Goal: Task Accomplishment & Management: Manage account settings

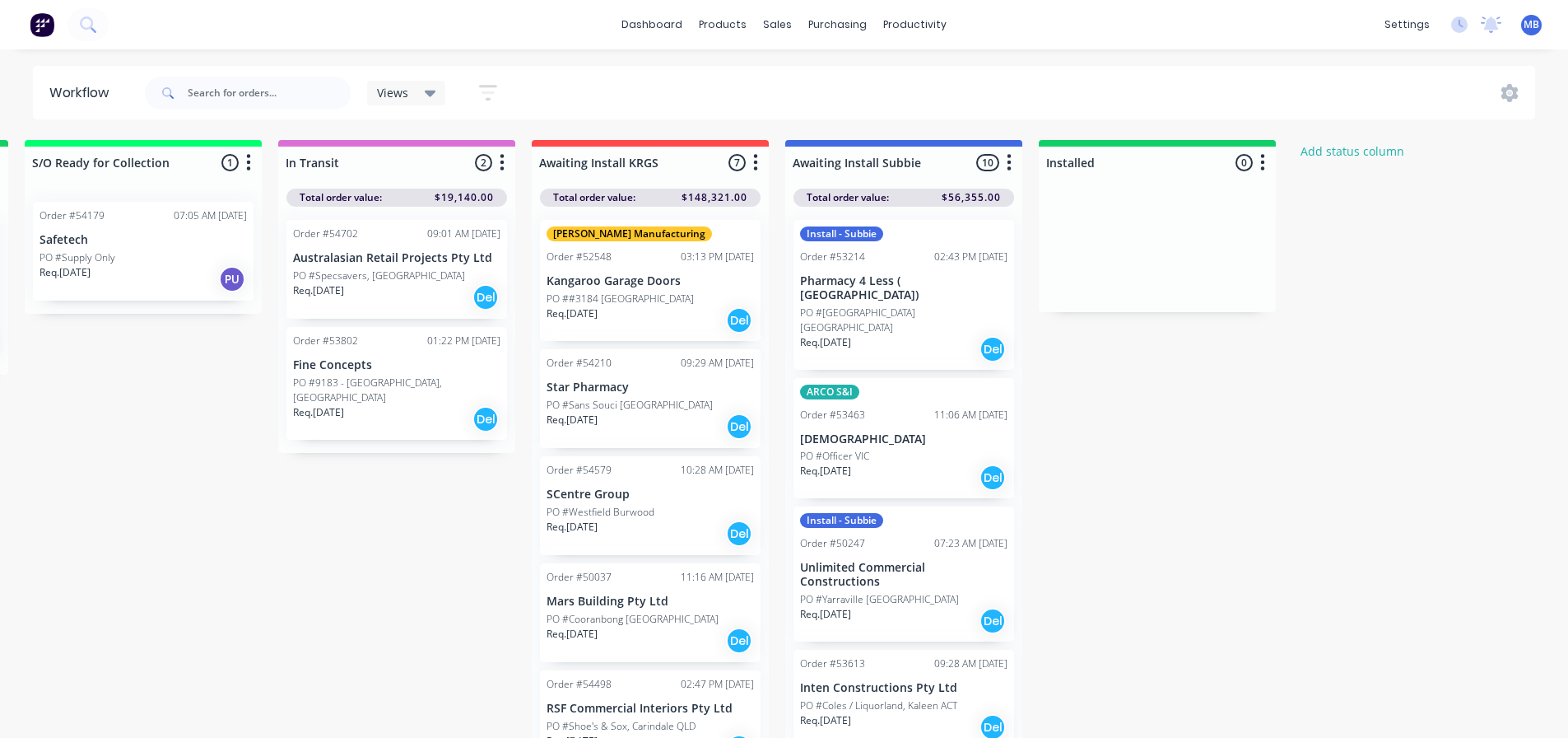
scroll to position [0, 2039]
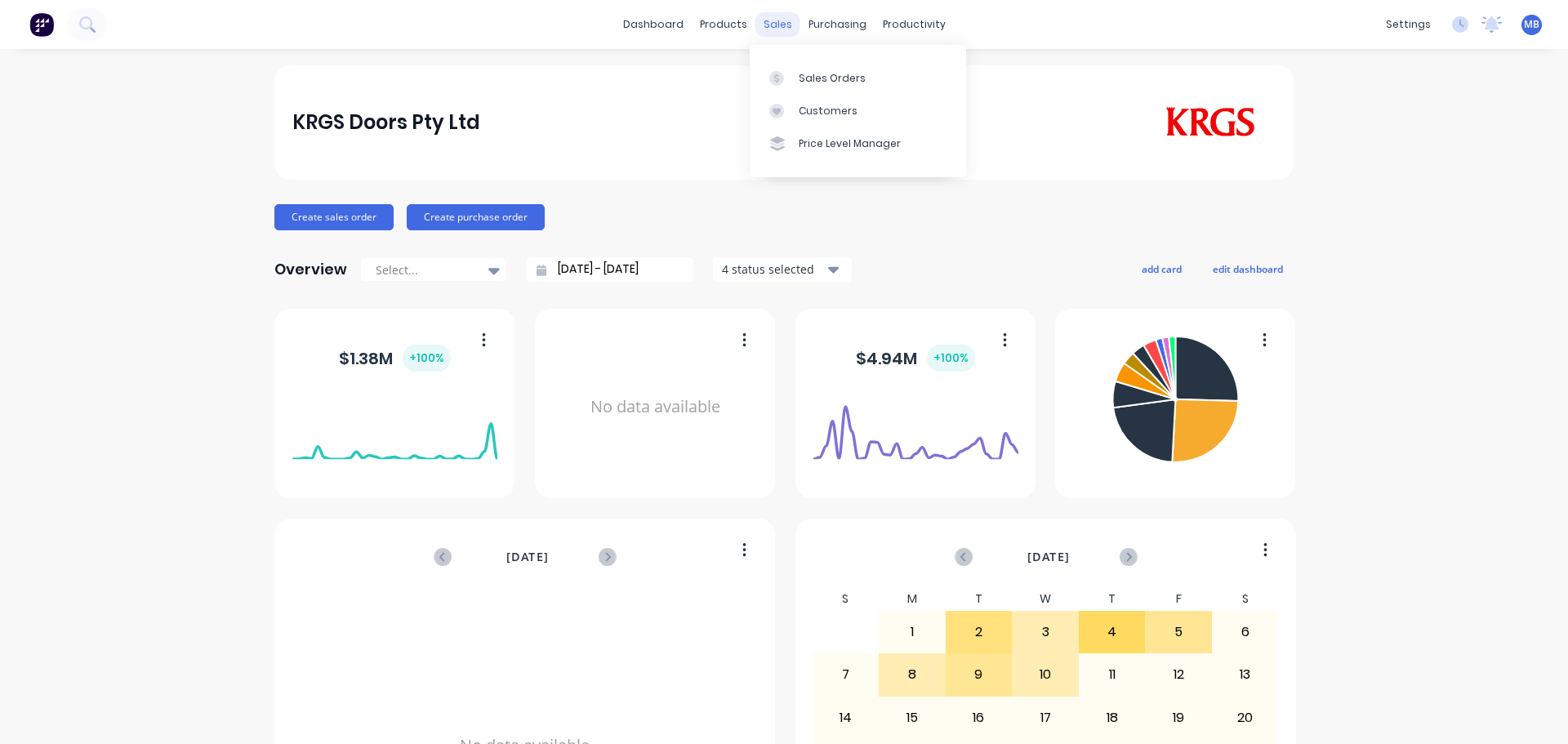
click at [775, 18] on div "sales" at bounding box center [778, 24] width 45 height 24
click at [800, 80] on div "Sales Orders" at bounding box center [832, 79] width 67 height 14
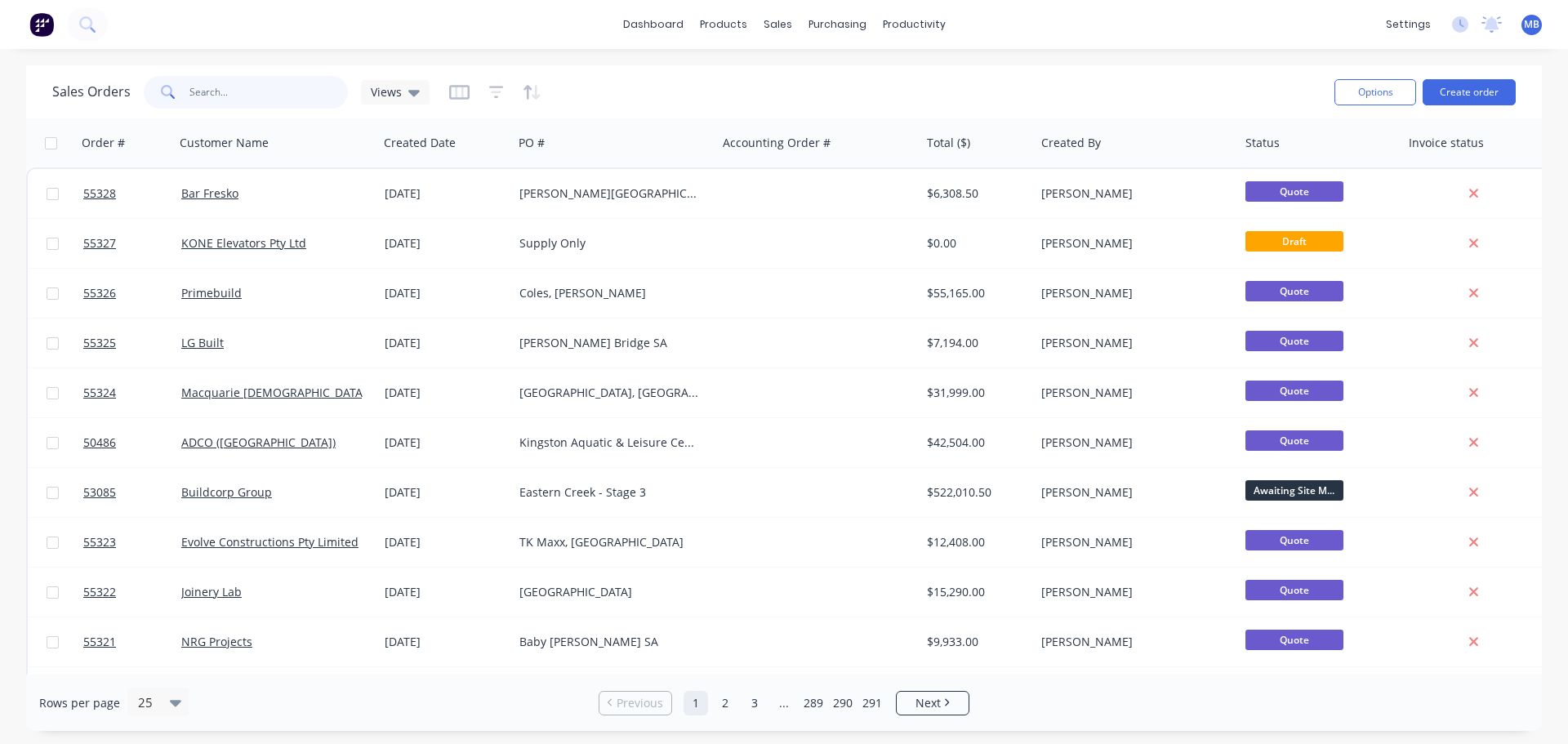
click at [200, 92] on input "text" at bounding box center [269, 92] width 159 height 33
drag, startPoint x: 223, startPoint y: 90, endPoint x: 99, endPoint y: 81, distance: 124.3
click at [112, 89] on div "Sales Orders Views" at bounding box center [241, 92] width 377 height 33
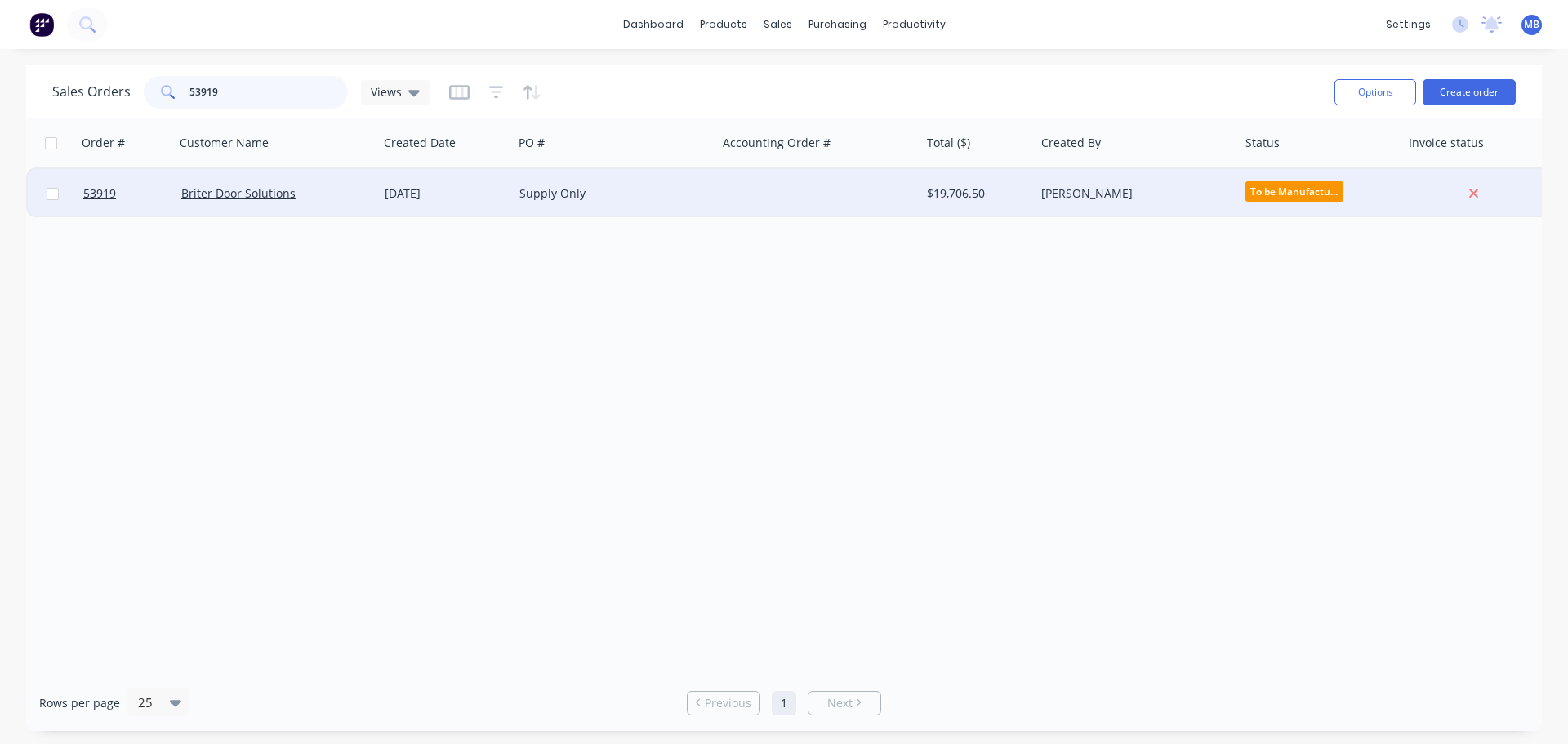
type input "53919"
click at [1172, 195] on div "Leanne Blackman" at bounding box center [1132, 194] width 181 height 16
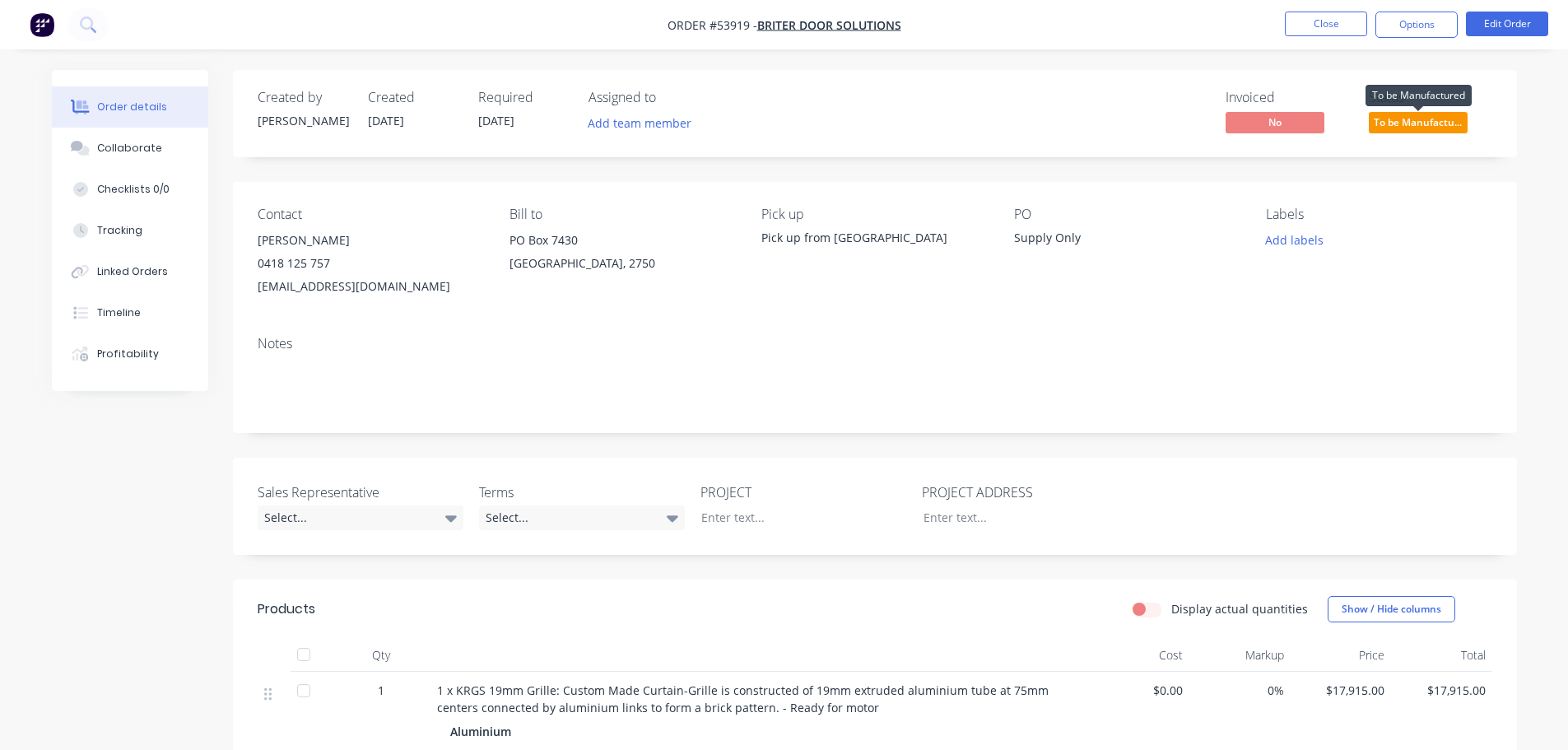
click at [1418, 123] on span "To be Manufactu..." at bounding box center [1418, 122] width 99 height 21
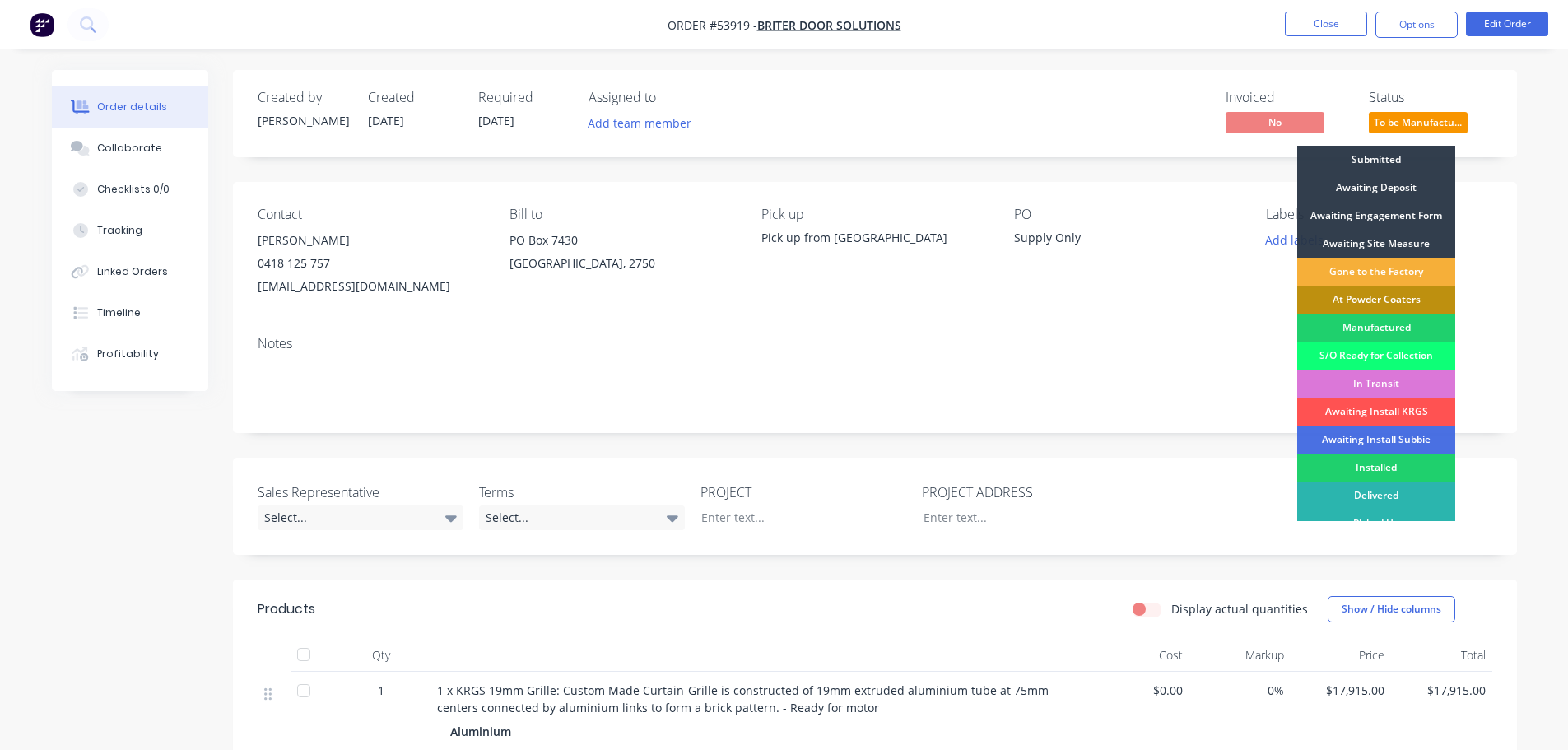
drag, startPoint x: 1378, startPoint y: 466, endPoint x: 1394, endPoint y: 318, distance: 148.9
click at [1378, 467] on div "Installed" at bounding box center [1377, 467] width 159 height 28
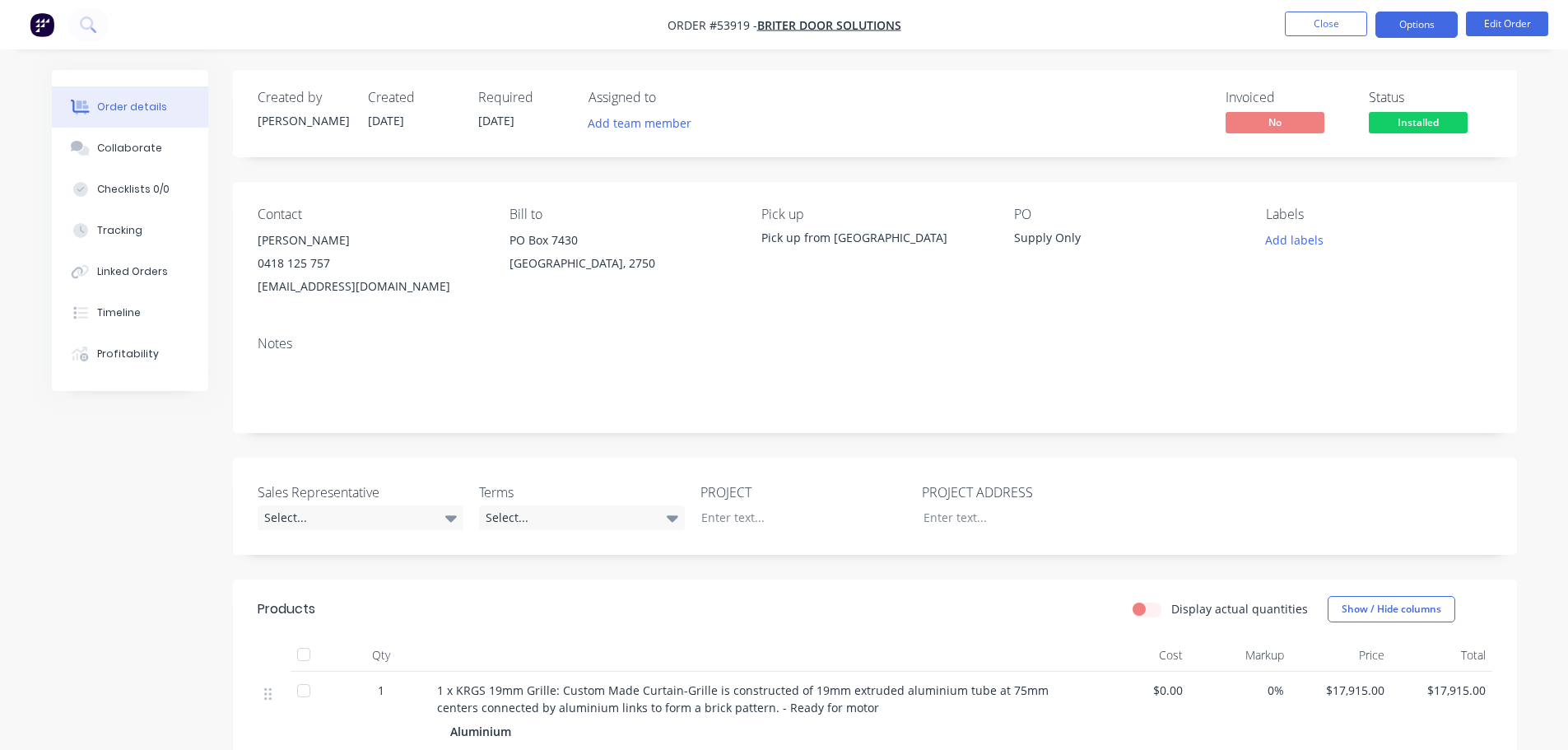
click at [1417, 24] on button "Options" at bounding box center [1417, 24] width 82 height 26
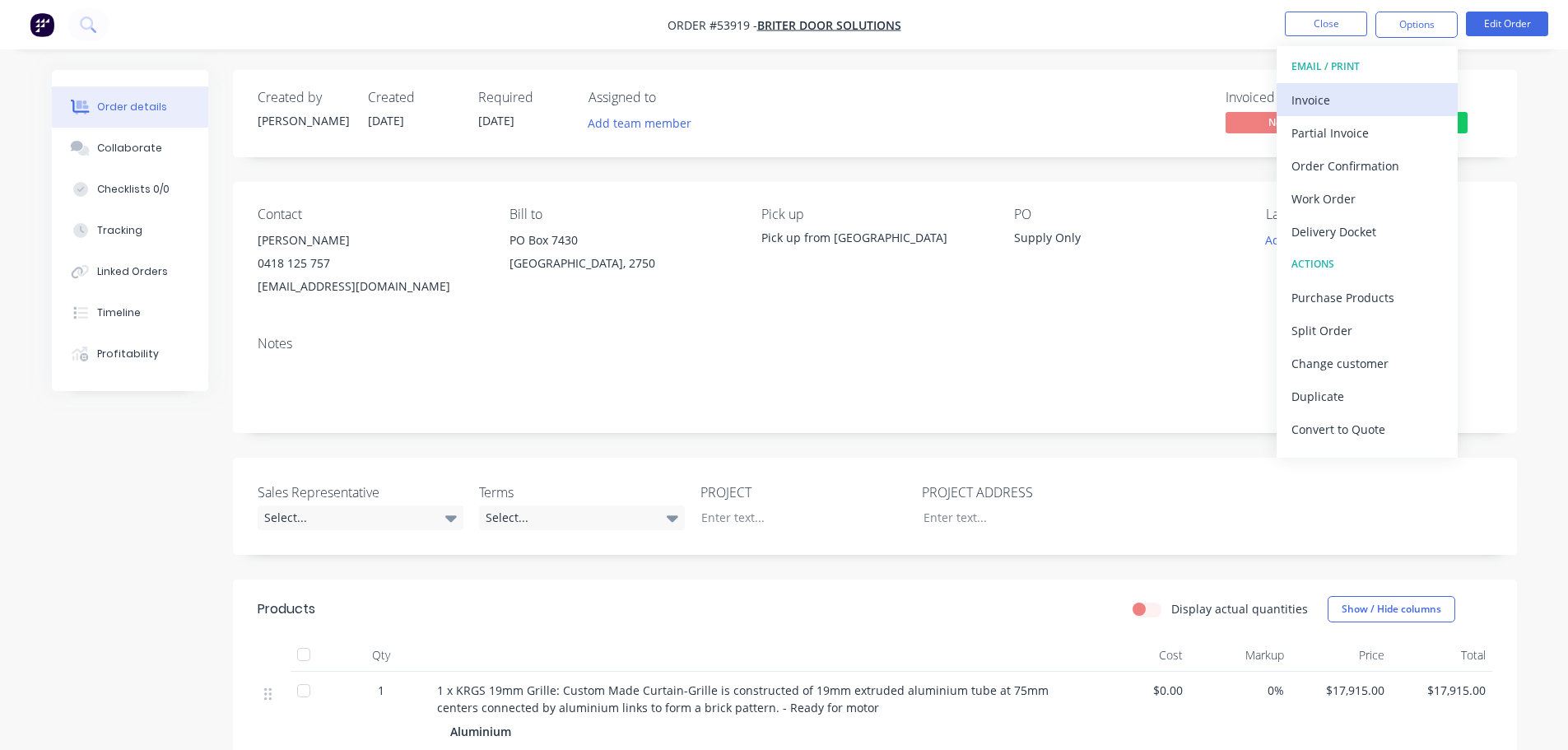
click at [1327, 105] on div "Invoice" at bounding box center [1367, 100] width 151 height 24
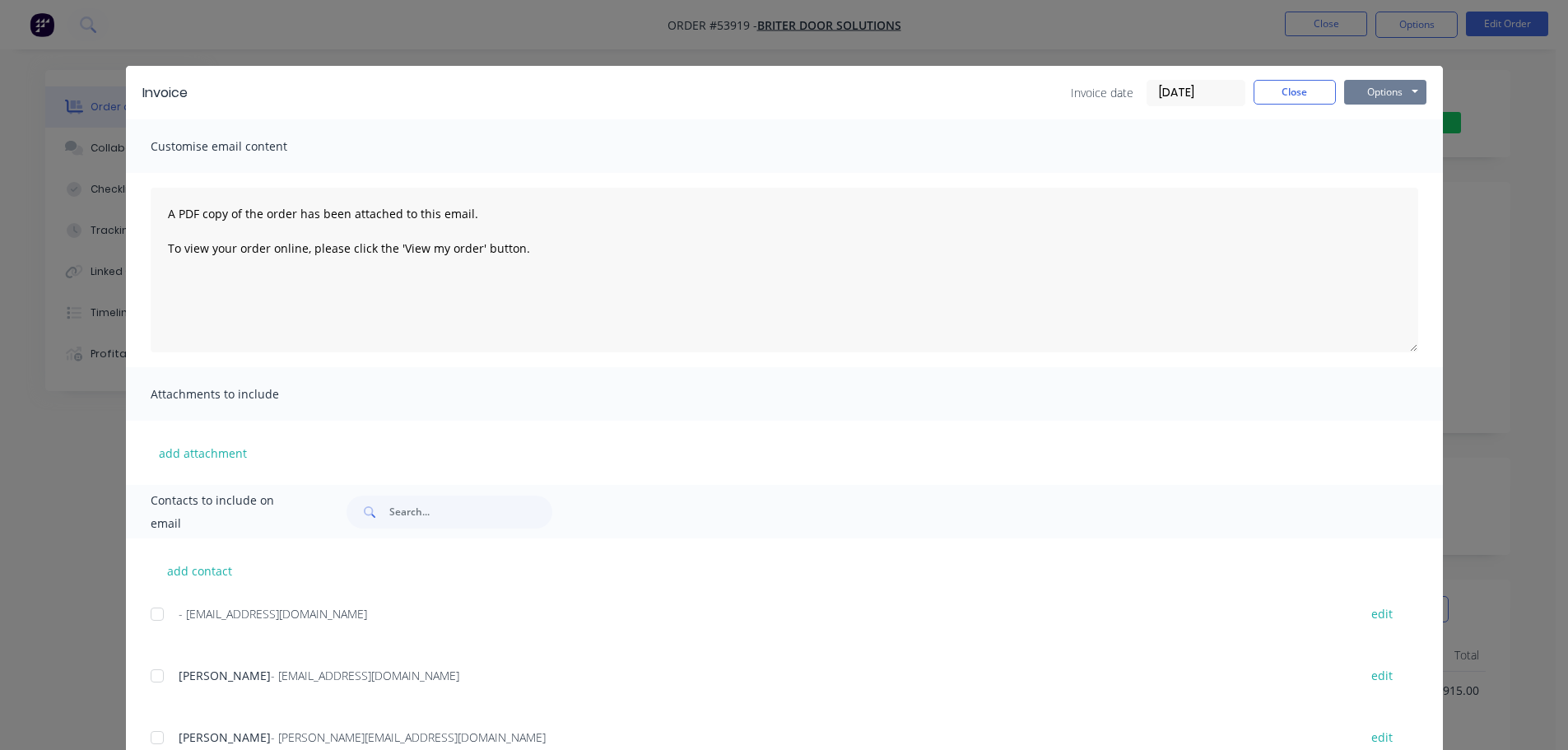
click at [1384, 88] on button "Options" at bounding box center [1385, 92] width 82 height 24
click at [1373, 147] on button "Print" at bounding box center [1397, 149] width 105 height 27
click at [1305, 95] on button "Close" at bounding box center [1294, 92] width 82 height 24
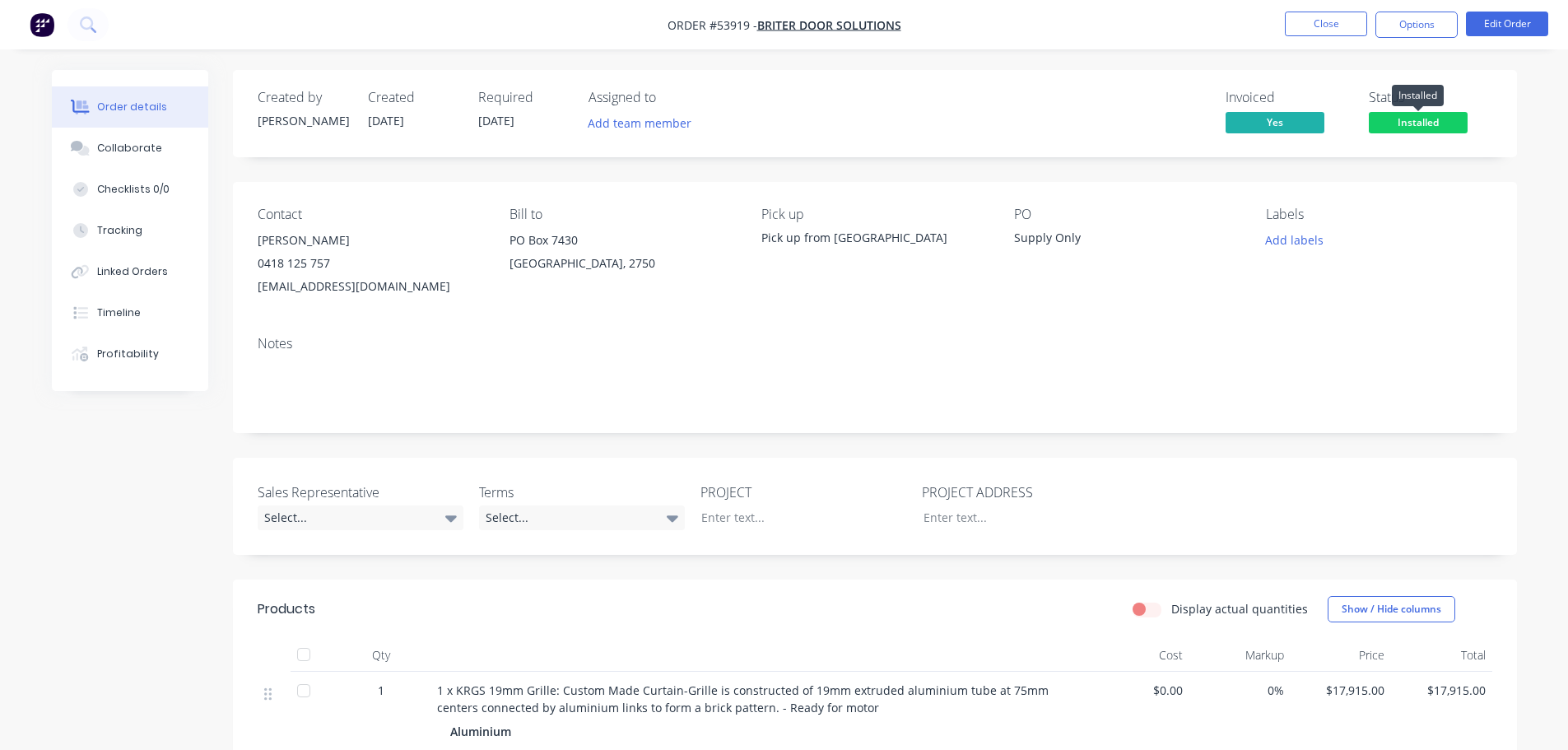
click at [1395, 120] on span "Installed" at bounding box center [1418, 122] width 99 height 21
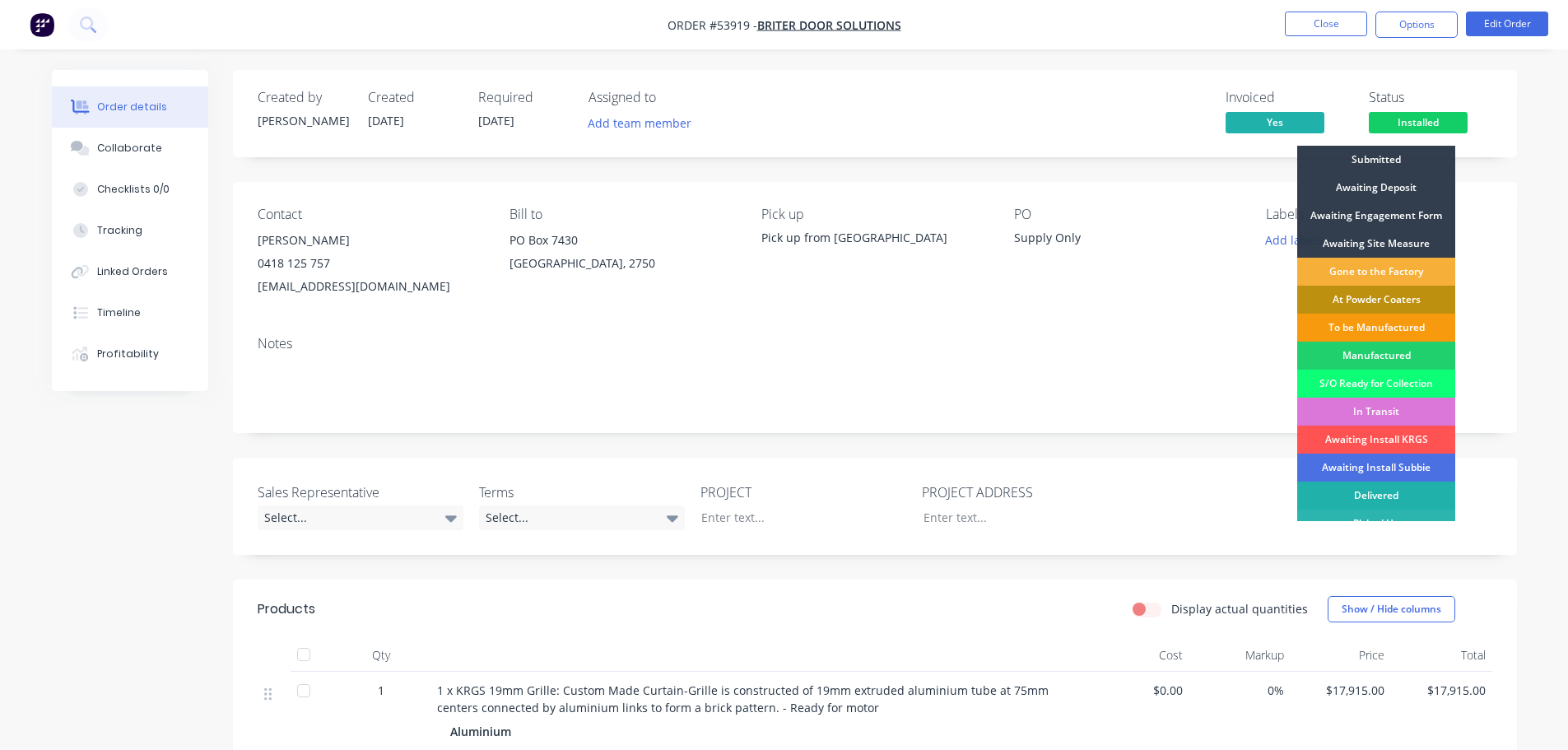
click at [1392, 490] on div "Delivered" at bounding box center [1377, 495] width 159 height 28
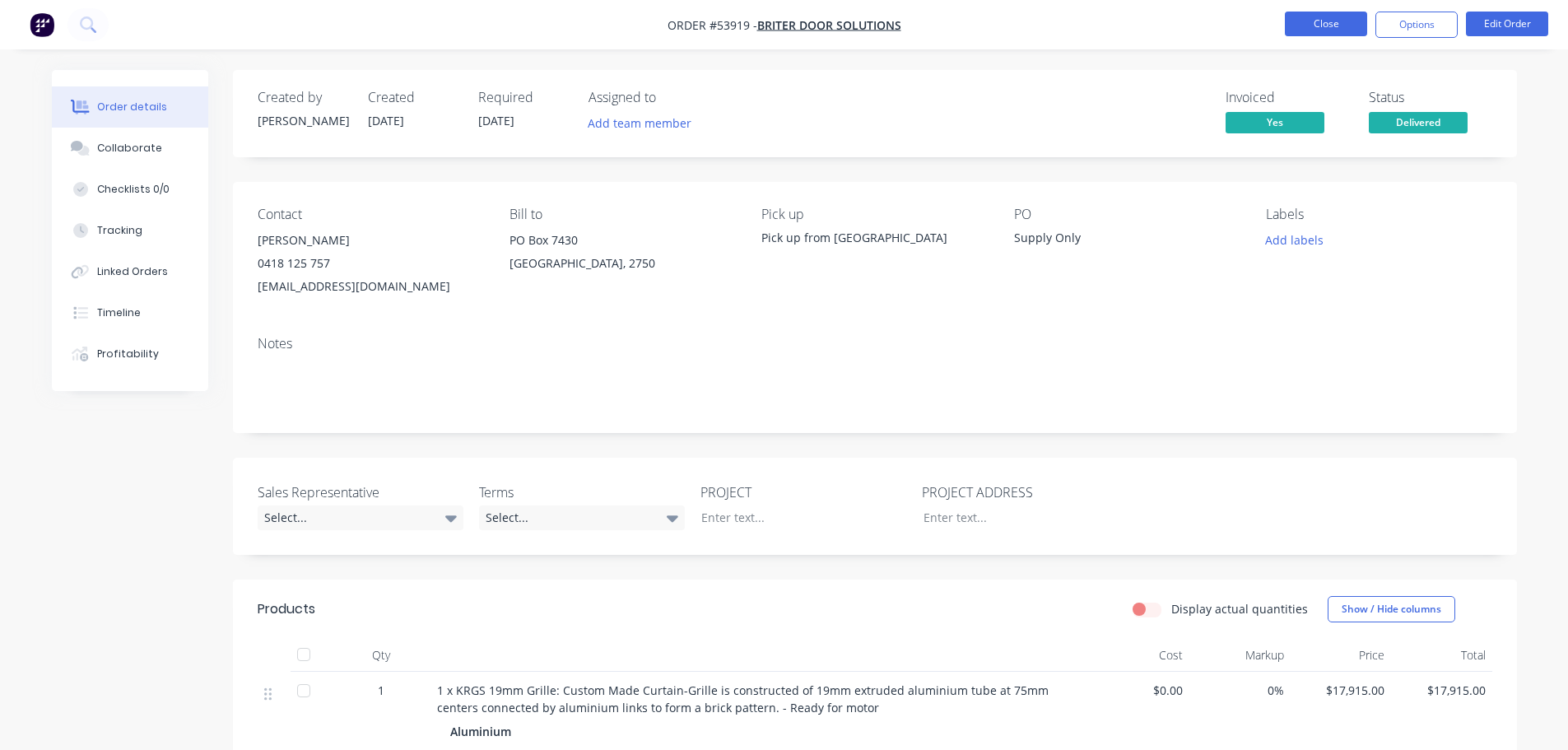
click at [1332, 22] on button "Close" at bounding box center [1326, 23] width 82 height 24
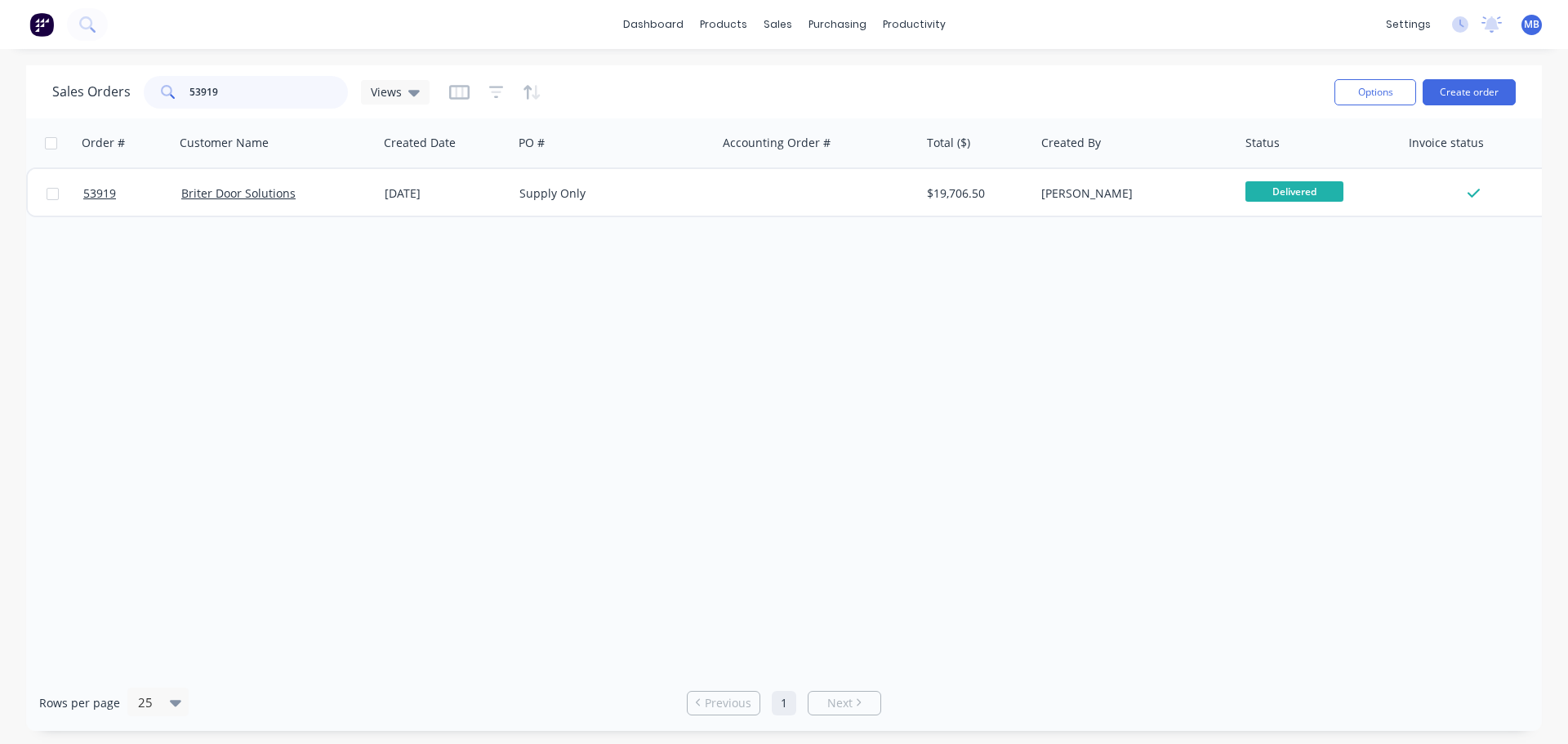
drag, startPoint x: 233, startPoint y: 103, endPoint x: 27, endPoint y: 90, distance: 206.4
click at [27, 90] on div "Sales Orders 53919 Views Options Create order" at bounding box center [784, 91] width 1516 height 53
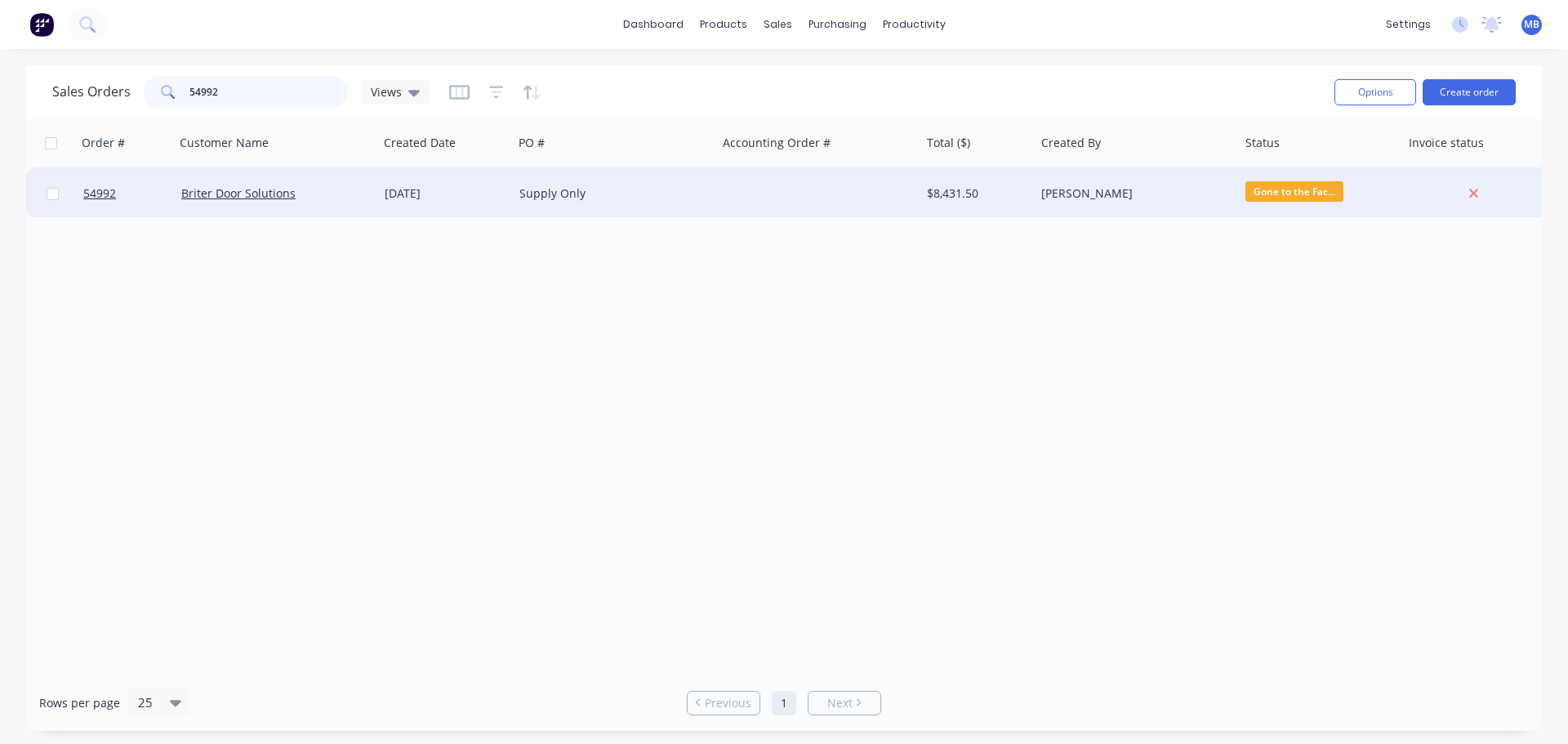
type input "54992"
click at [1224, 192] on div "Leanne Blackman" at bounding box center [1137, 194] width 191 height 16
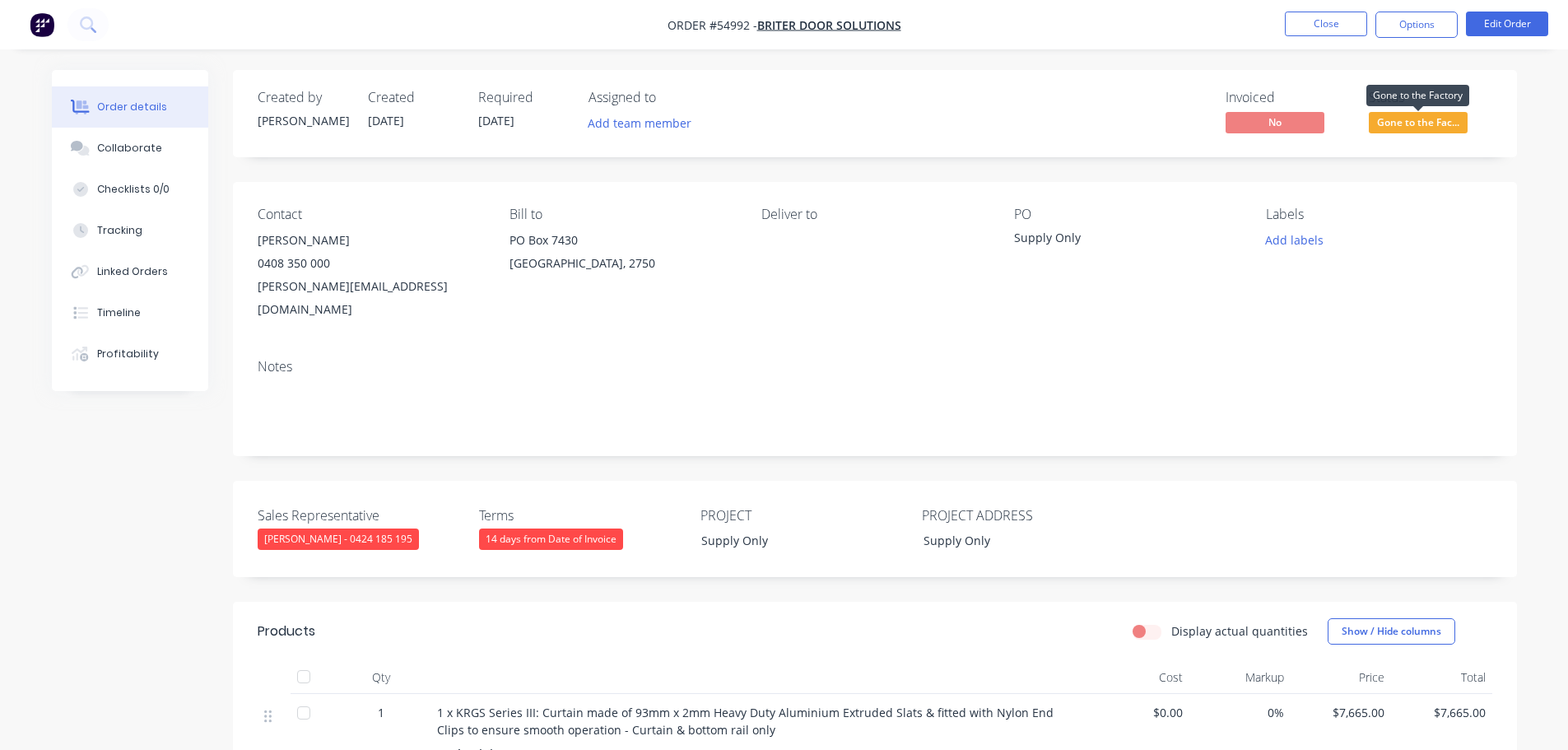
click at [1401, 124] on span "Gone to the Fac..." at bounding box center [1418, 122] width 99 height 21
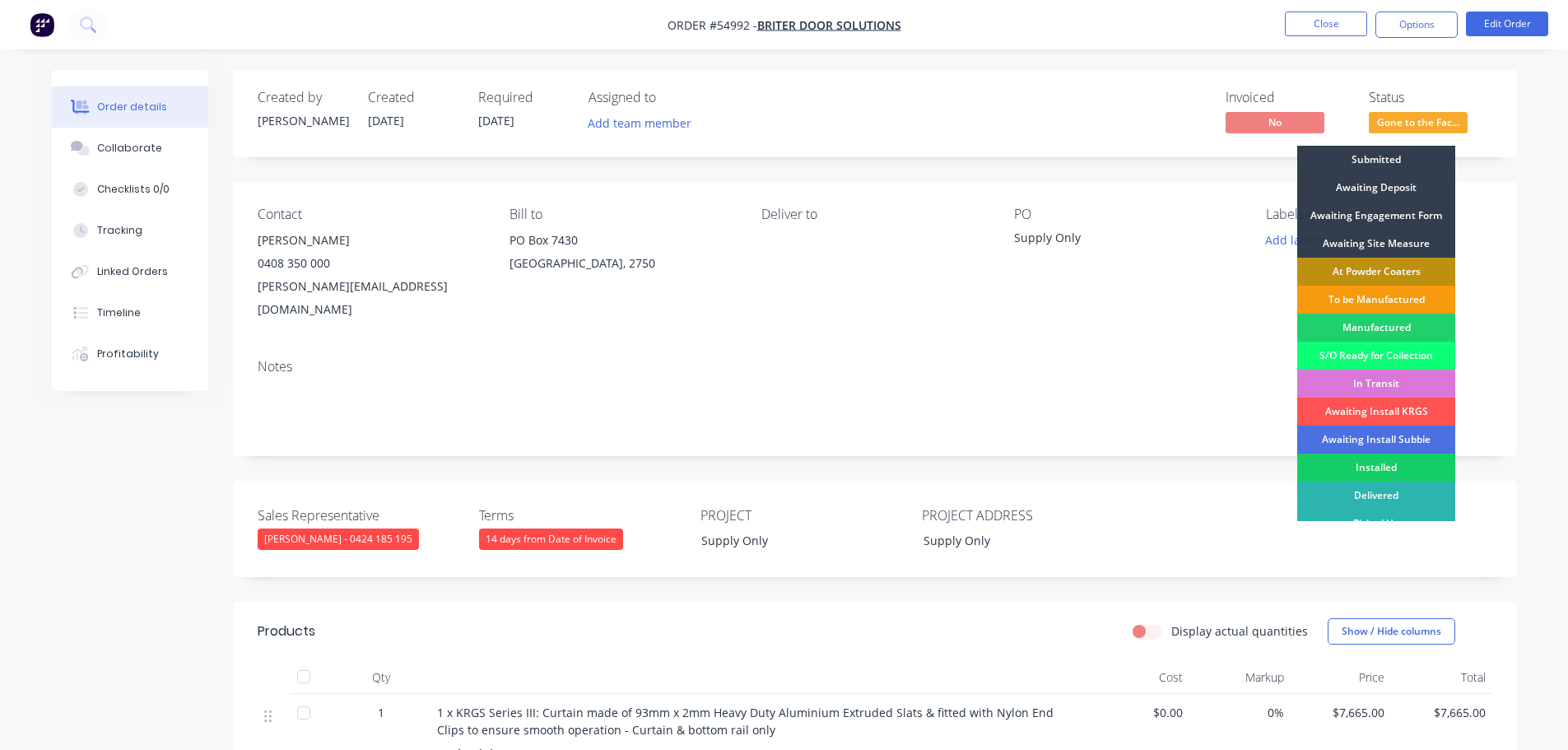
click at [1359, 465] on div "Installed" at bounding box center [1377, 467] width 159 height 28
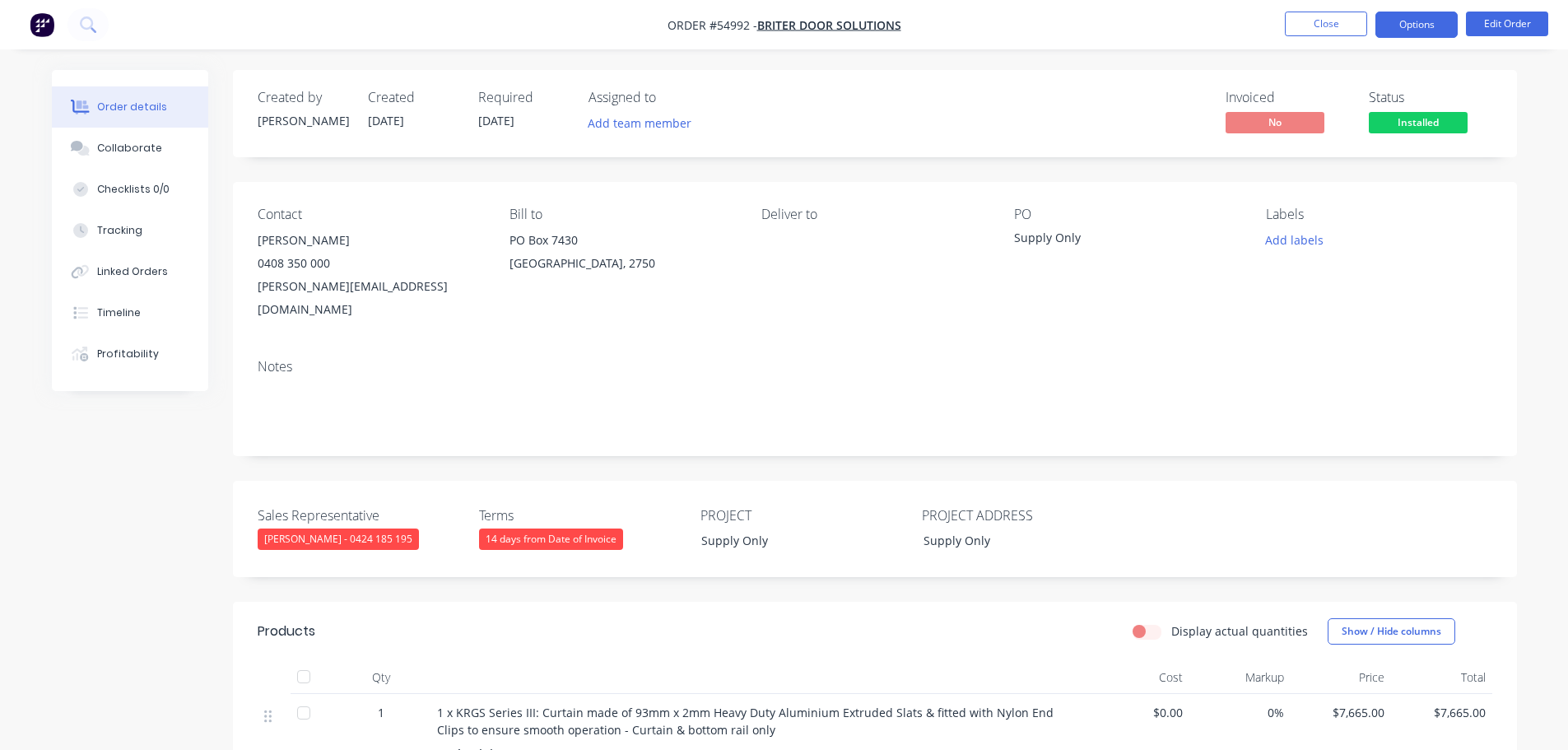
click at [1415, 21] on button "Options" at bounding box center [1417, 24] width 82 height 26
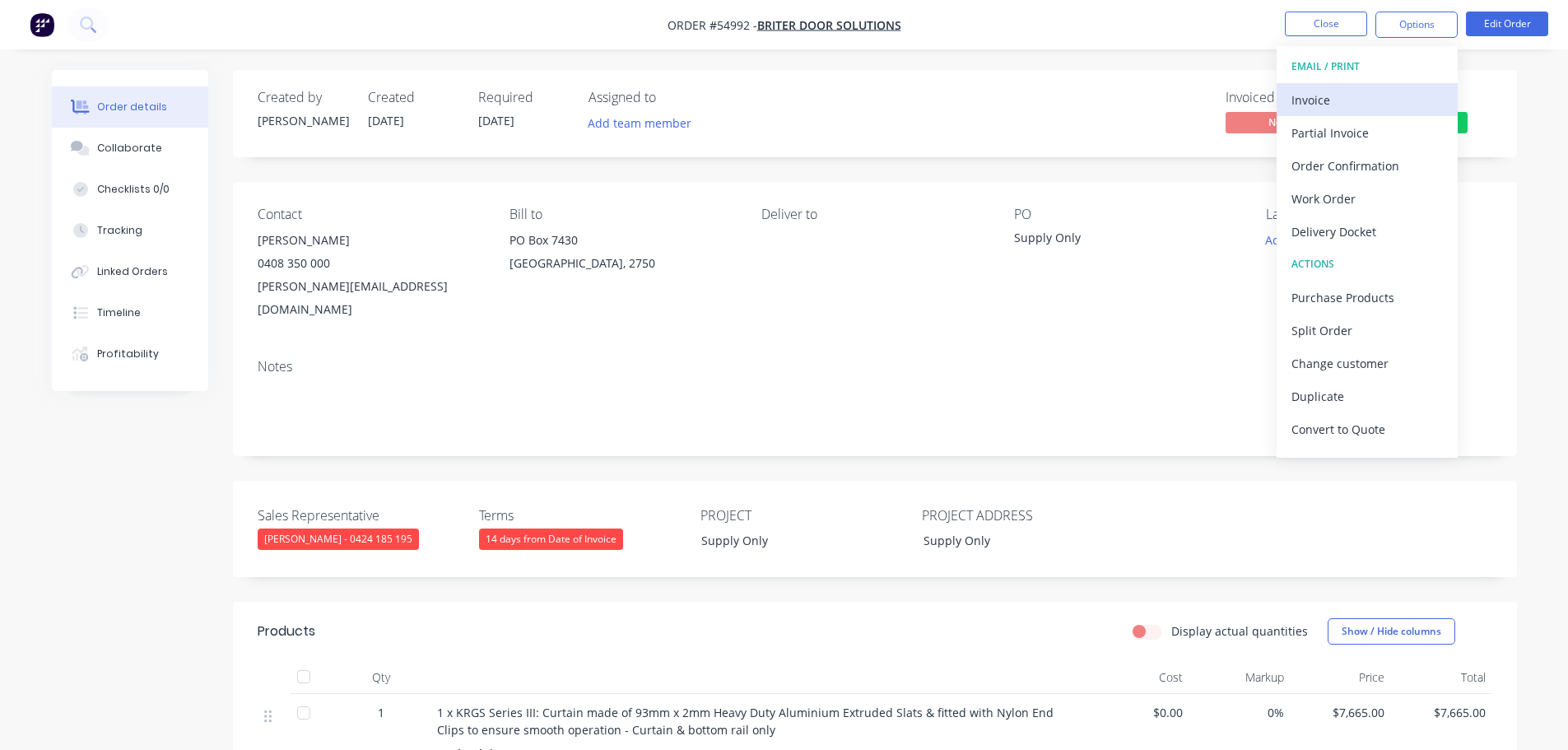
click at [1319, 100] on div "Invoice" at bounding box center [1367, 100] width 151 height 24
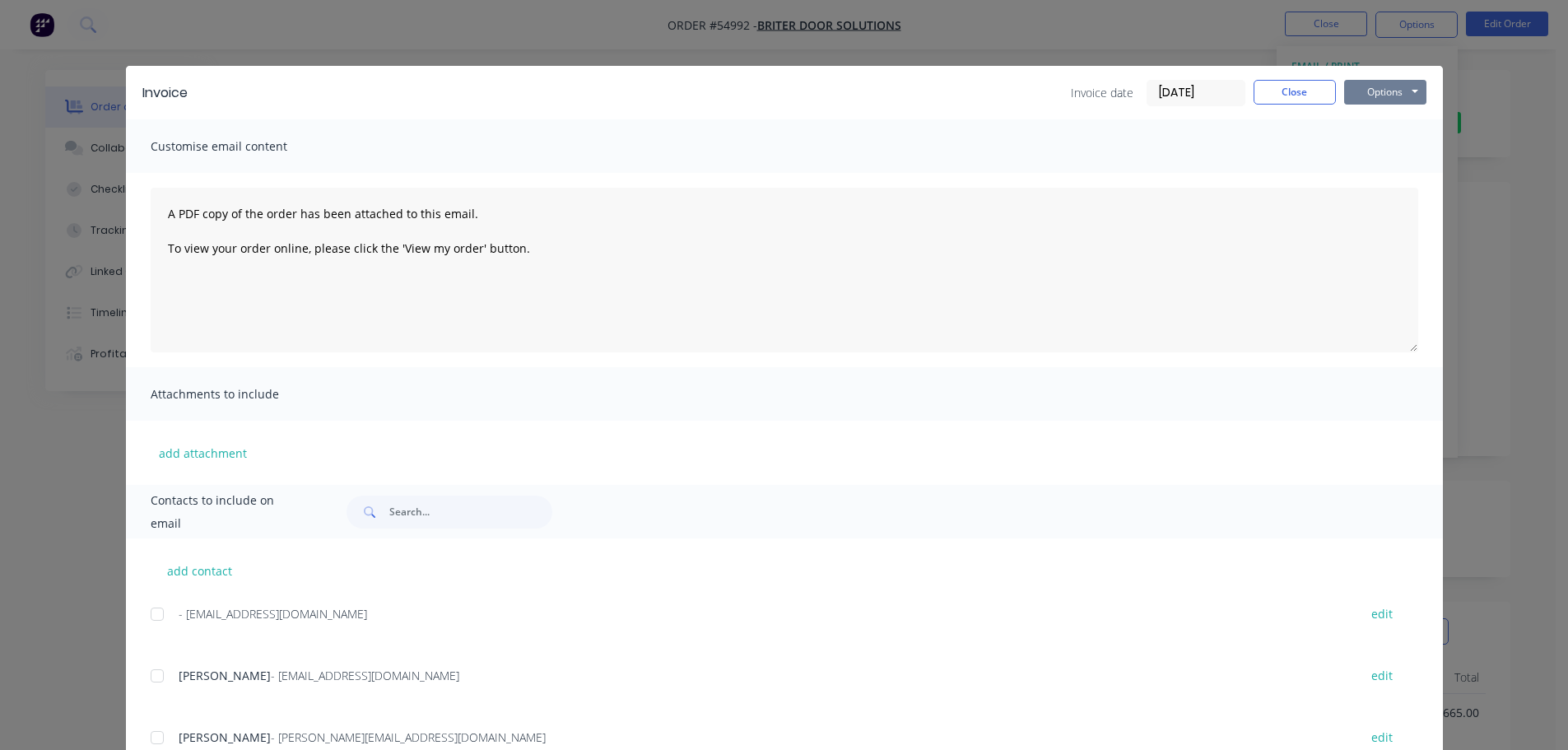
click at [1374, 86] on button "Options" at bounding box center [1385, 92] width 82 height 24
click at [1357, 145] on button "Print" at bounding box center [1397, 149] width 105 height 27
click at [1291, 93] on button "Close" at bounding box center [1294, 92] width 82 height 24
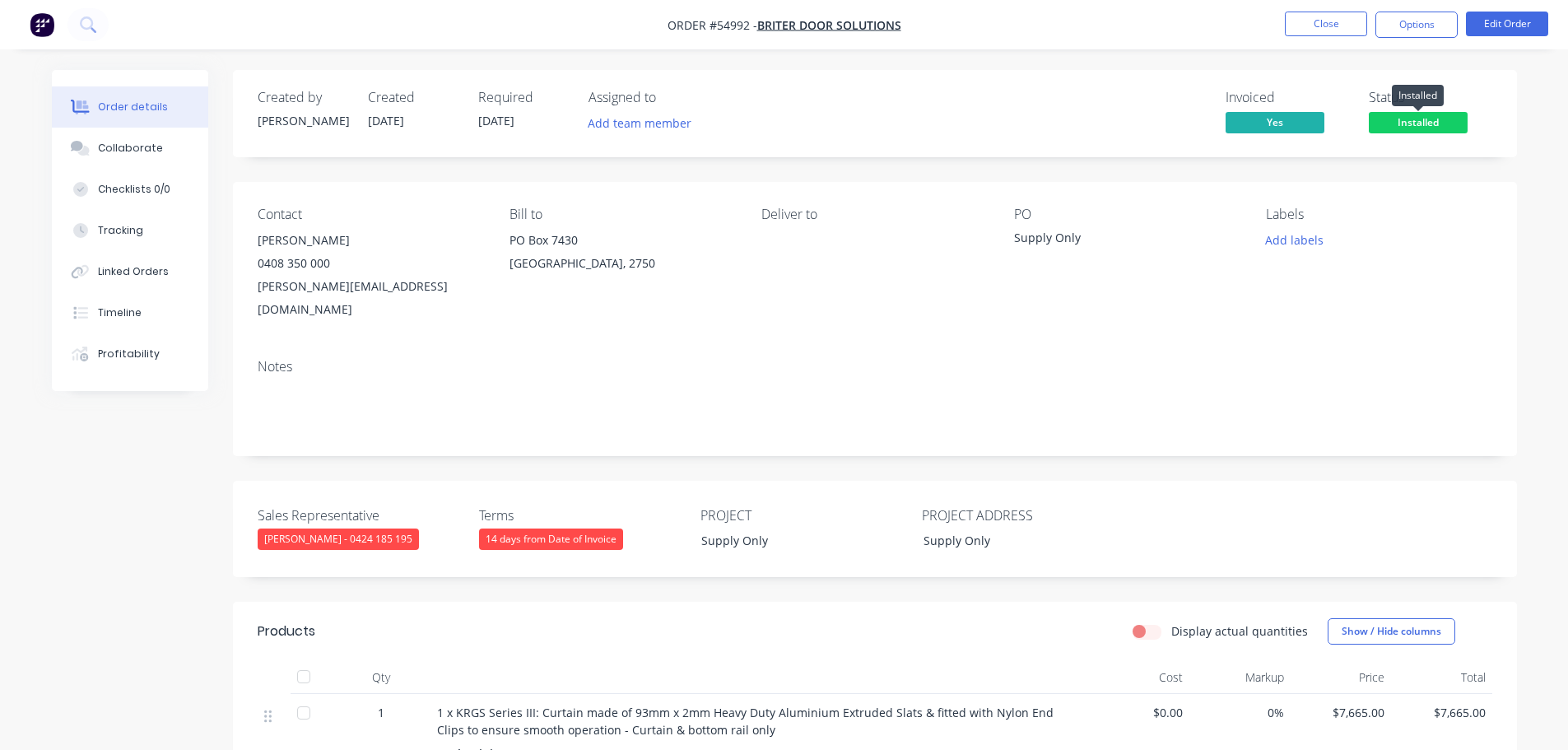
click at [1396, 123] on span "Installed" at bounding box center [1418, 122] width 99 height 21
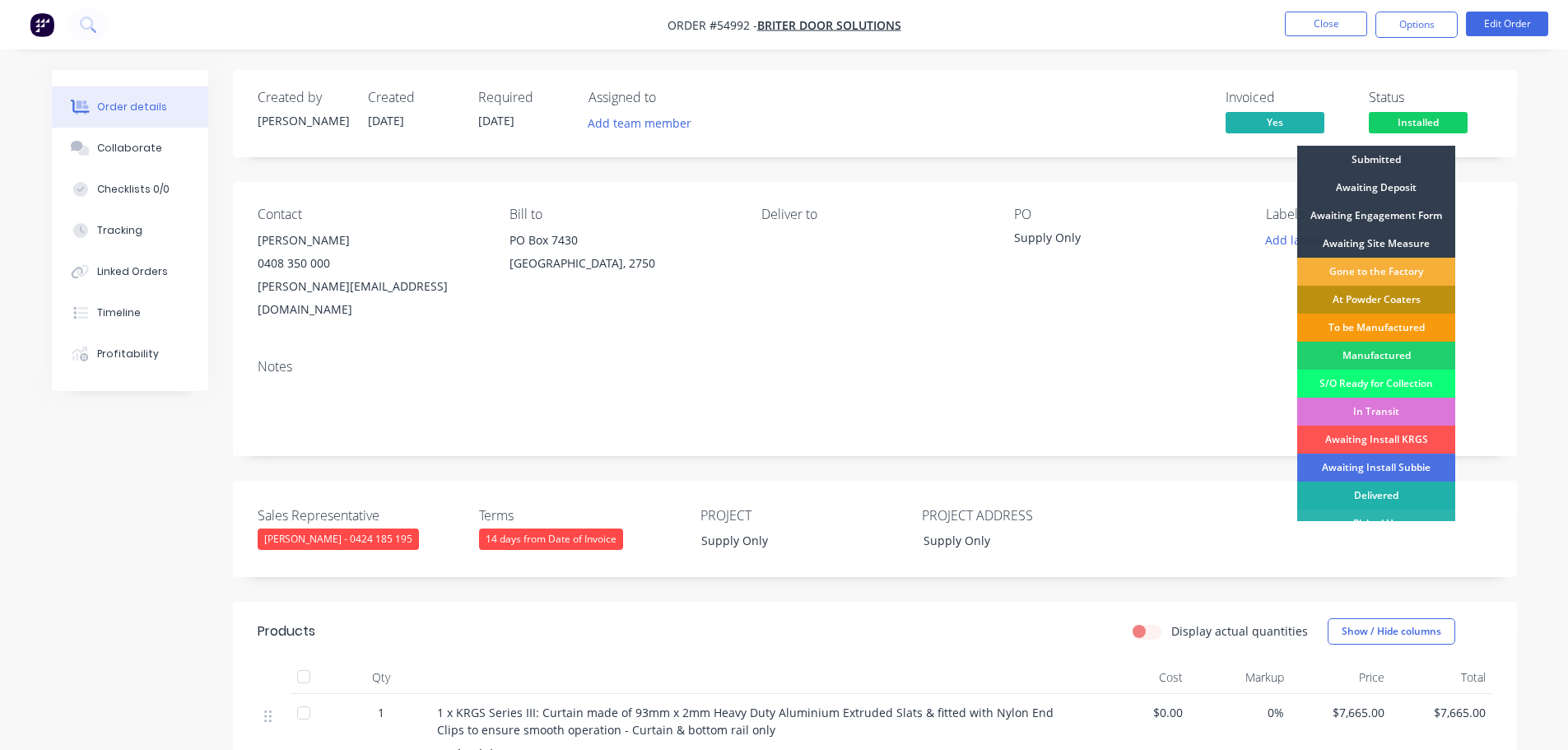
click at [1376, 493] on div "Delivered" at bounding box center [1377, 495] width 159 height 28
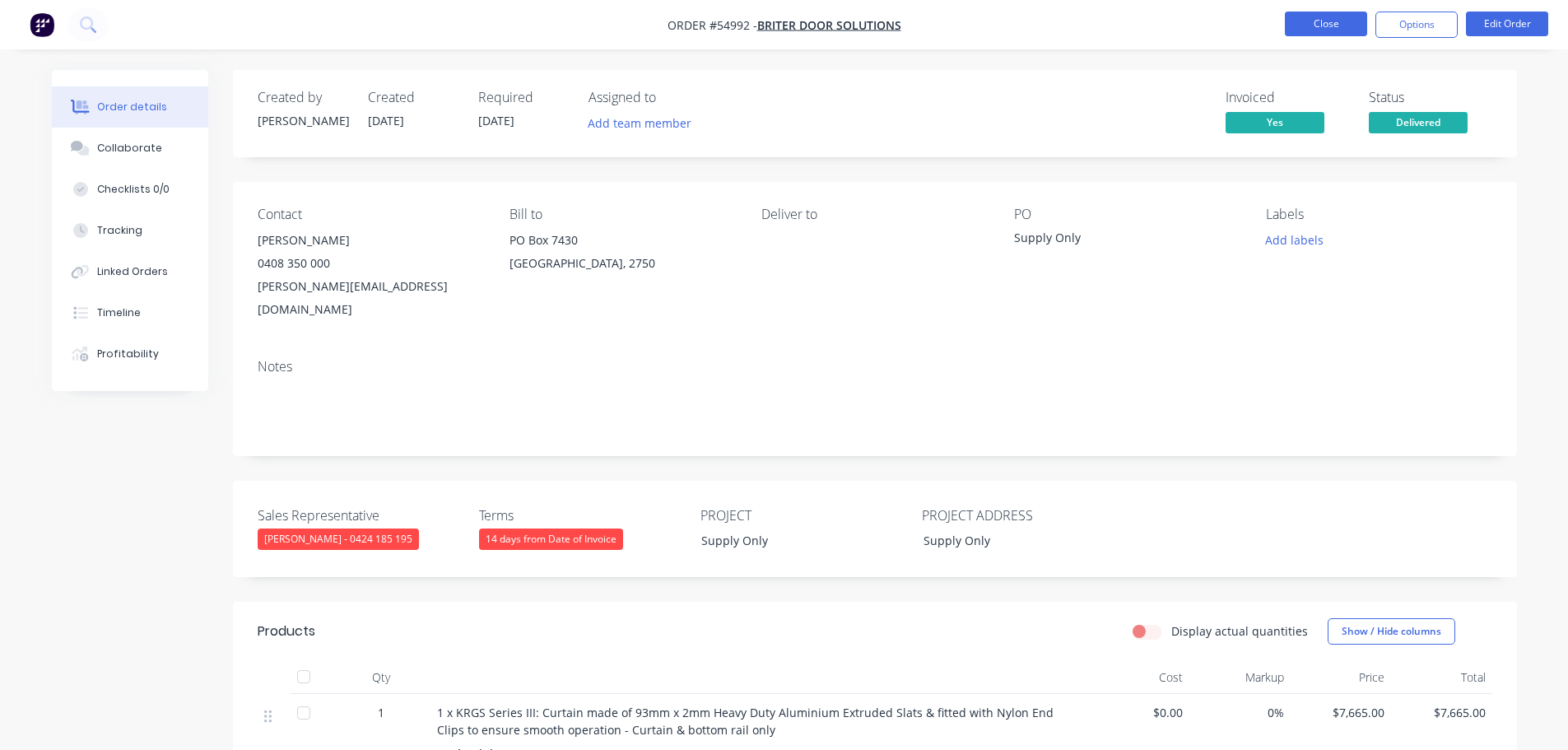
click at [1303, 25] on button "Close" at bounding box center [1326, 23] width 82 height 24
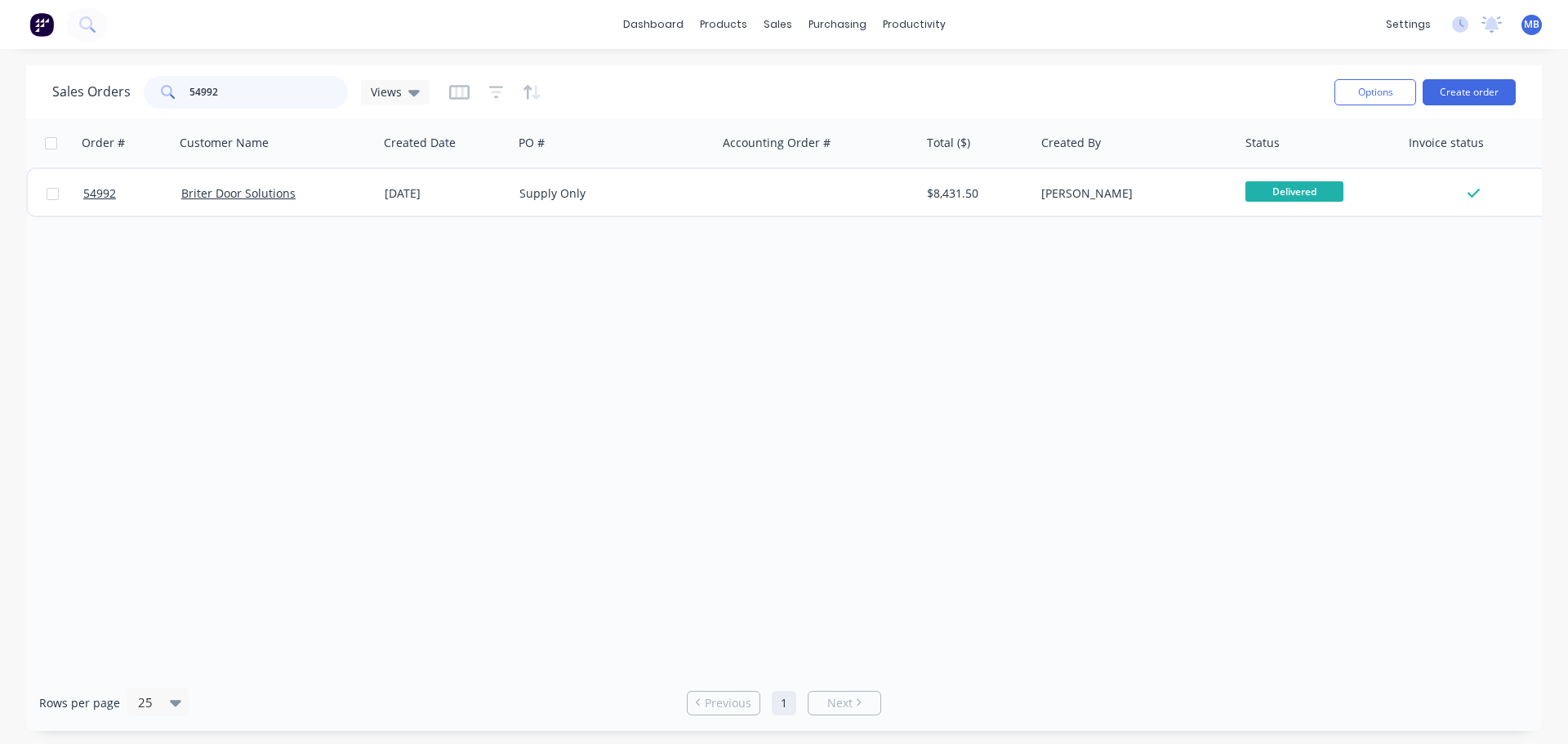
drag, startPoint x: 281, startPoint y: 98, endPoint x: 64, endPoint y: 63, distance: 219.8
click at [65, 63] on div "dashboard products sales purchasing productivity dashboard products Product Cat…" at bounding box center [784, 372] width 1568 height 744
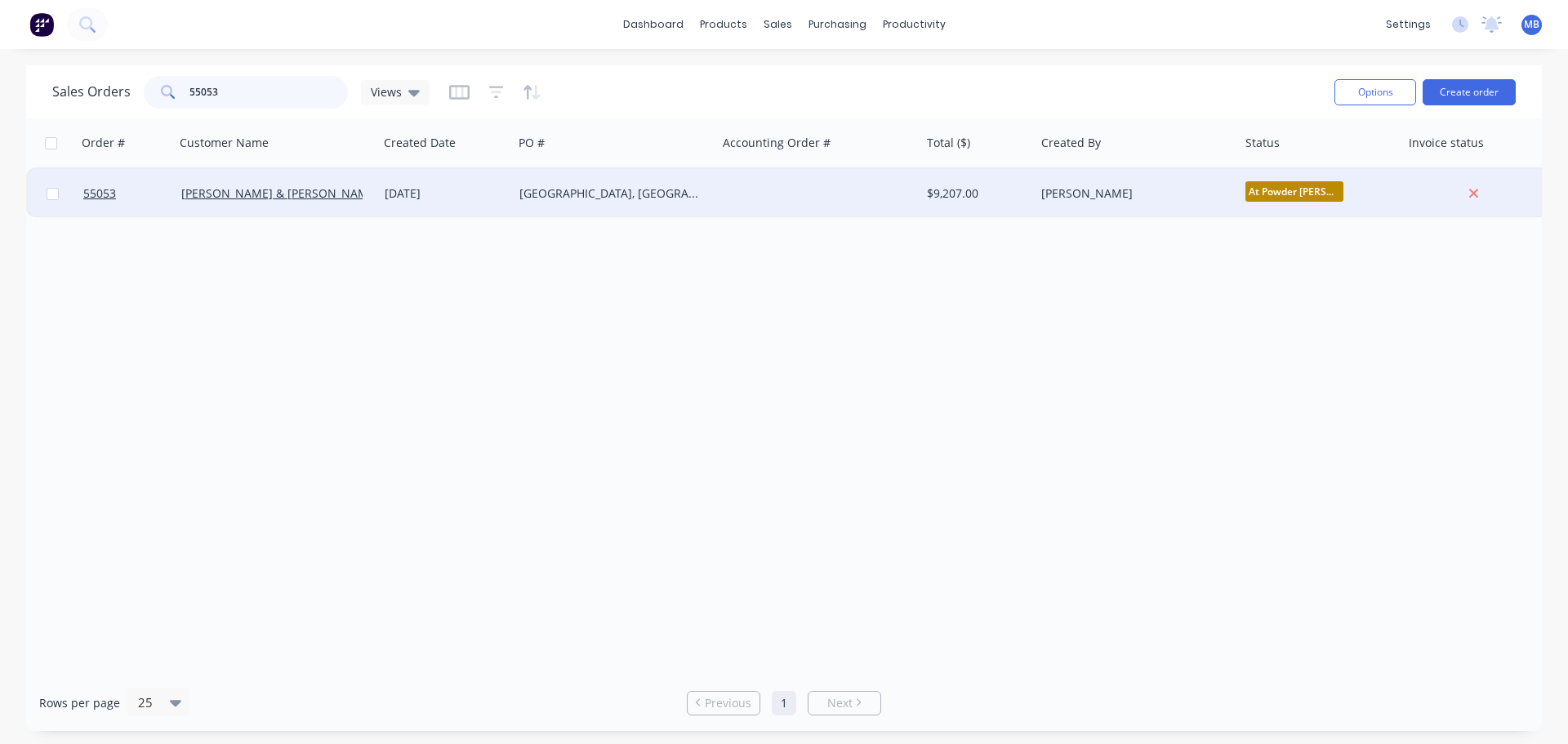
type input "55053"
click at [1153, 194] on div "Leanne Blackman" at bounding box center [1132, 194] width 181 height 16
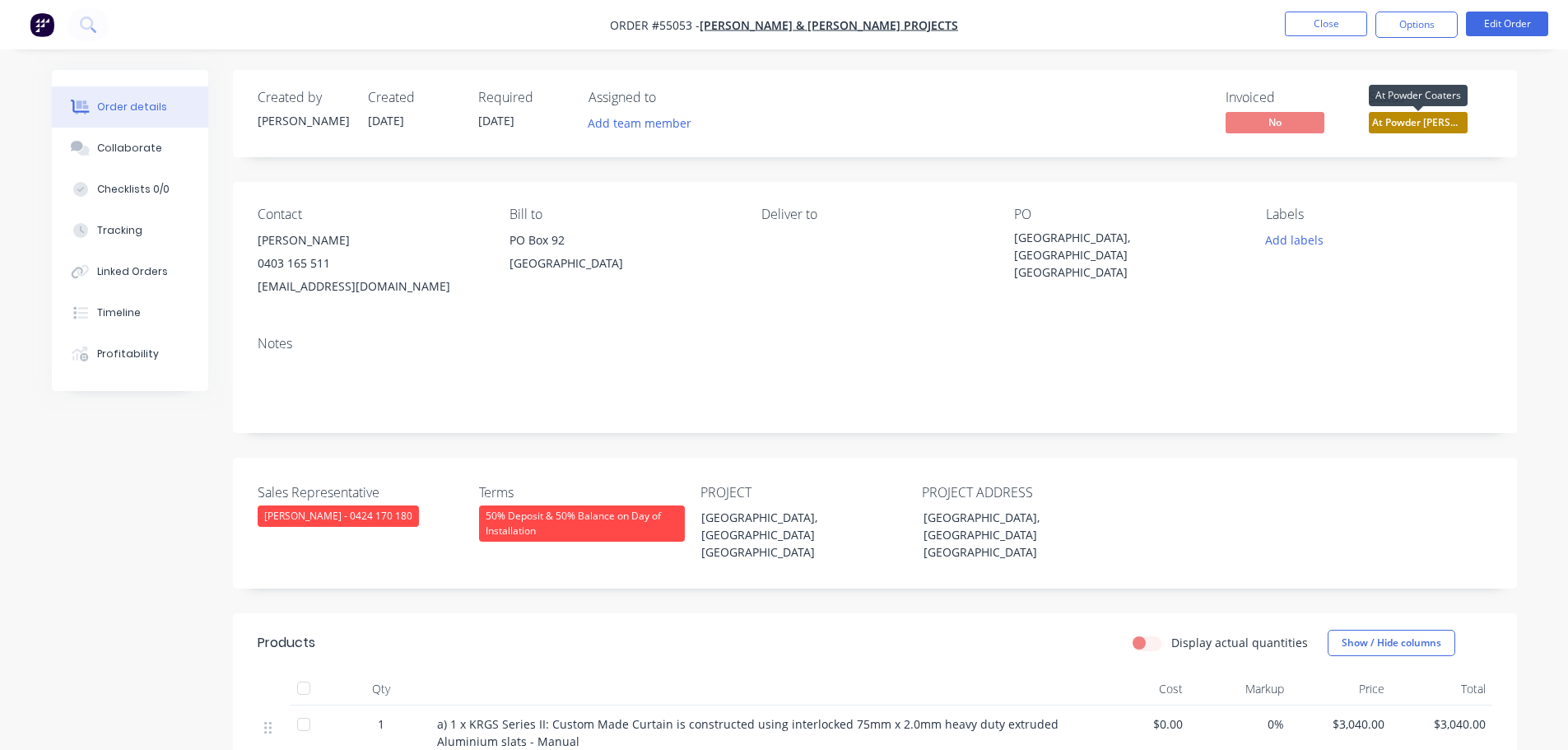
click at [1447, 127] on span "At Powder Coate..." at bounding box center [1418, 122] width 99 height 21
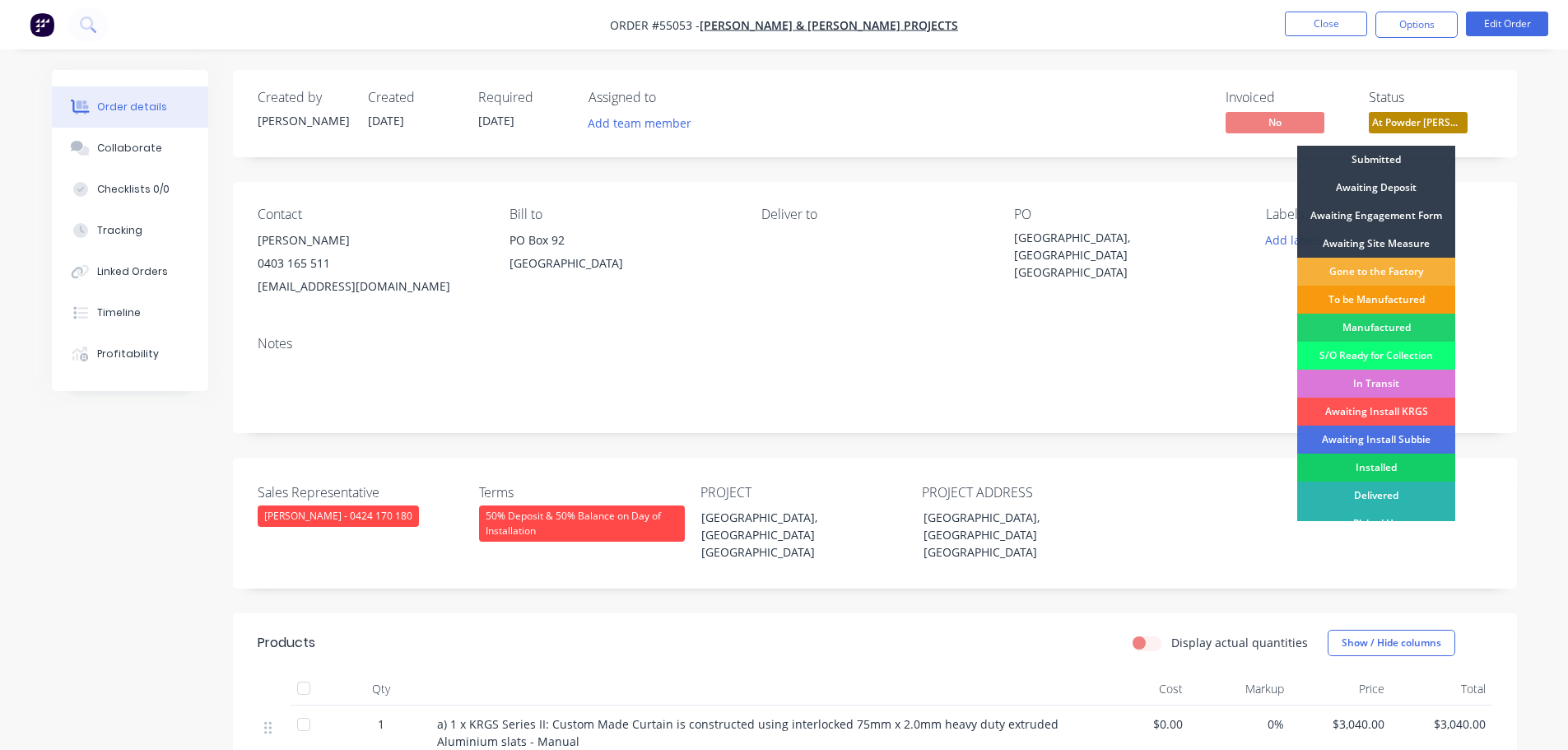
click at [1388, 467] on div "Installed" at bounding box center [1377, 467] width 159 height 28
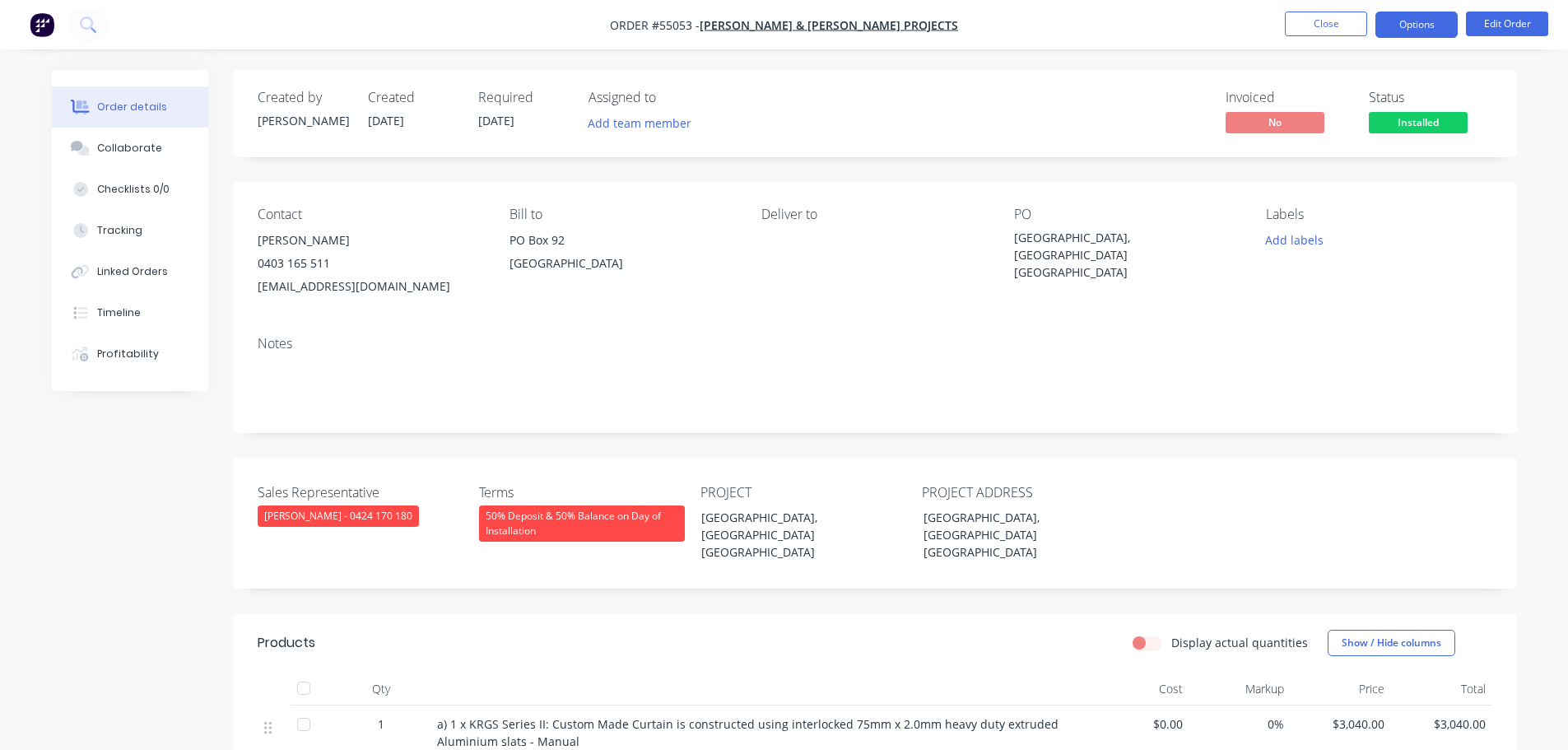
click at [1407, 24] on button "Options" at bounding box center [1417, 24] width 82 height 26
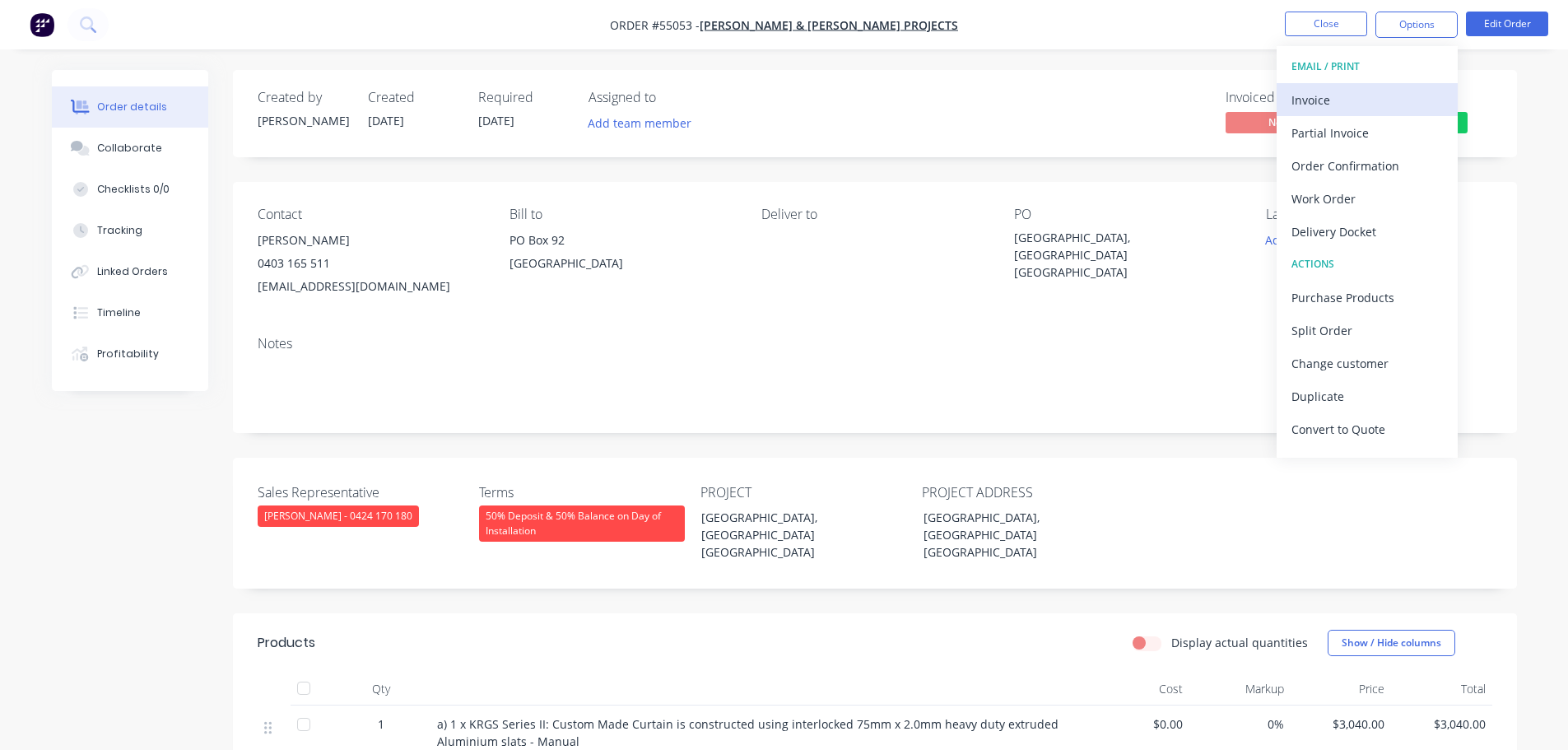
click at [1324, 101] on div "Invoice" at bounding box center [1367, 100] width 151 height 24
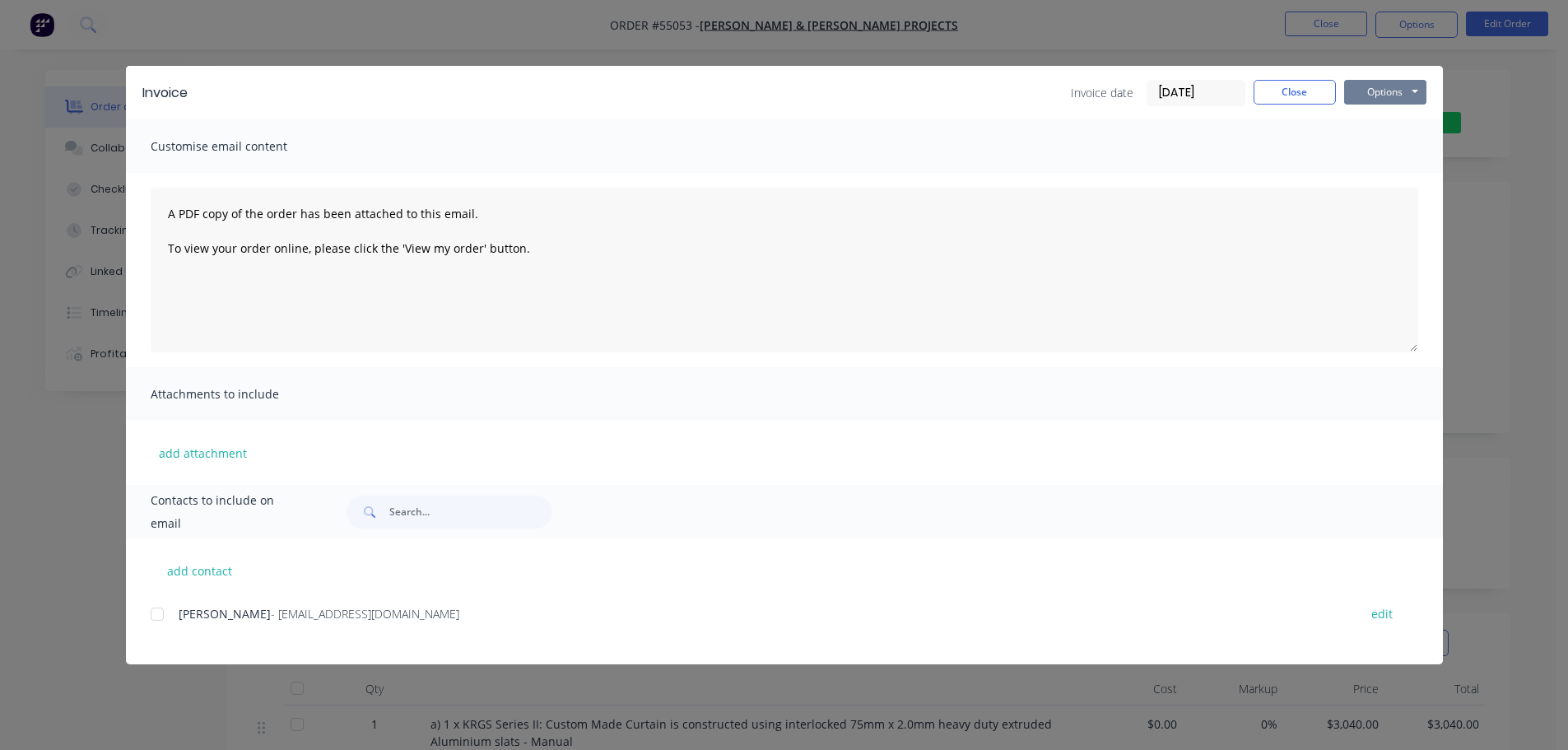
click at [1379, 95] on button "Options" at bounding box center [1385, 92] width 82 height 24
click at [1373, 150] on button "Print" at bounding box center [1397, 149] width 105 height 27
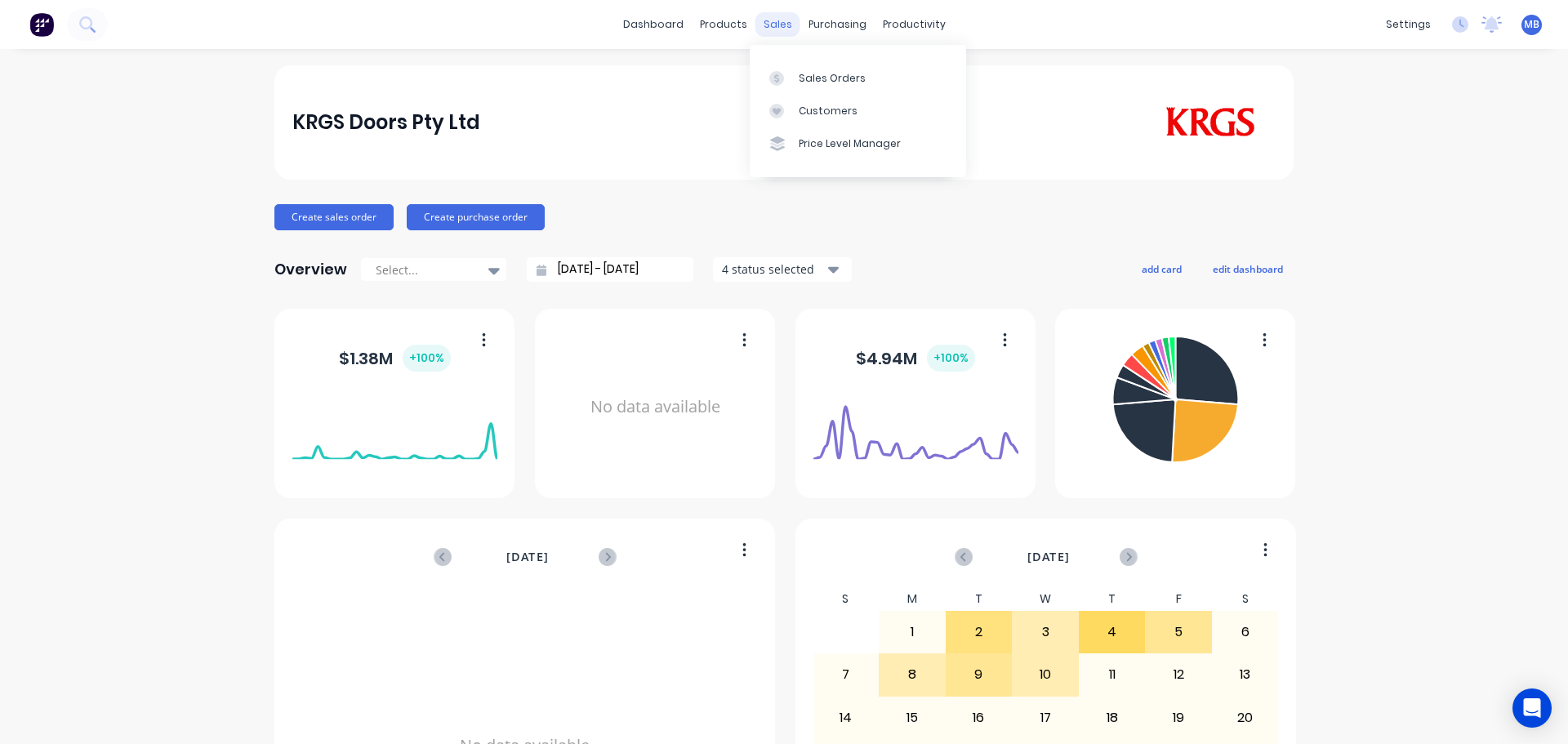
click at [780, 26] on div "sales" at bounding box center [778, 24] width 45 height 24
click at [819, 81] on div "Sales Orders" at bounding box center [832, 79] width 67 height 14
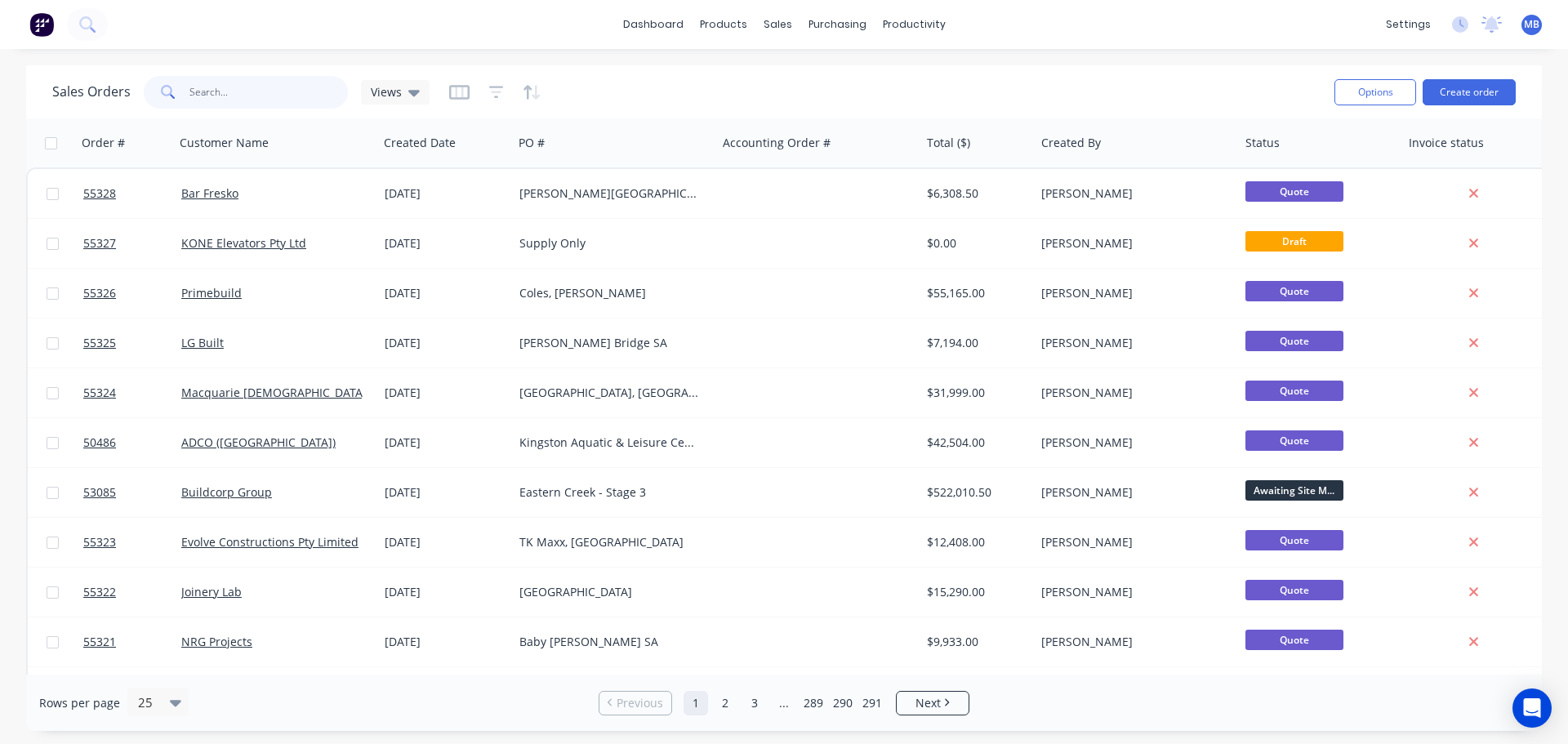
drag, startPoint x: 235, startPoint y: 89, endPoint x: 194, endPoint y: 84, distance: 41.3
click at [195, 85] on input "text" at bounding box center [269, 92] width 159 height 33
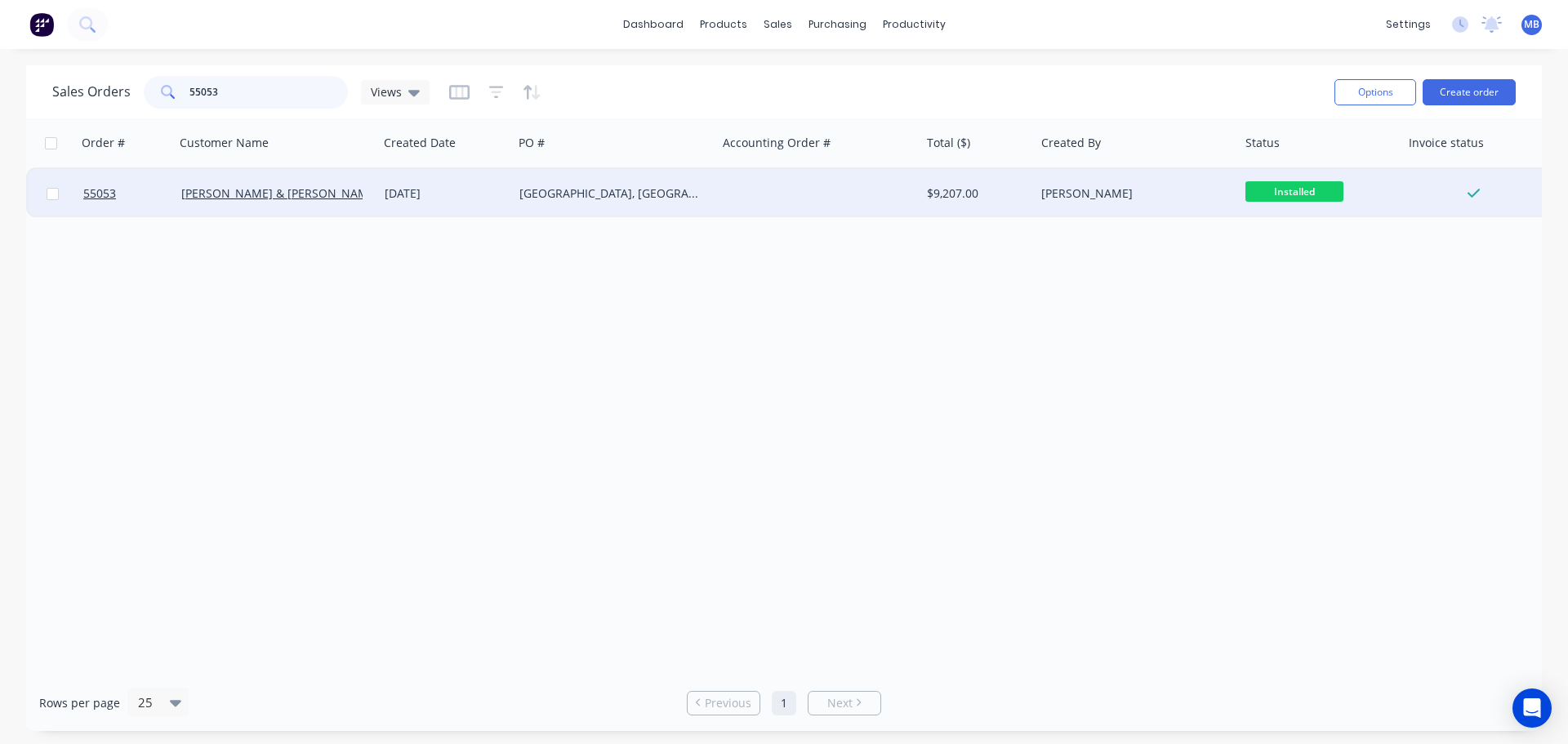
type input "55053"
click at [1285, 186] on span "Installed" at bounding box center [1295, 191] width 98 height 21
click at [1116, 189] on div "Leanne Blackman" at bounding box center [1132, 194] width 181 height 16
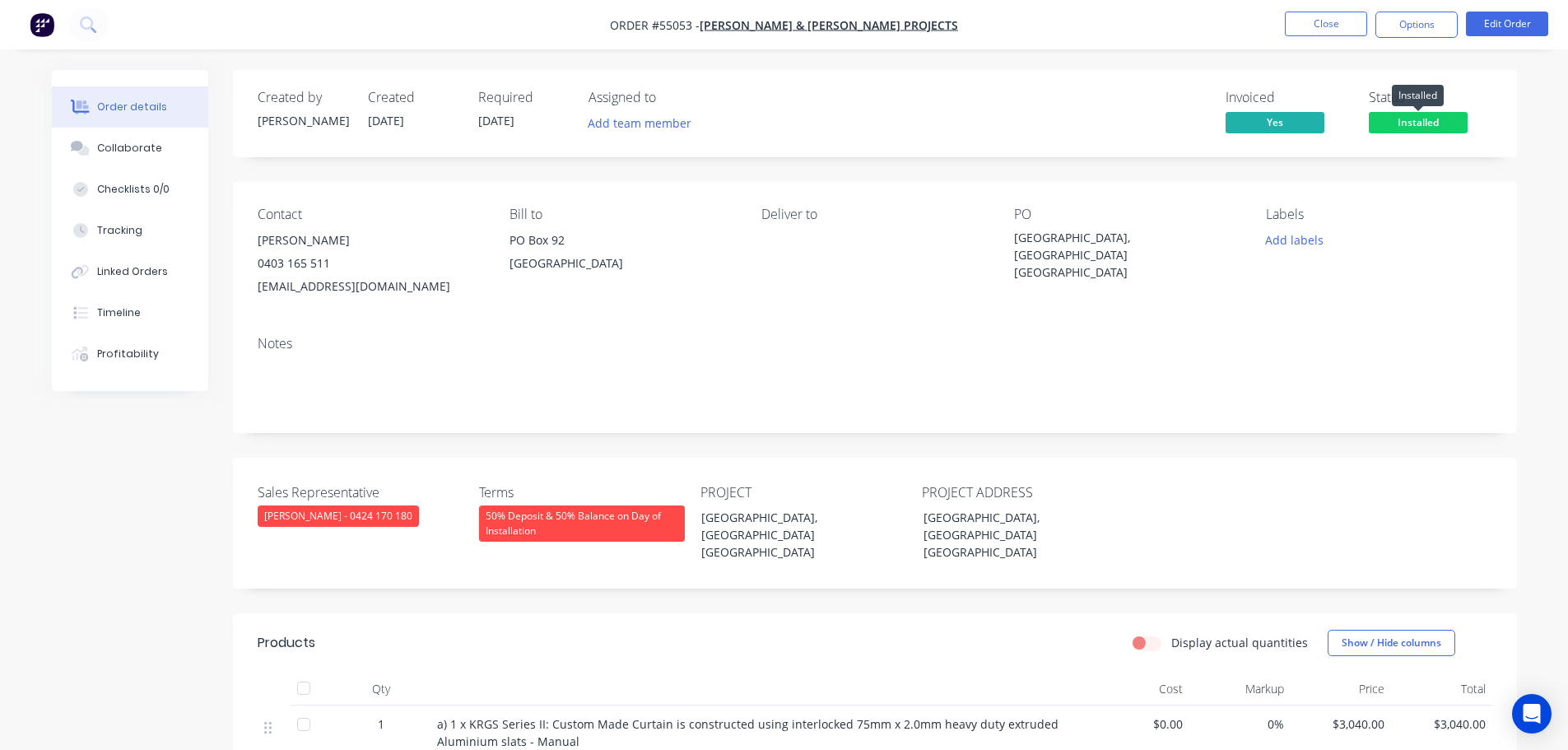
click at [1403, 123] on span "Installed" at bounding box center [1418, 122] width 99 height 21
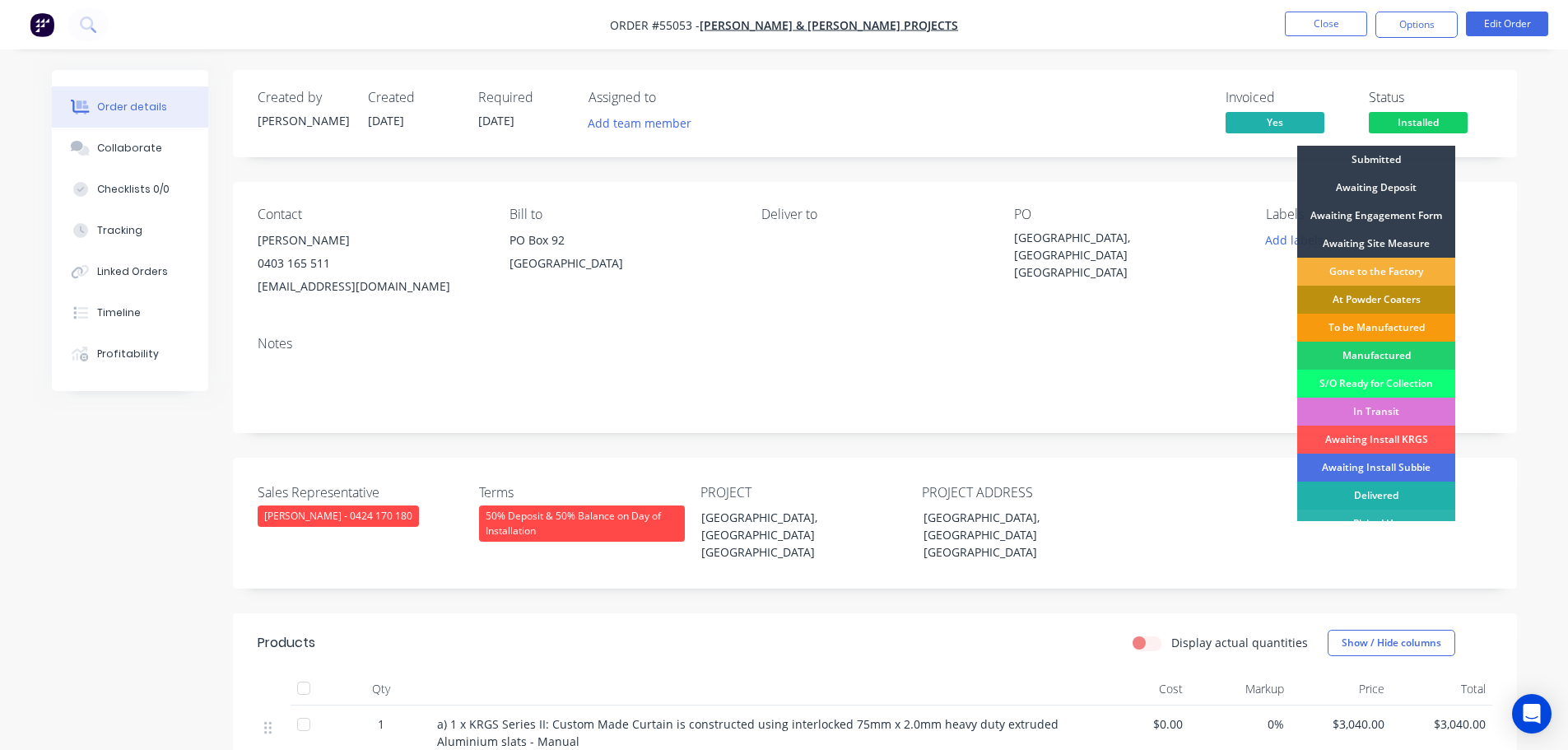
click at [1382, 490] on div "Delivered" at bounding box center [1377, 495] width 159 height 28
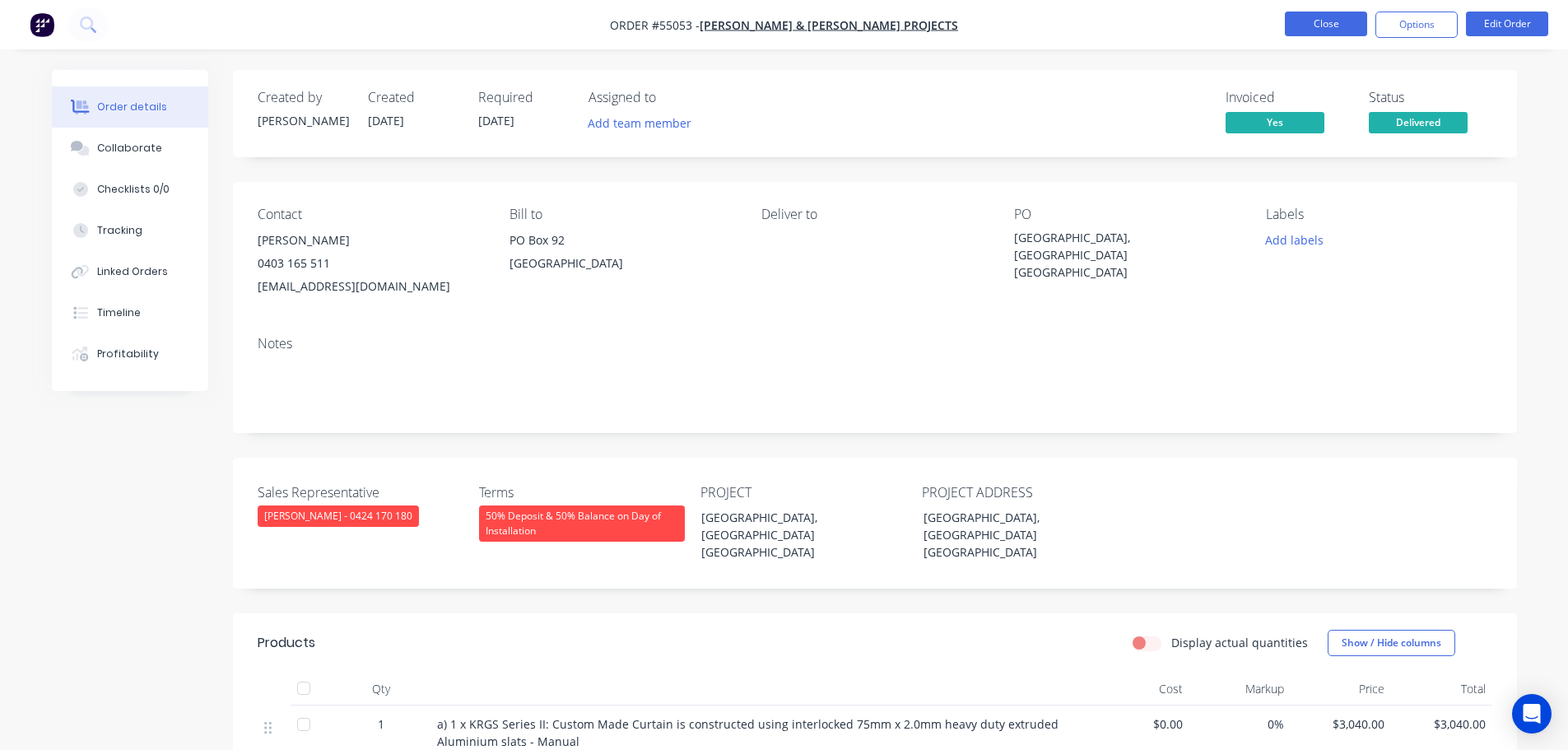
click at [1344, 22] on button "Close" at bounding box center [1326, 23] width 82 height 24
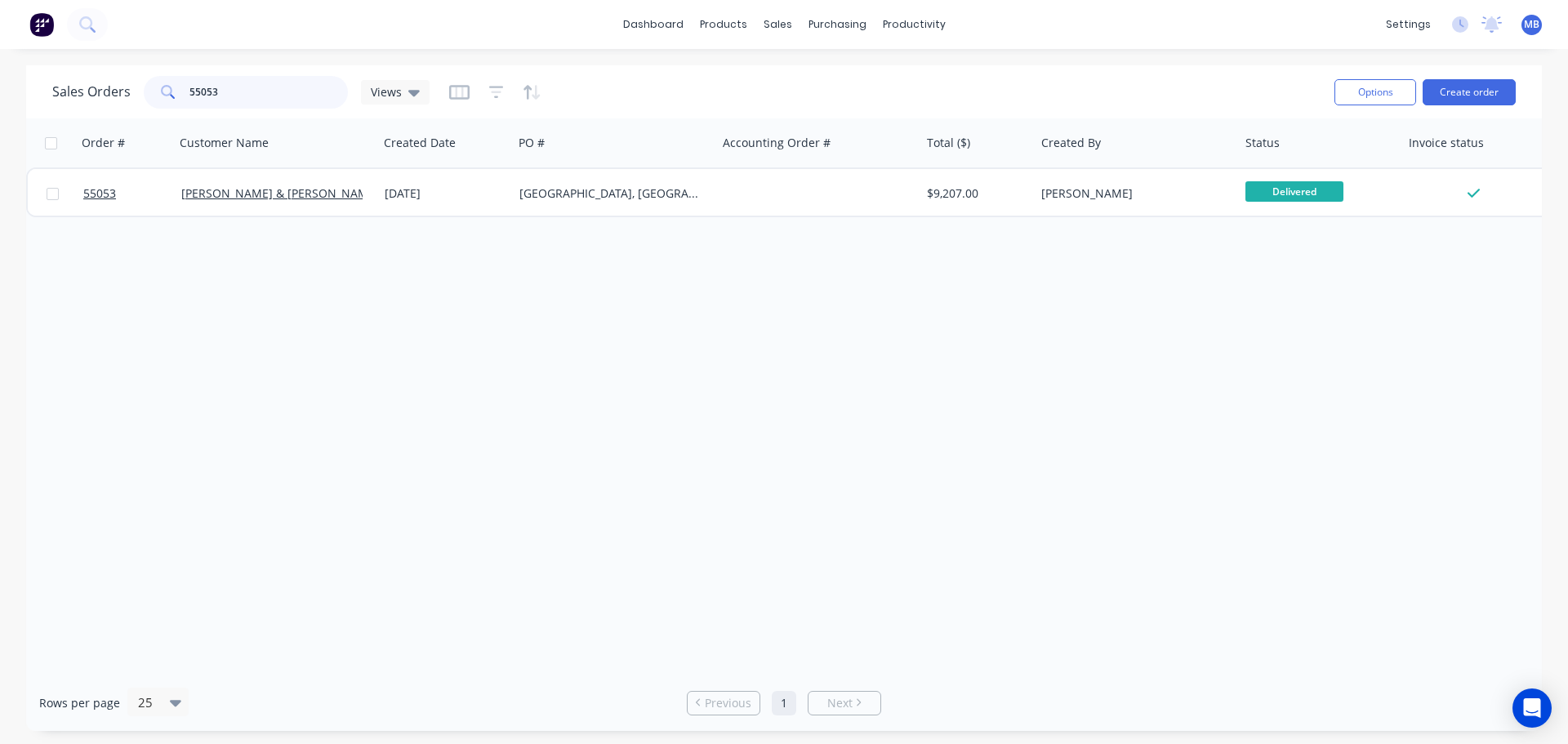
drag, startPoint x: 233, startPoint y: 100, endPoint x: 160, endPoint y: 98, distance: 73.0
click at [160, 98] on div "55053" at bounding box center [246, 92] width 205 height 33
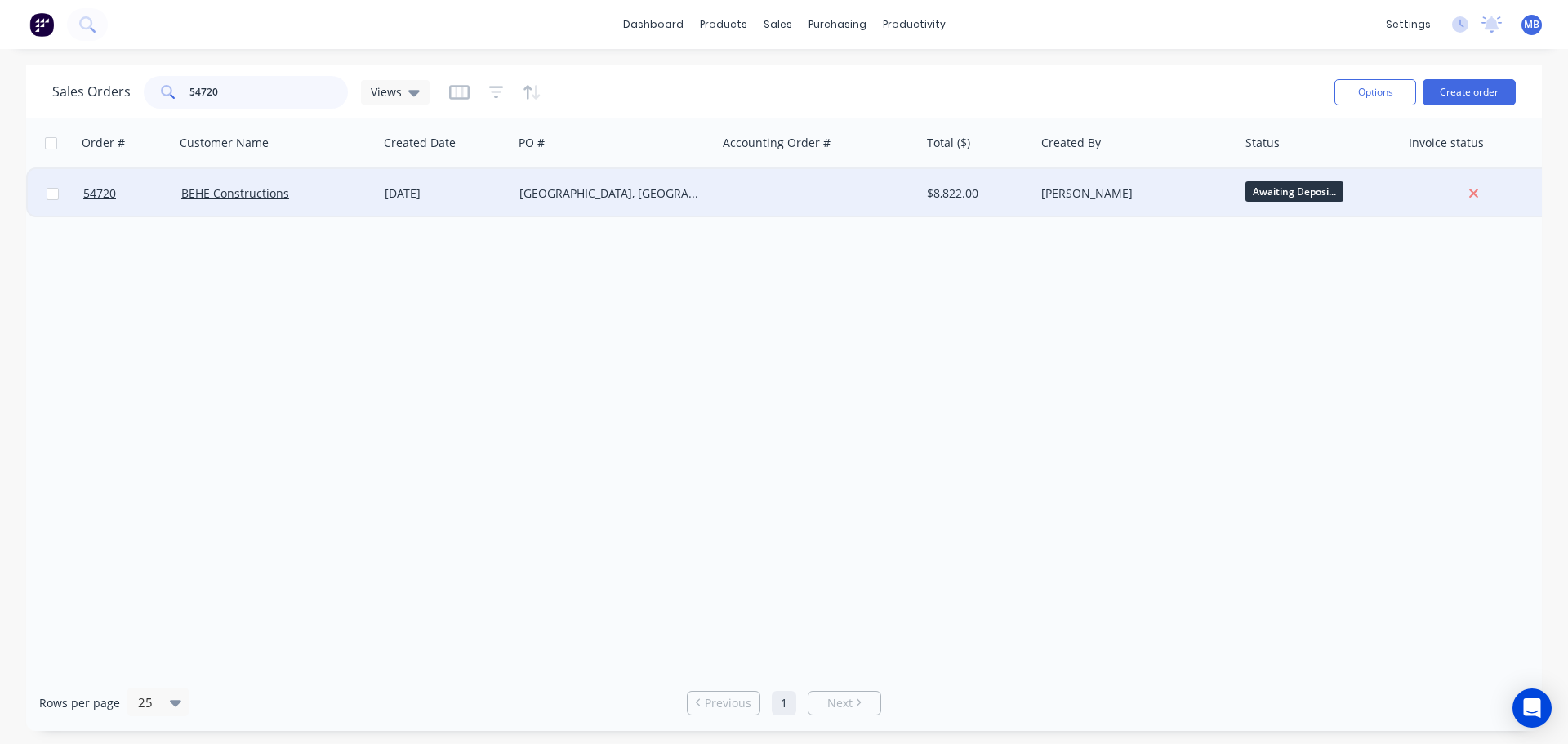
type input "54720"
click at [1088, 192] on div "Leanne Blackman" at bounding box center [1132, 194] width 181 height 16
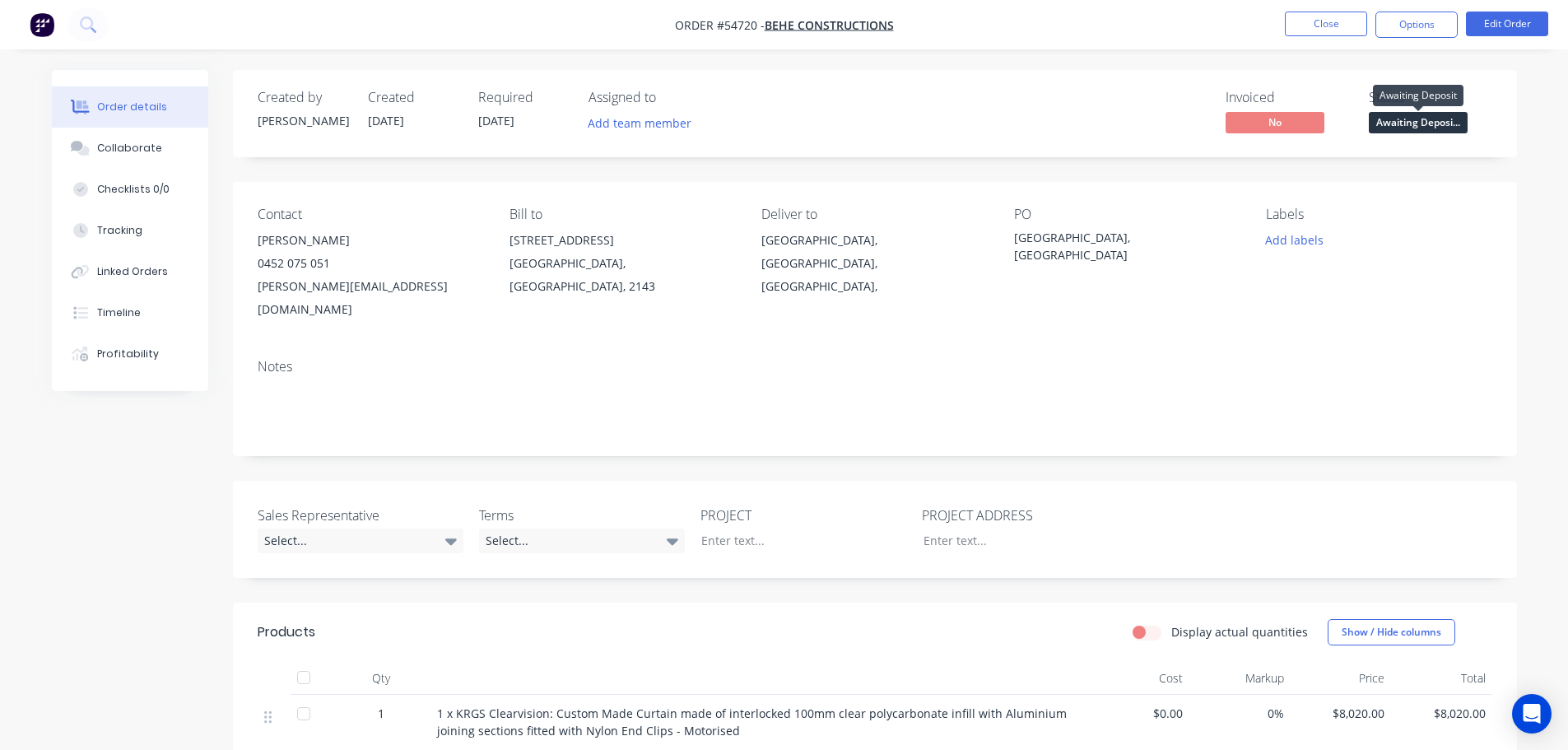
click at [1416, 121] on span "Awaiting Deposi..." at bounding box center [1418, 122] width 99 height 21
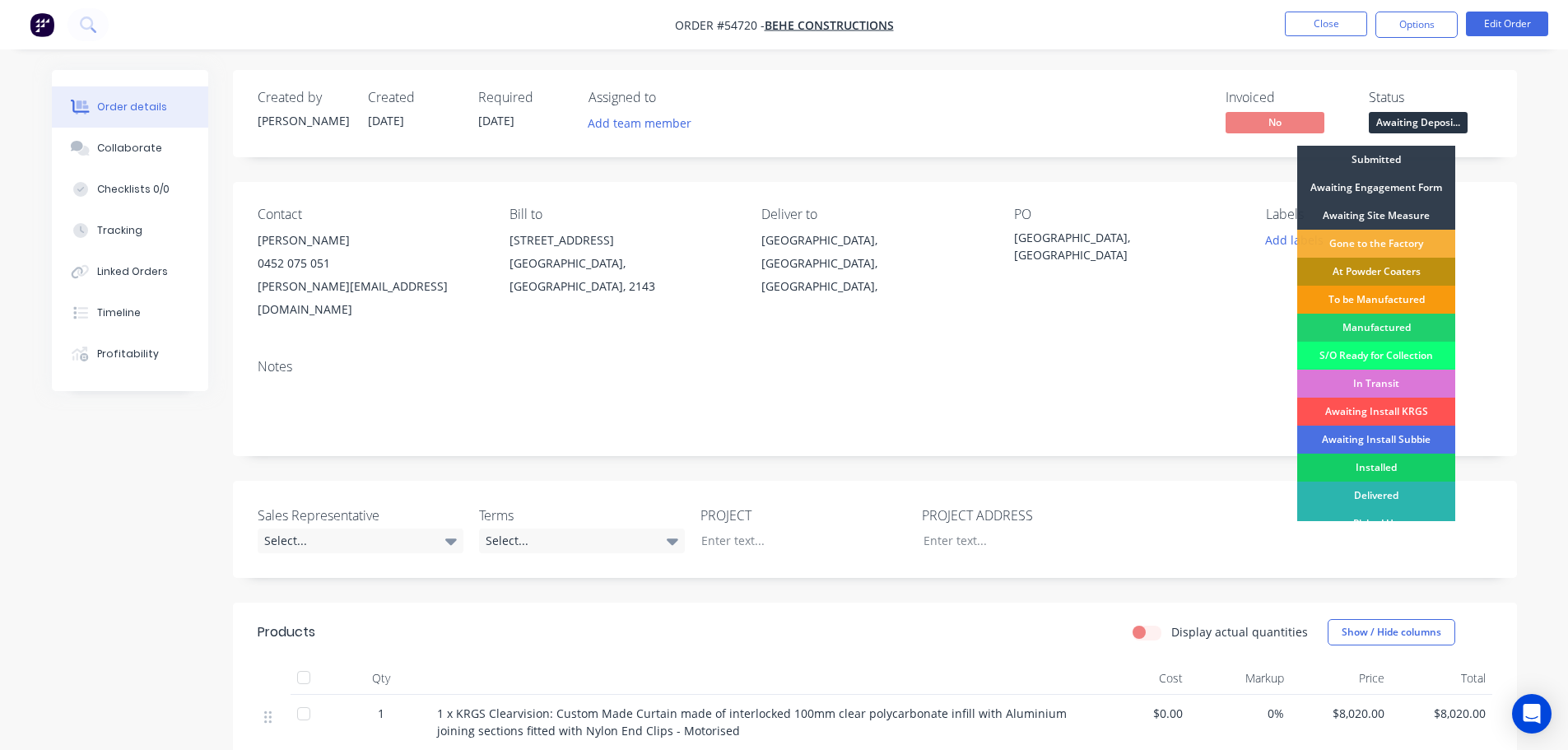
click at [1387, 469] on div "Installed" at bounding box center [1377, 467] width 159 height 28
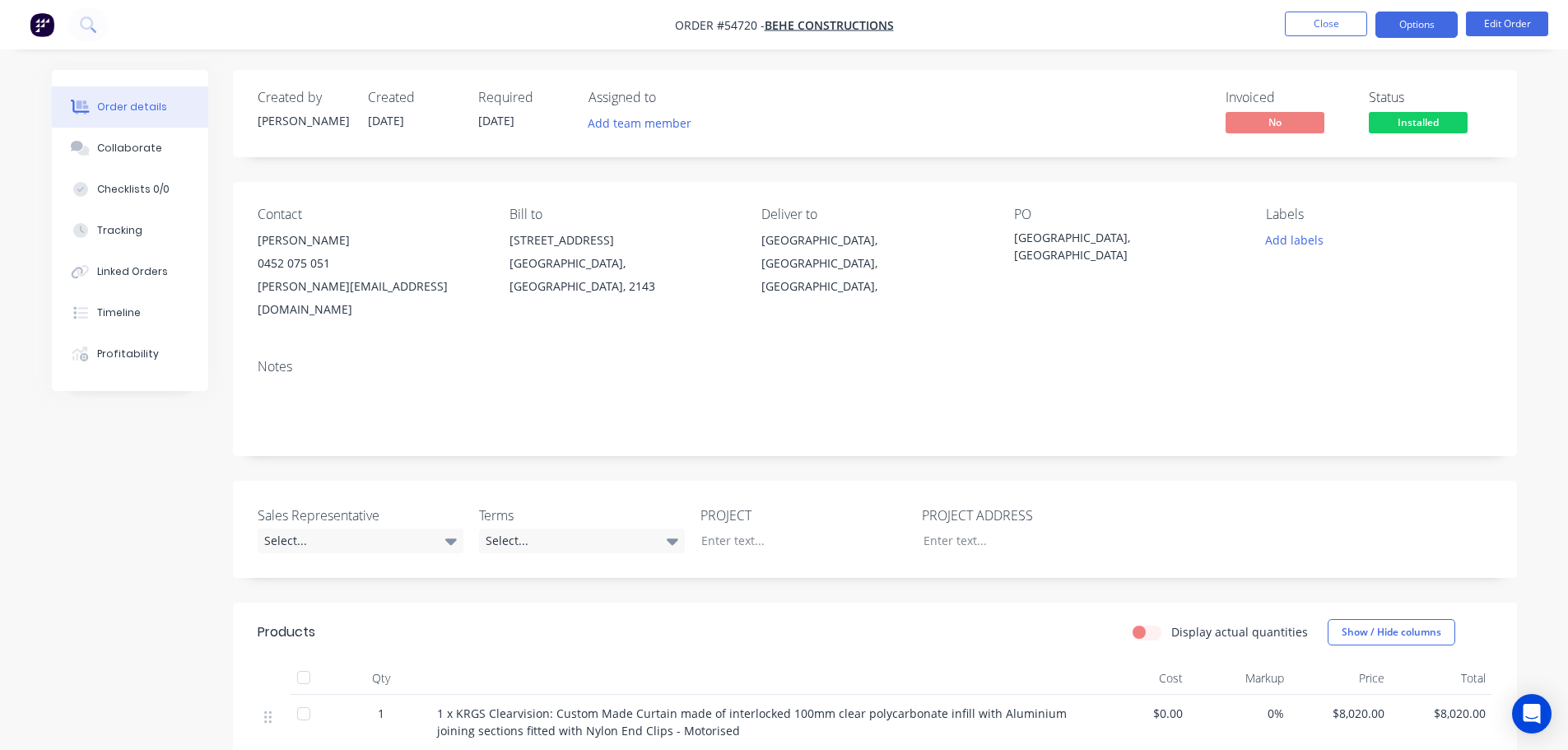
click at [1394, 29] on button "Options" at bounding box center [1417, 24] width 82 height 26
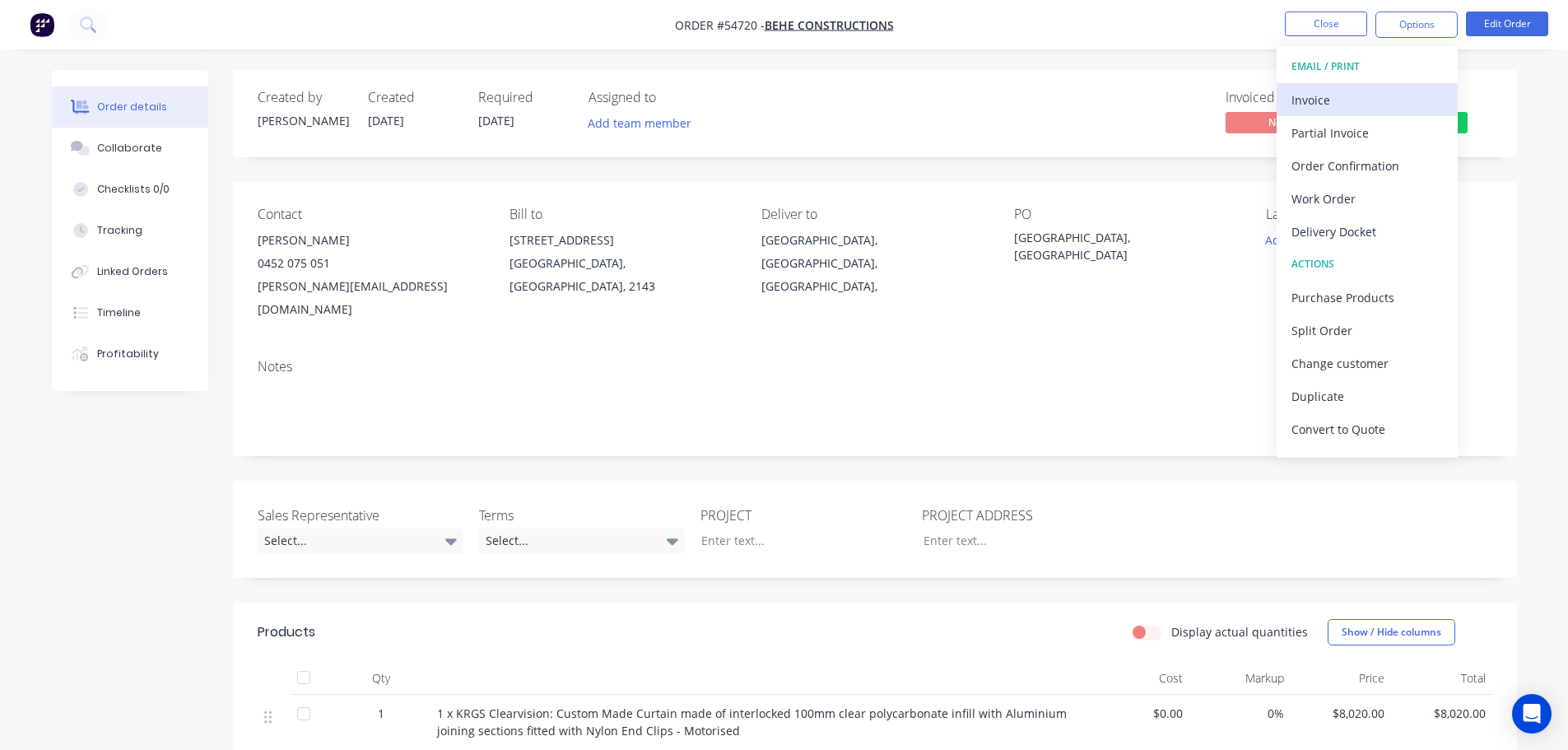
click at [1323, 103] on div "Invoice" at bounding box center [1367, 100] width 151 height 24
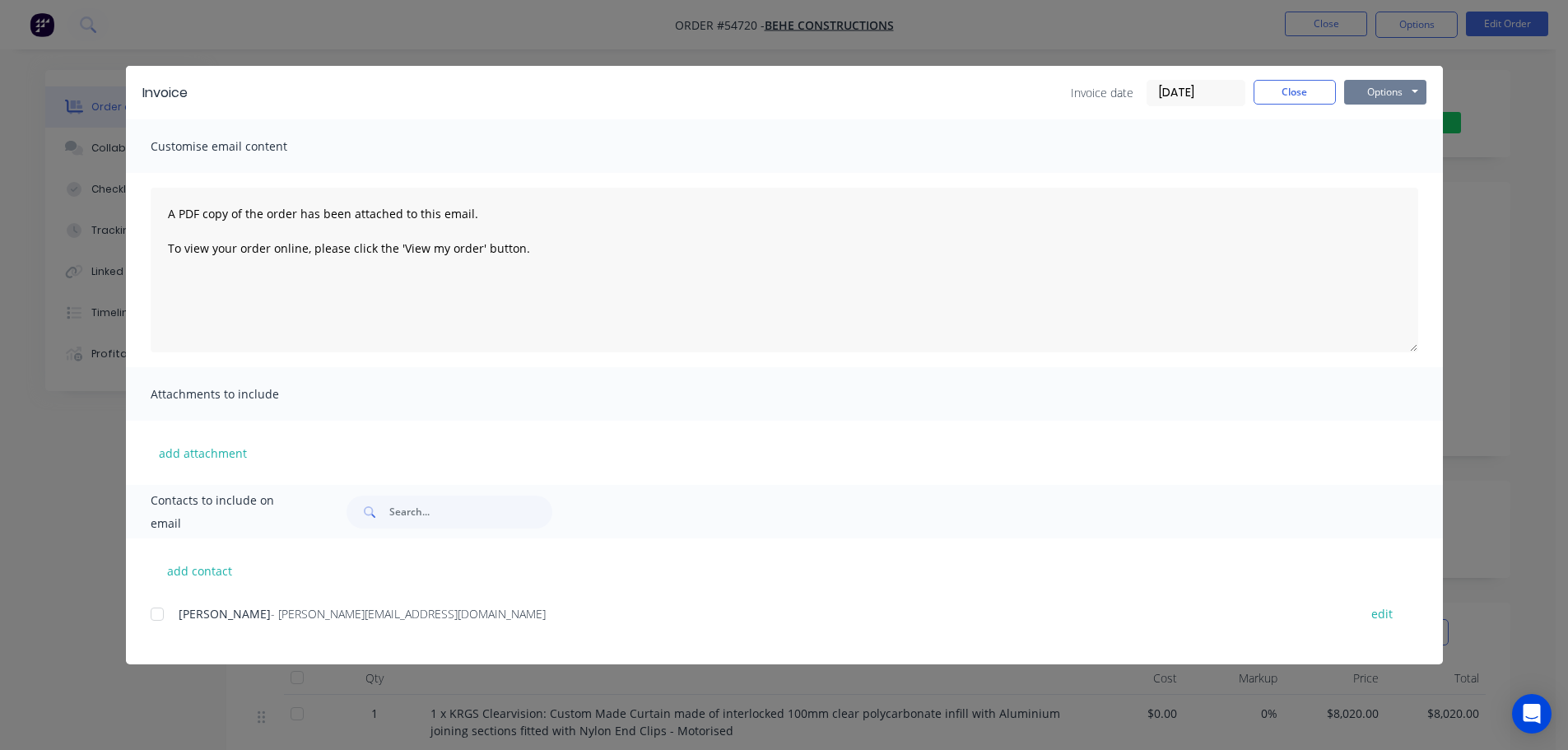
click at [1368, 91] on button "Options" at bounding box center [1385, 92] width 82 height 24
click at [1379, 149] on button "Print" at bounding box center [1397, 149] width 105 height 27
click at [1308, 88] on button "Close" at bounding box center [1294, 92] width 82 height 24
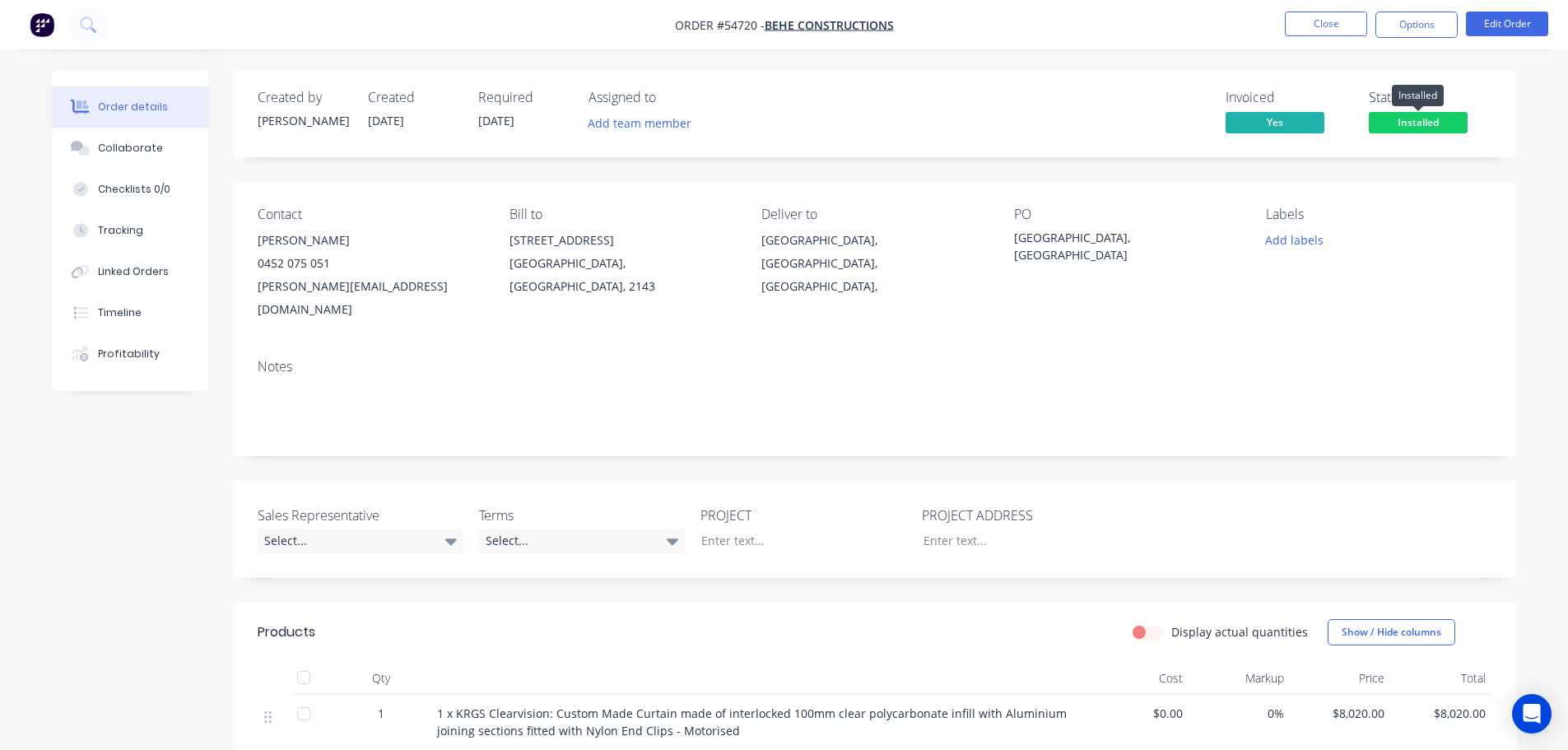
click at [1377, 118] on span "Installed" at bounding box center [1418, 122] width 99 height 21
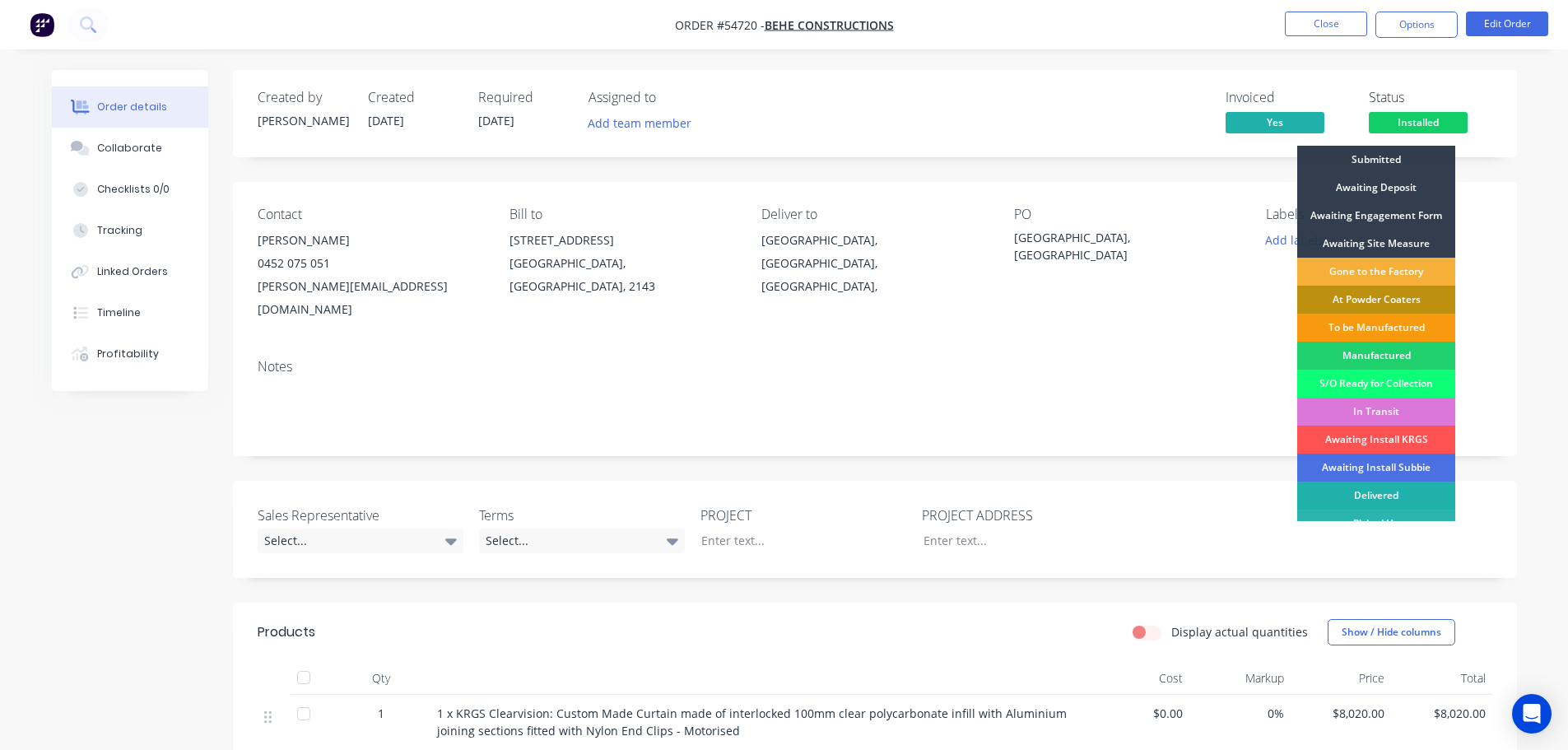
click at [1367, 490] on div "Delivered" at bounding box center [1377, 495] width 159 height 28
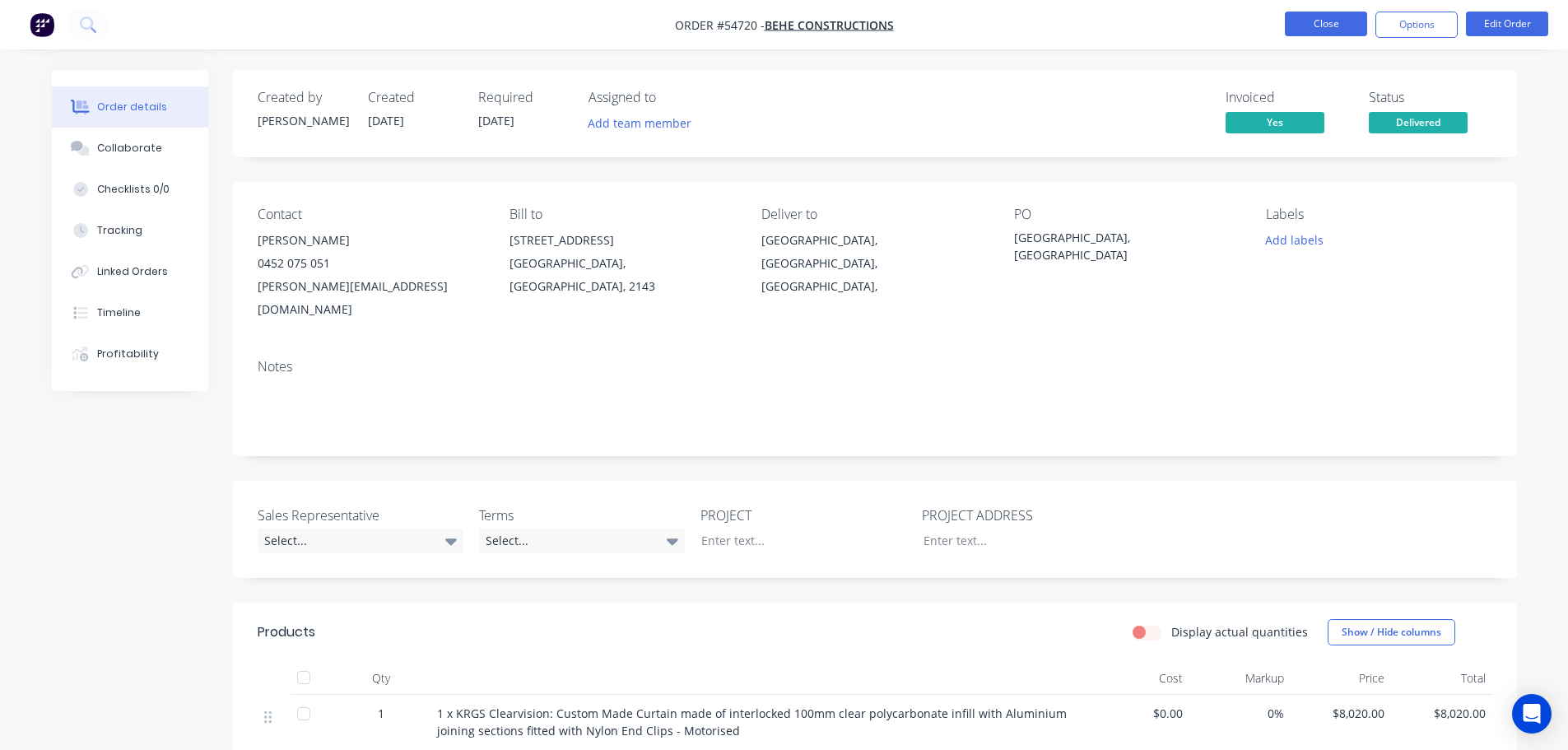
click at [1319, 25] on button "Close" at bounding box center [1326, 23] width 82 height 24
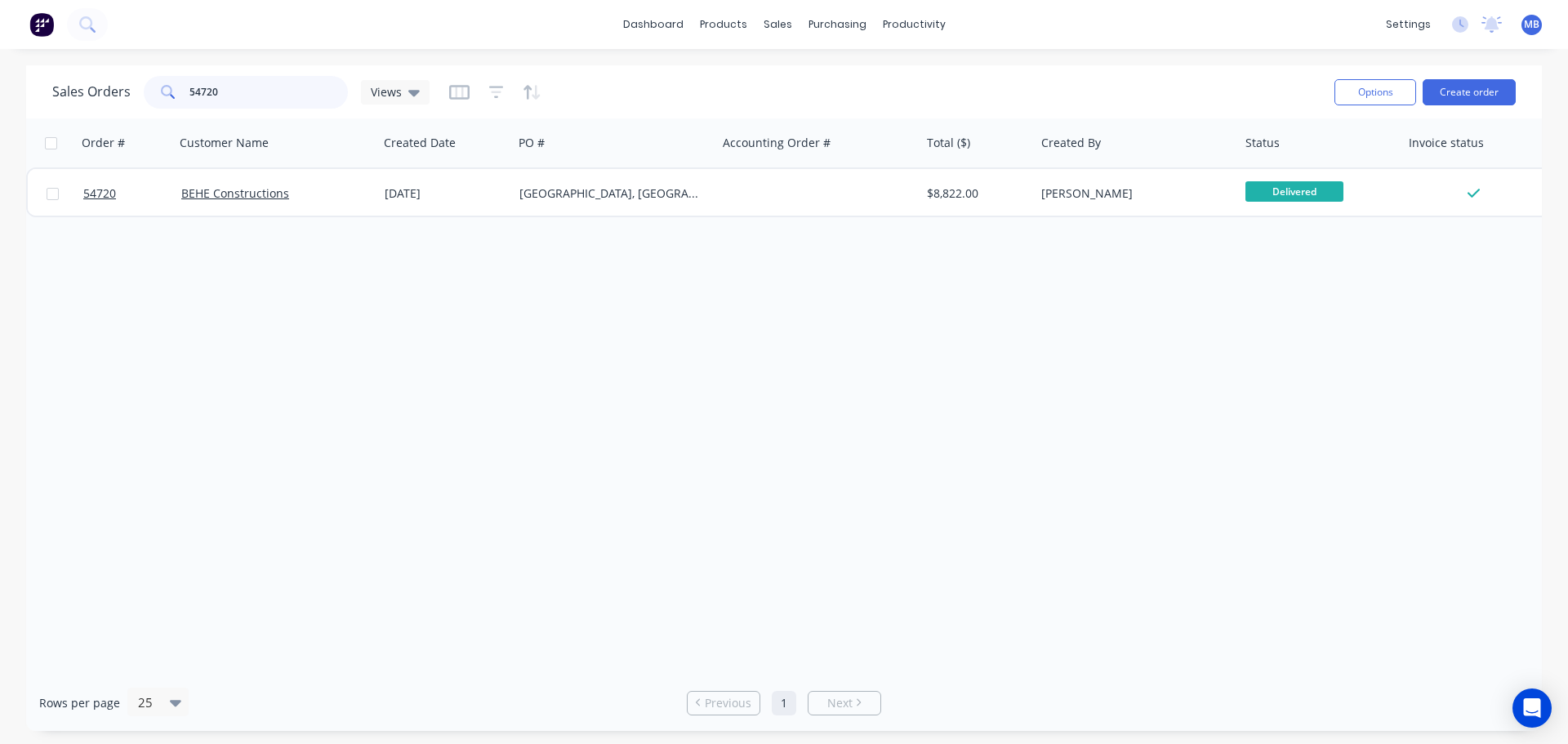
drag, startPoint x: 239, startPoint y: 87, endPoint x: 123, endPoint y: 86, distance: 116.0
click at [123, 86] on div "Sales Orders 54720 Views" at bounding box center [241, 92] width 377 height 33
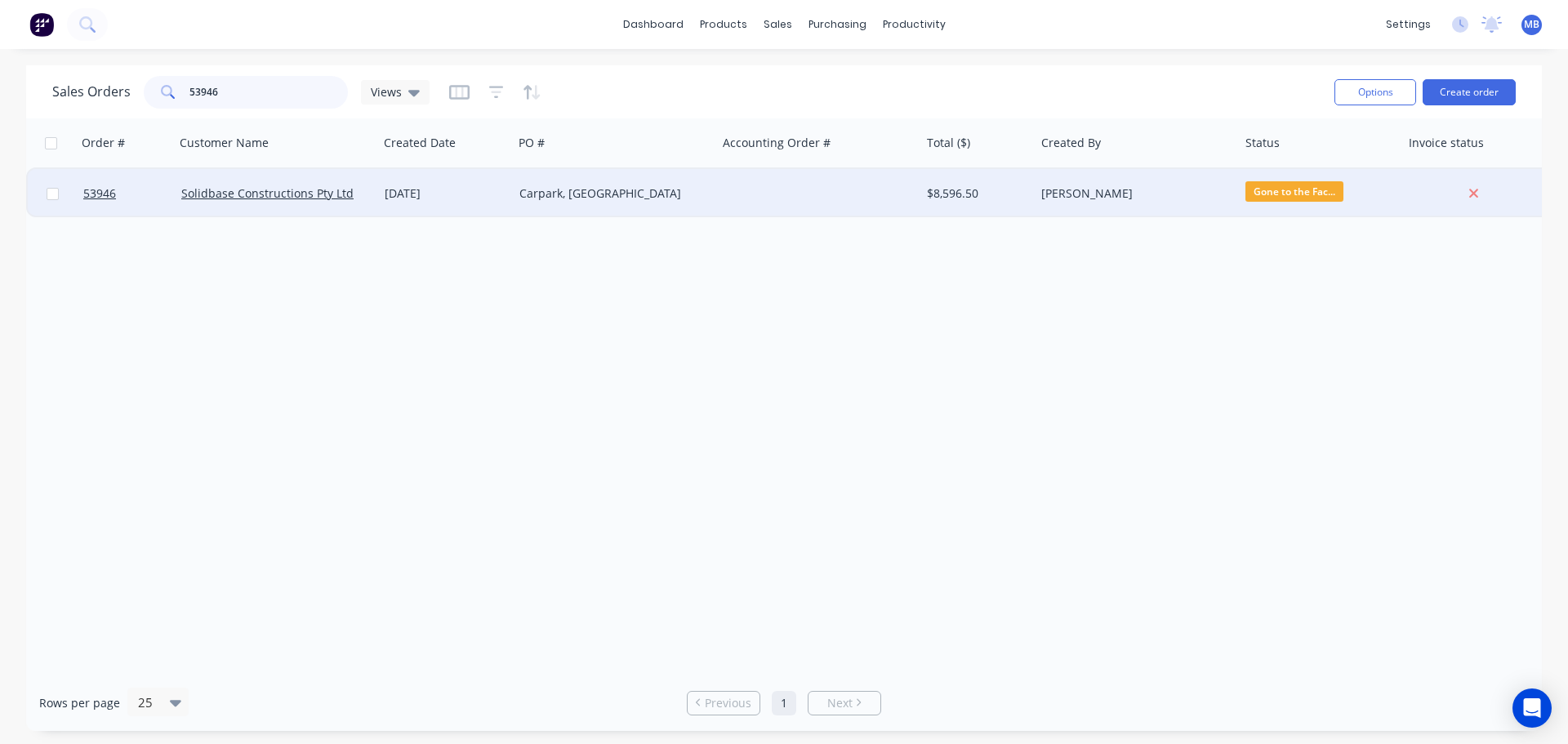
type input "53946"
click at [1075, 195] on div "Leanne Blackman" at bounding box center [1132, 194] width 181 height 16
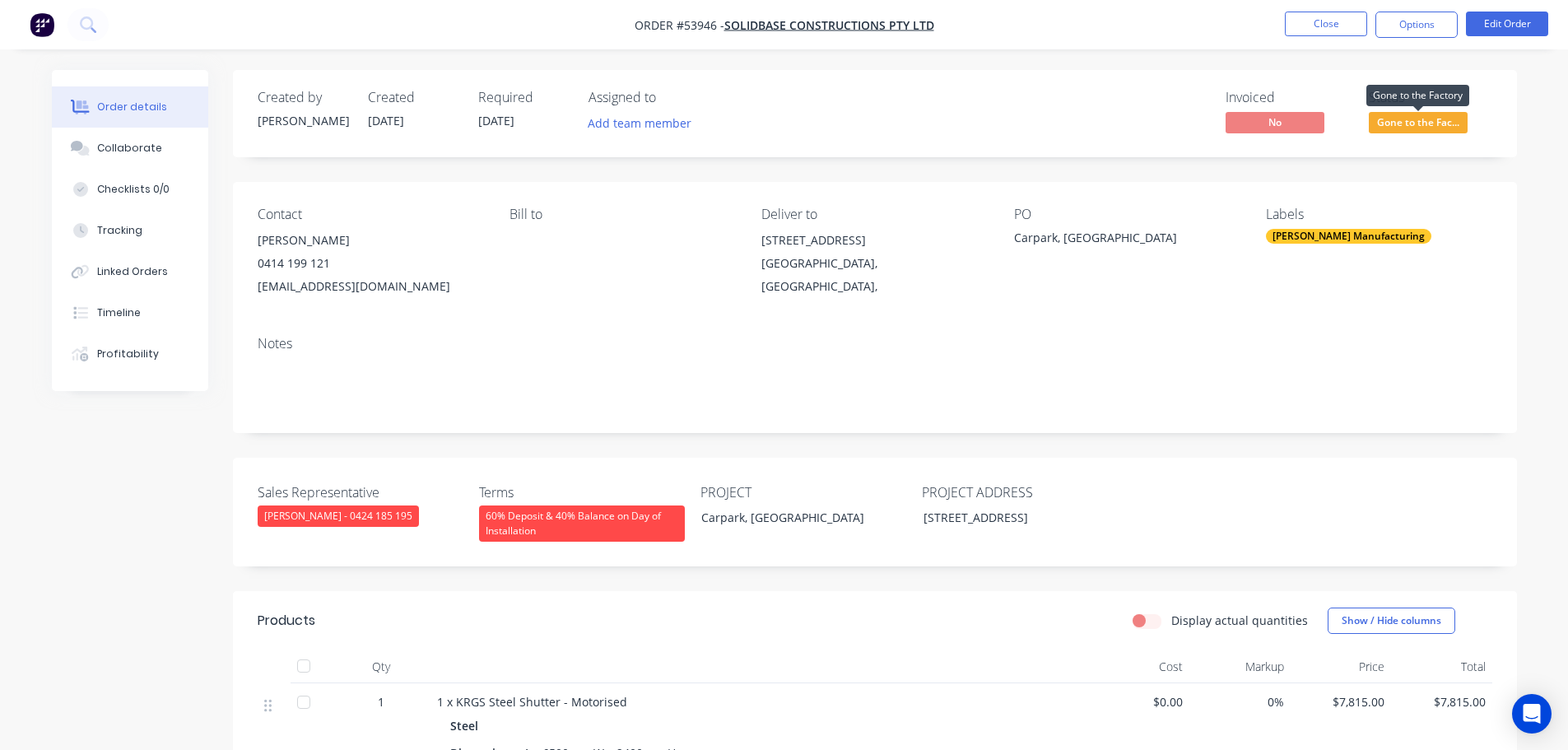
click at [1404, 130] on span "Gone to the Fac..." at bounding box center [1418, 122] width 99 height 21
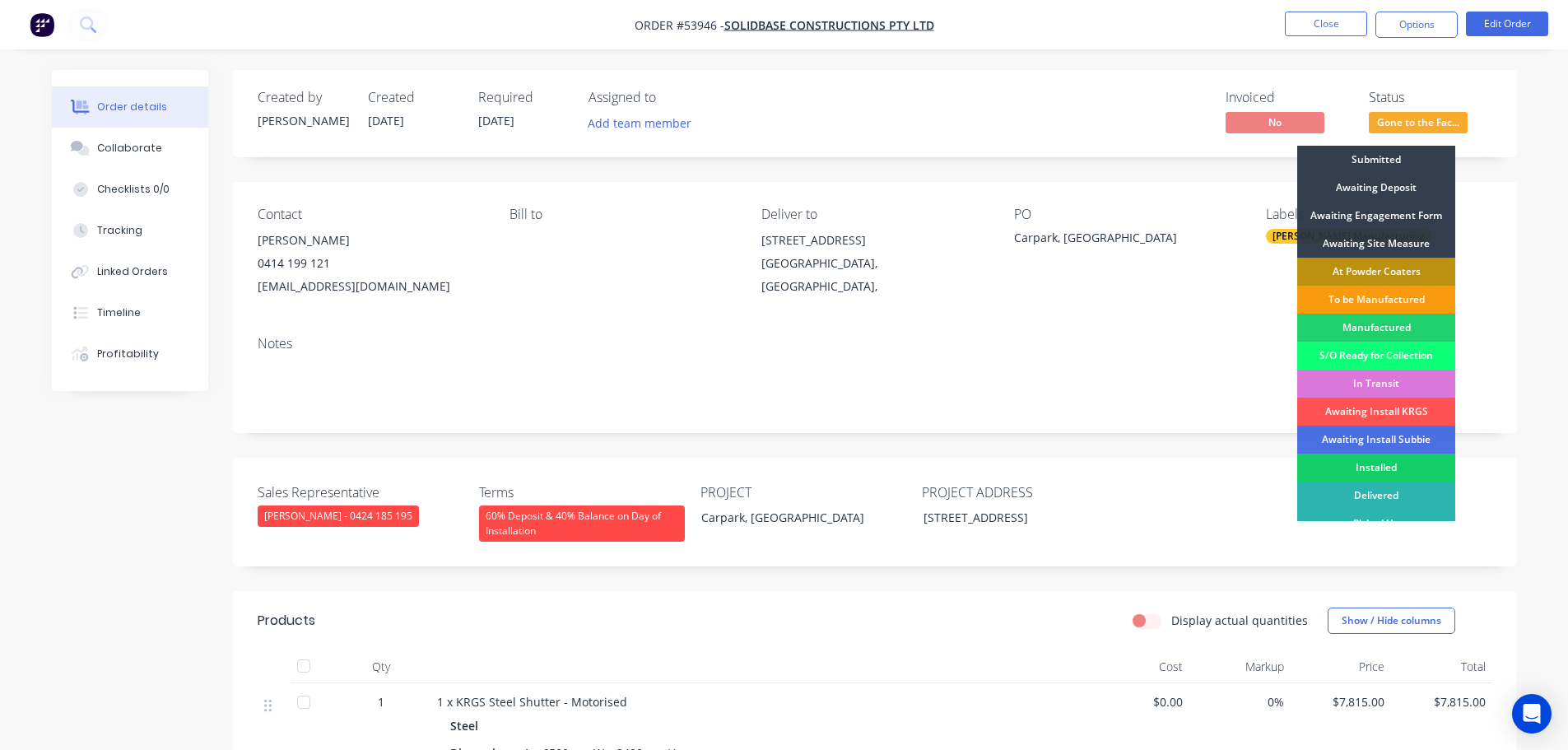
click at [1401, 465] on div "Installed" at bounding box center [1377, 467] width 159 height 28
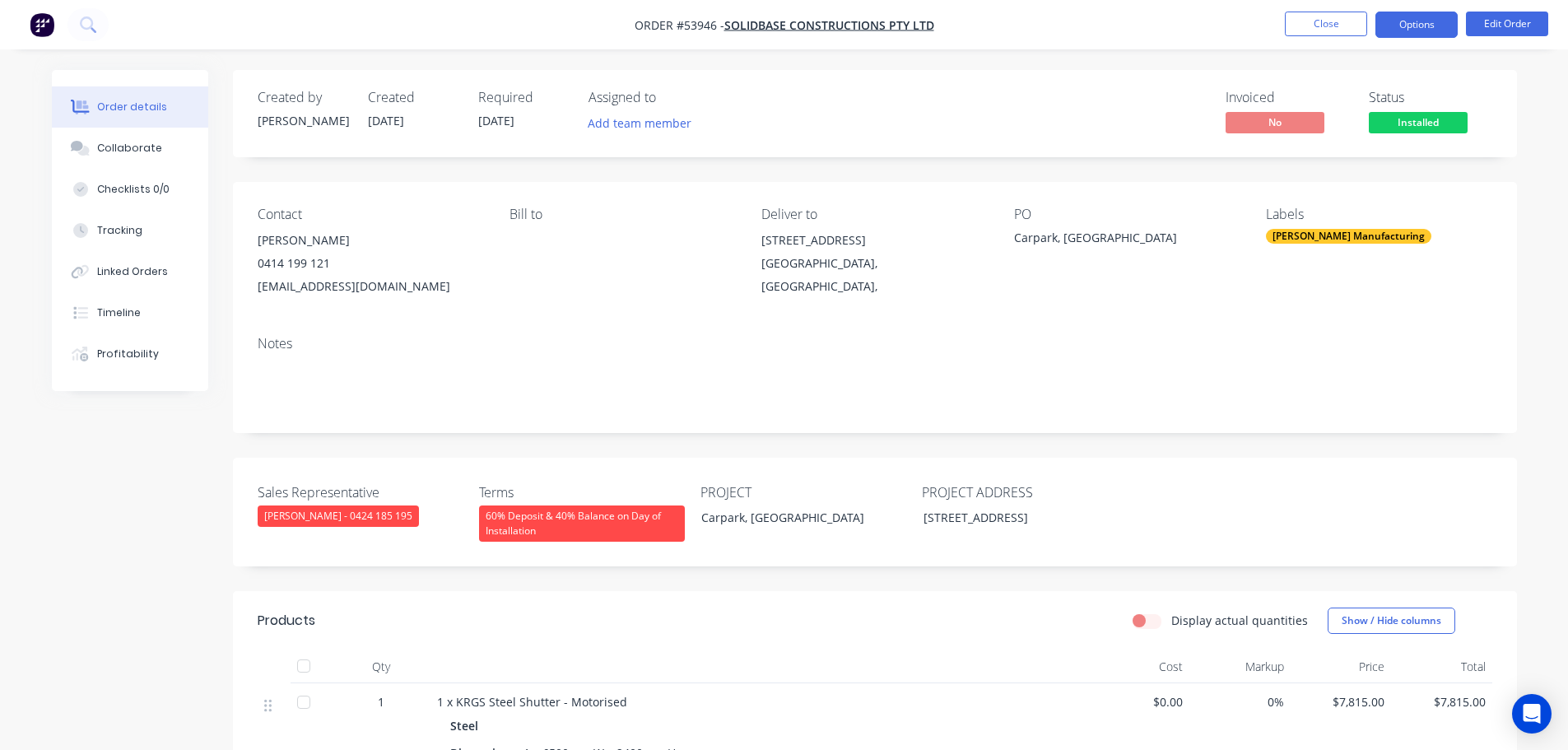
click at [1417, 14] on button "Options" at bounding box center [1417, 24] width 82 height 26
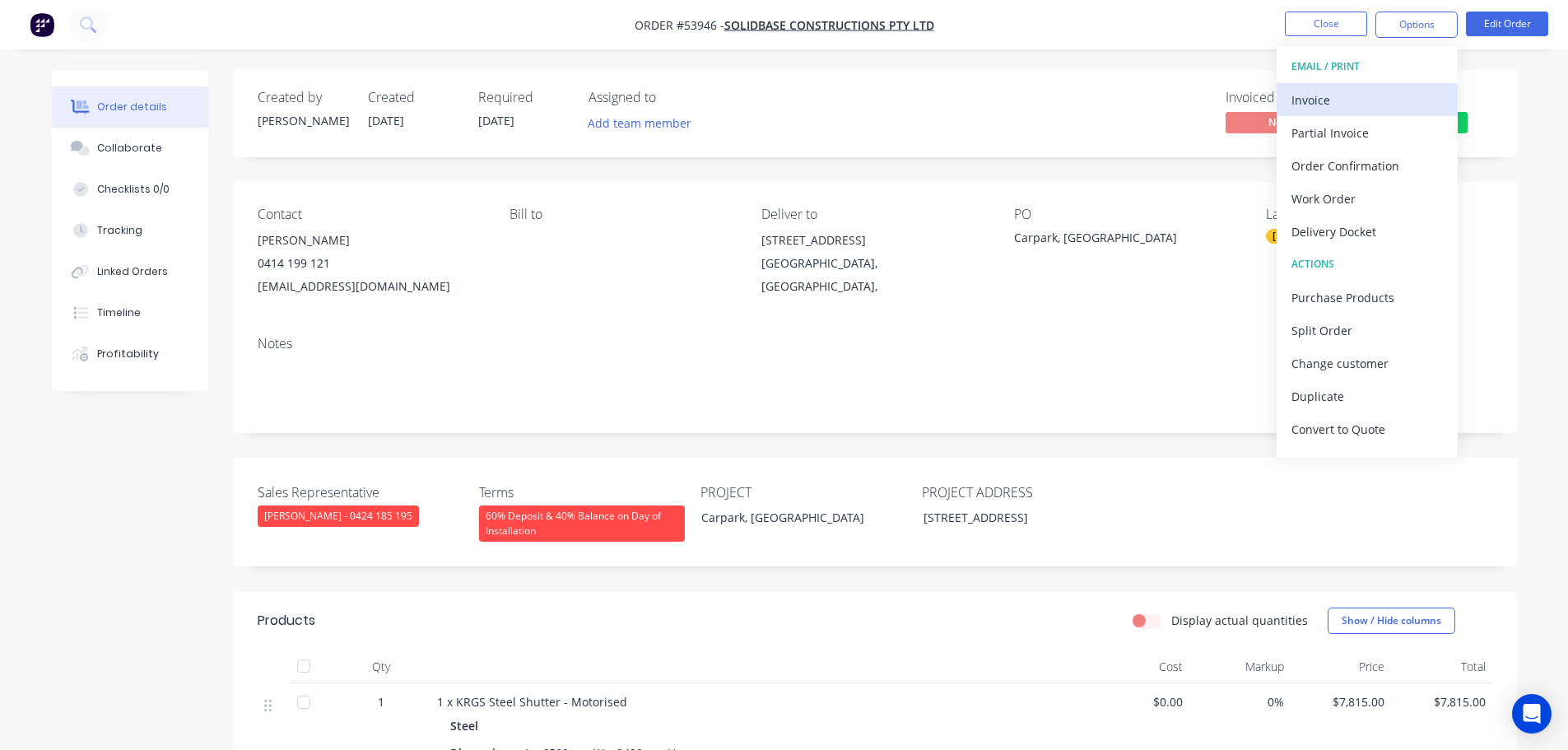
click at [1290, 92] on button "Invoice" at bounding box center [1367, 99] width 181 height 33
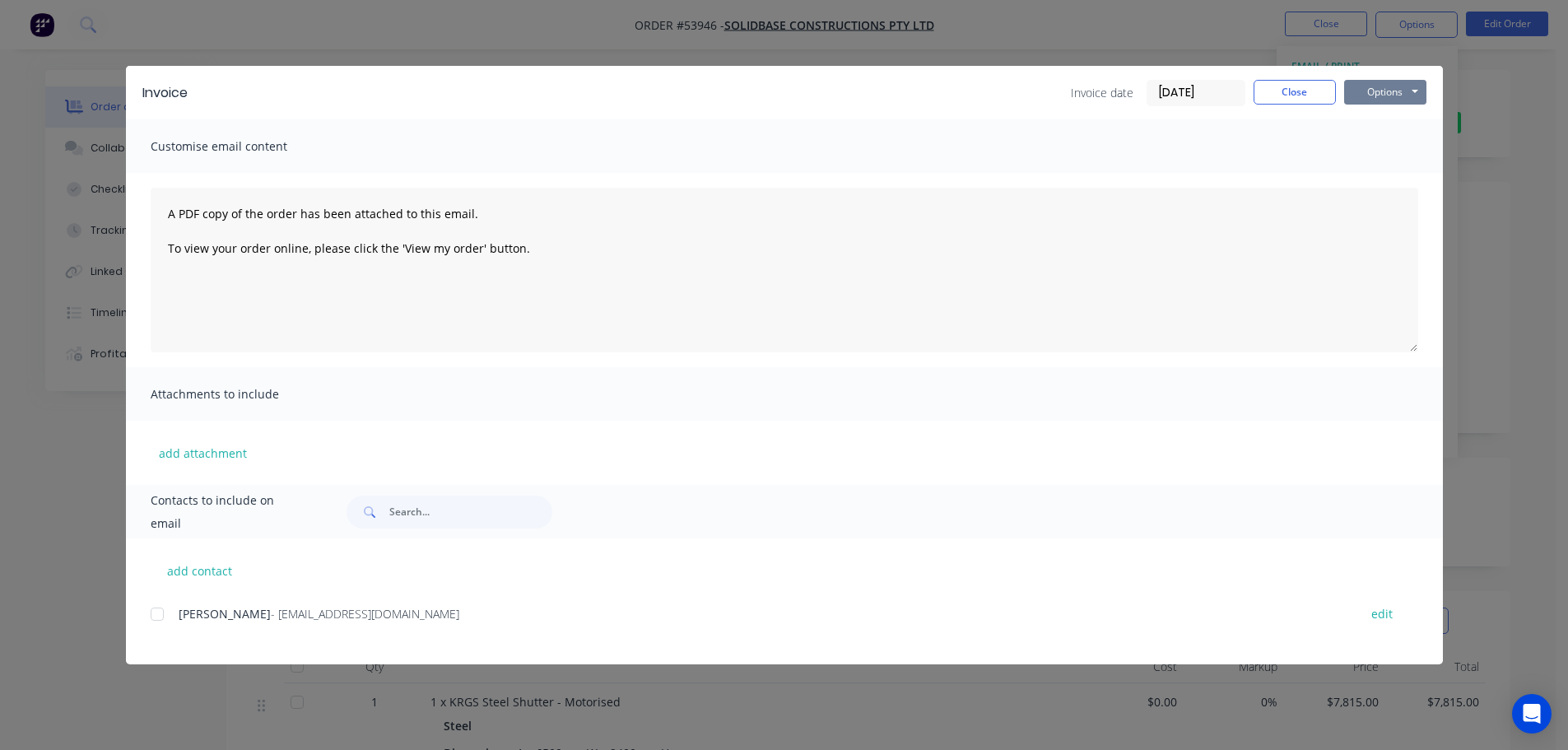
click at [1383, 95] on button "Options" at bounding box center [1385, 92] width 82 height 24
click at [1383, 147] on button "Print" at bounding box center [1397, 149] width 105 height 27
click at [1307, 97] on button "Close" at bounding box center [1294, 92] width 82 height 24
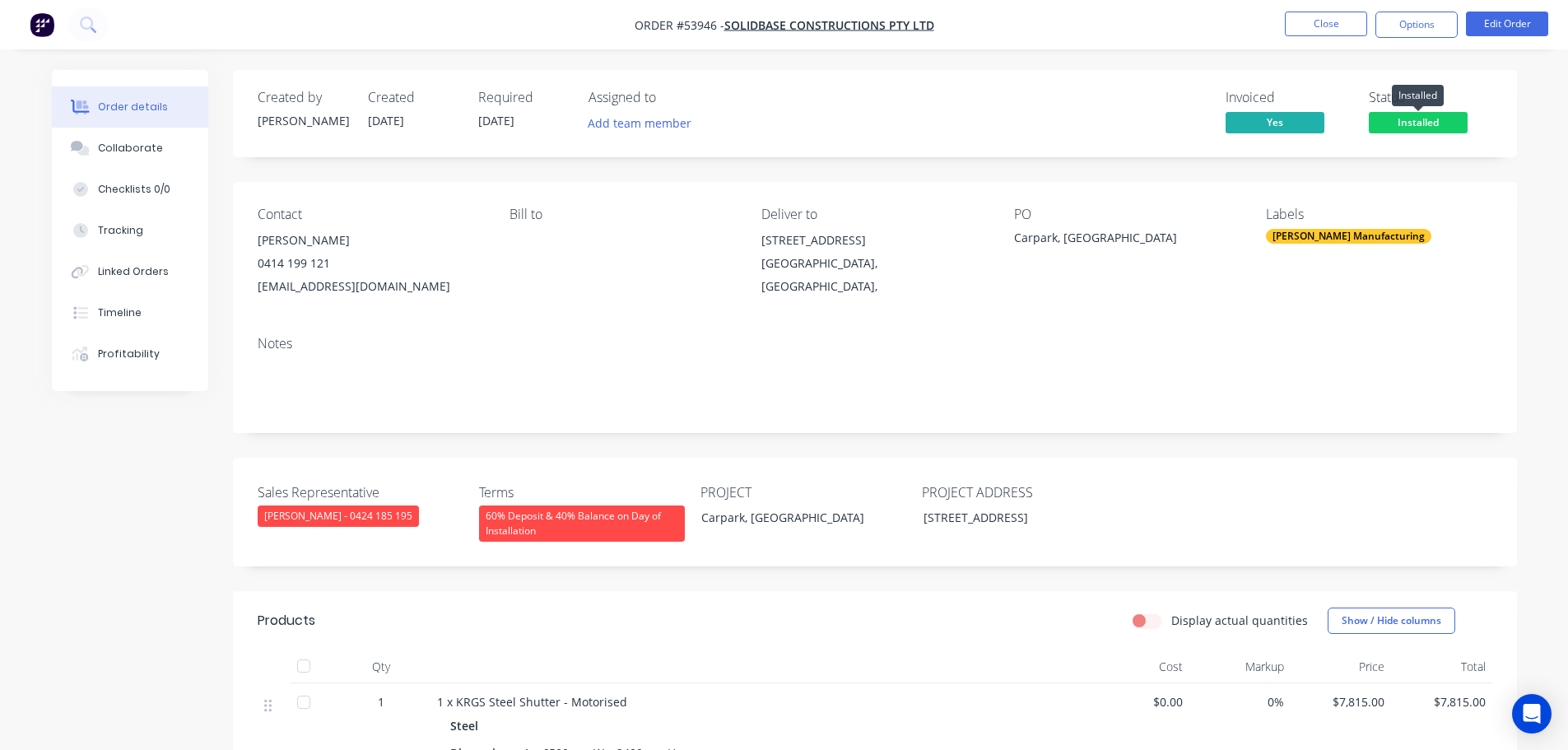
click at [1412, 125] on span "Installed" at bounding box center [1418, 122] width 99 height 21
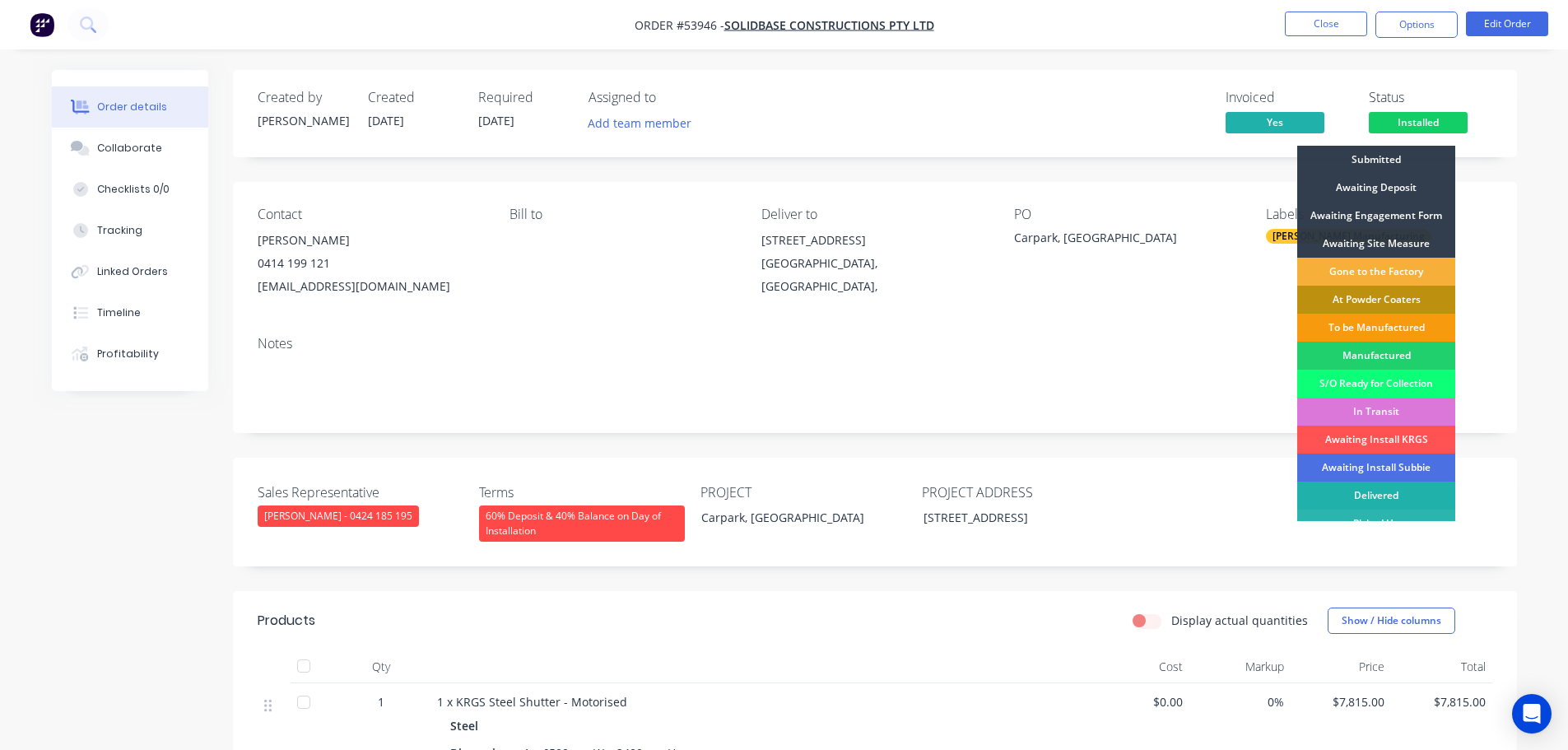
click at [1393, 492] on div "Delivered" at bounding box center [1377, 495] width 159 height 28
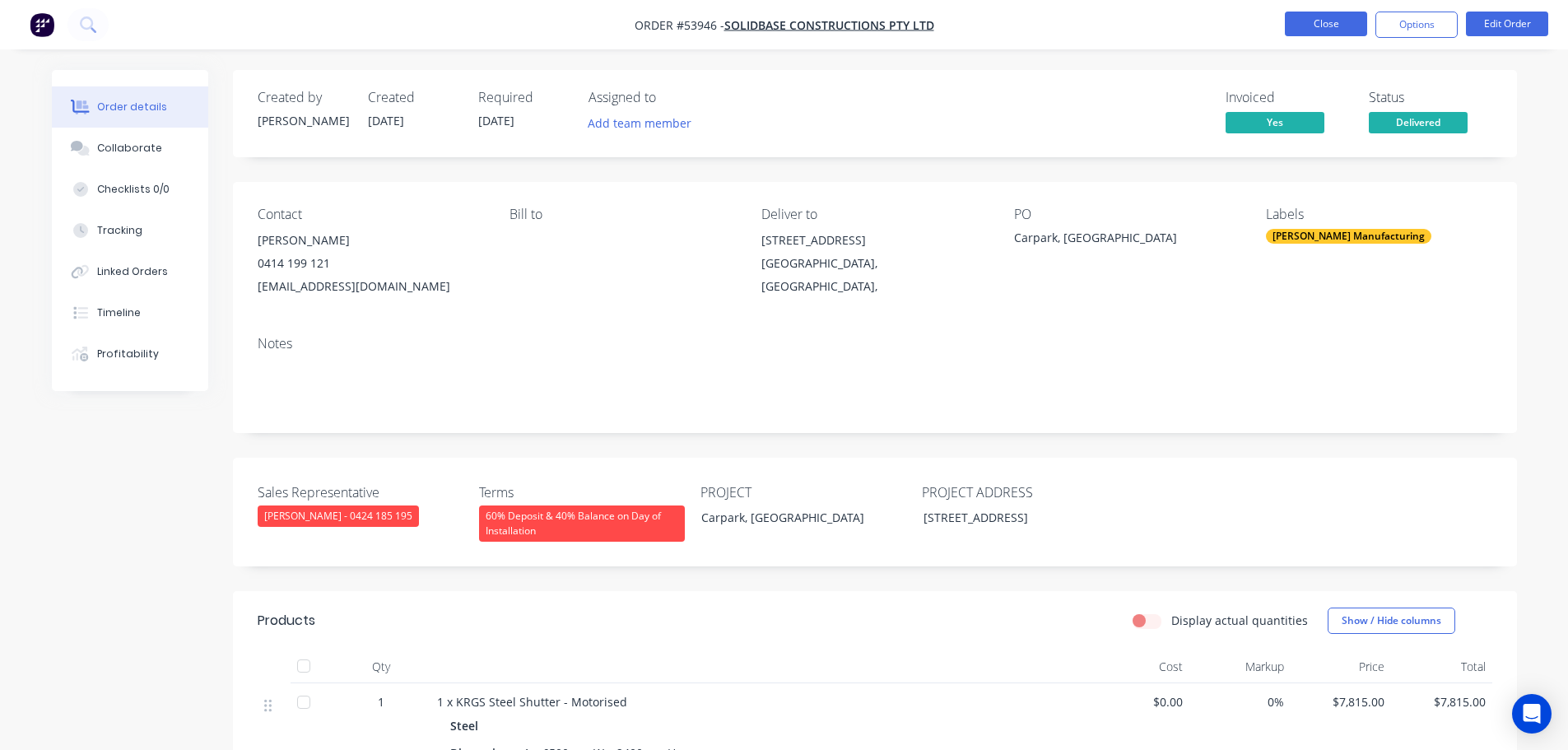
click at [1331, 27] on button "Close" at bounding box center [1326, 23] width 82 height 24
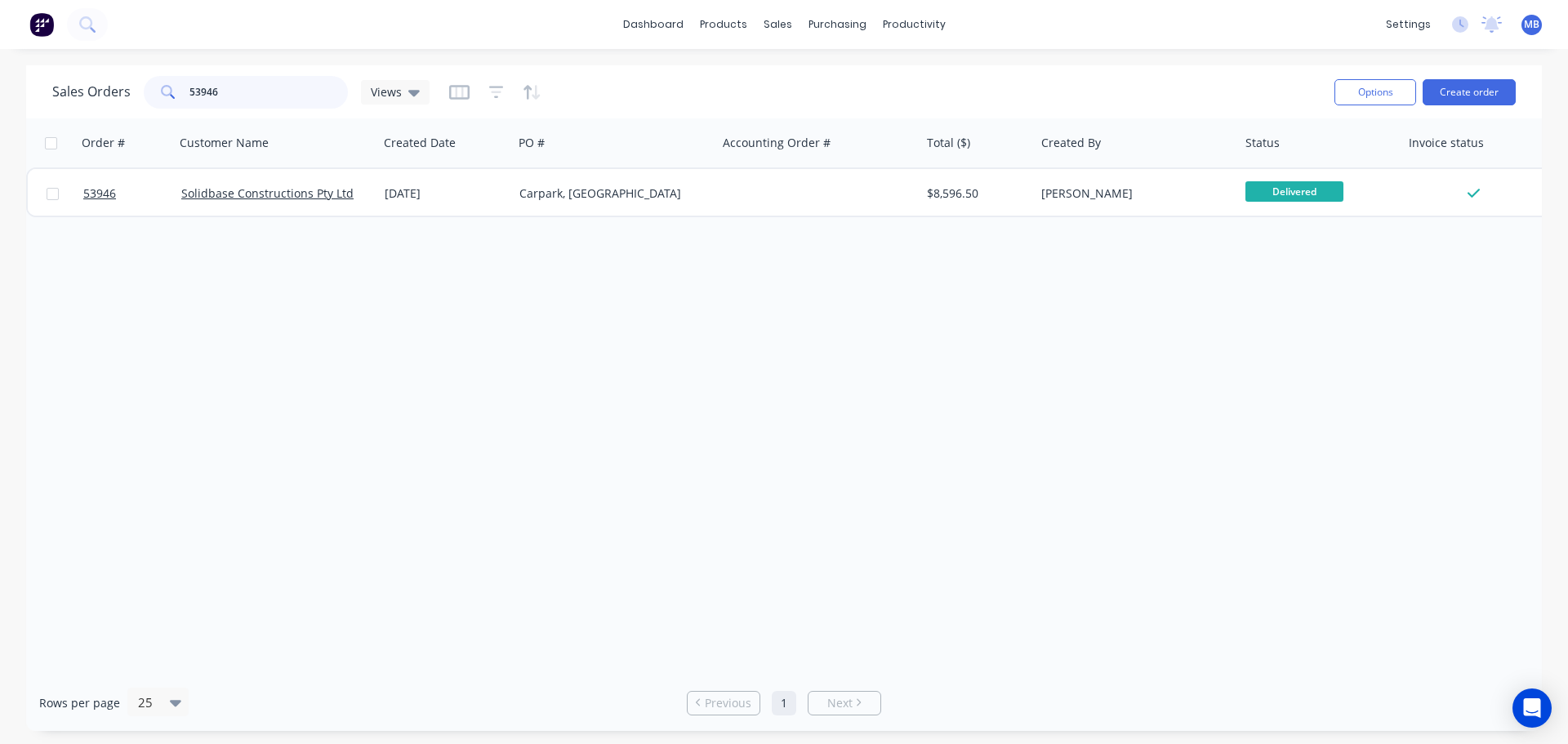
drag, startPoint x: 229, startPoint y: 94, endPoint x: 64, endPoint y: 78, distance: 165.8
click at [109, 96] on div "Sales Orders 53946 Views" at bounding box center [241, 92] width 377 height 33
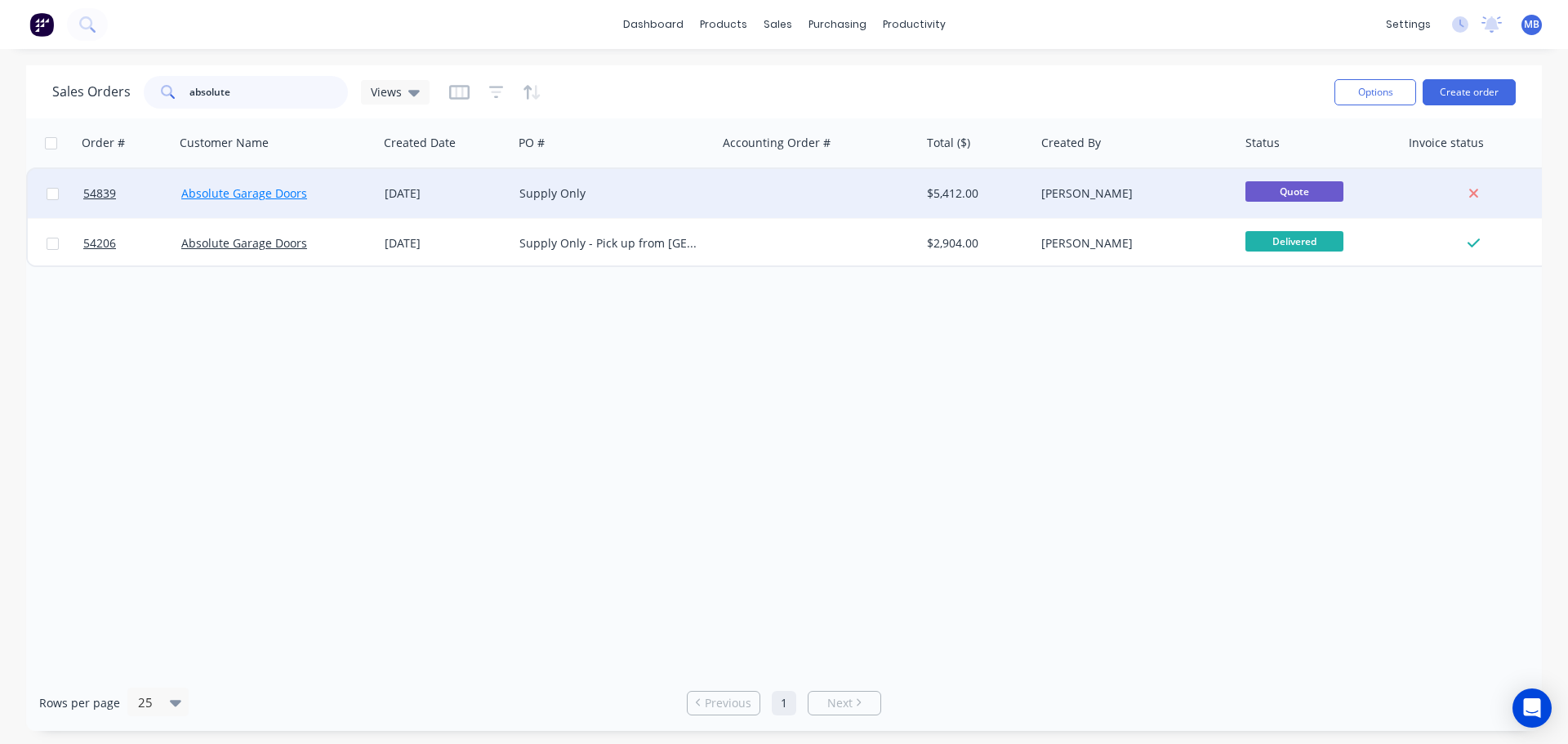
type input "absolute"
click at [262, 196] on link "Absolute Garage Doors" at bounding box center [244, 193] width 126 height 15
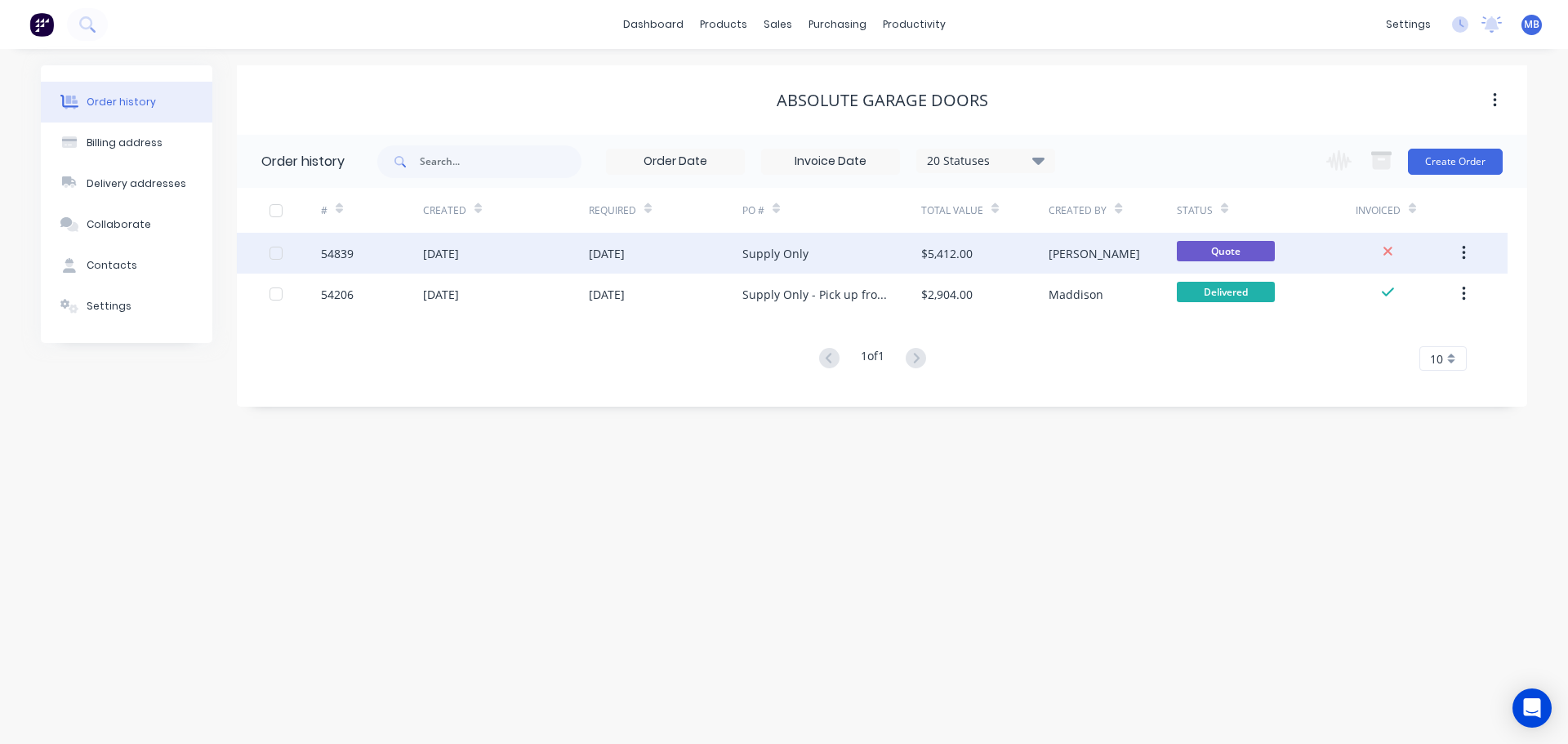
click at [800, 252] on div "Supply Only" at bounding box center [776, 253] width 66 height 17
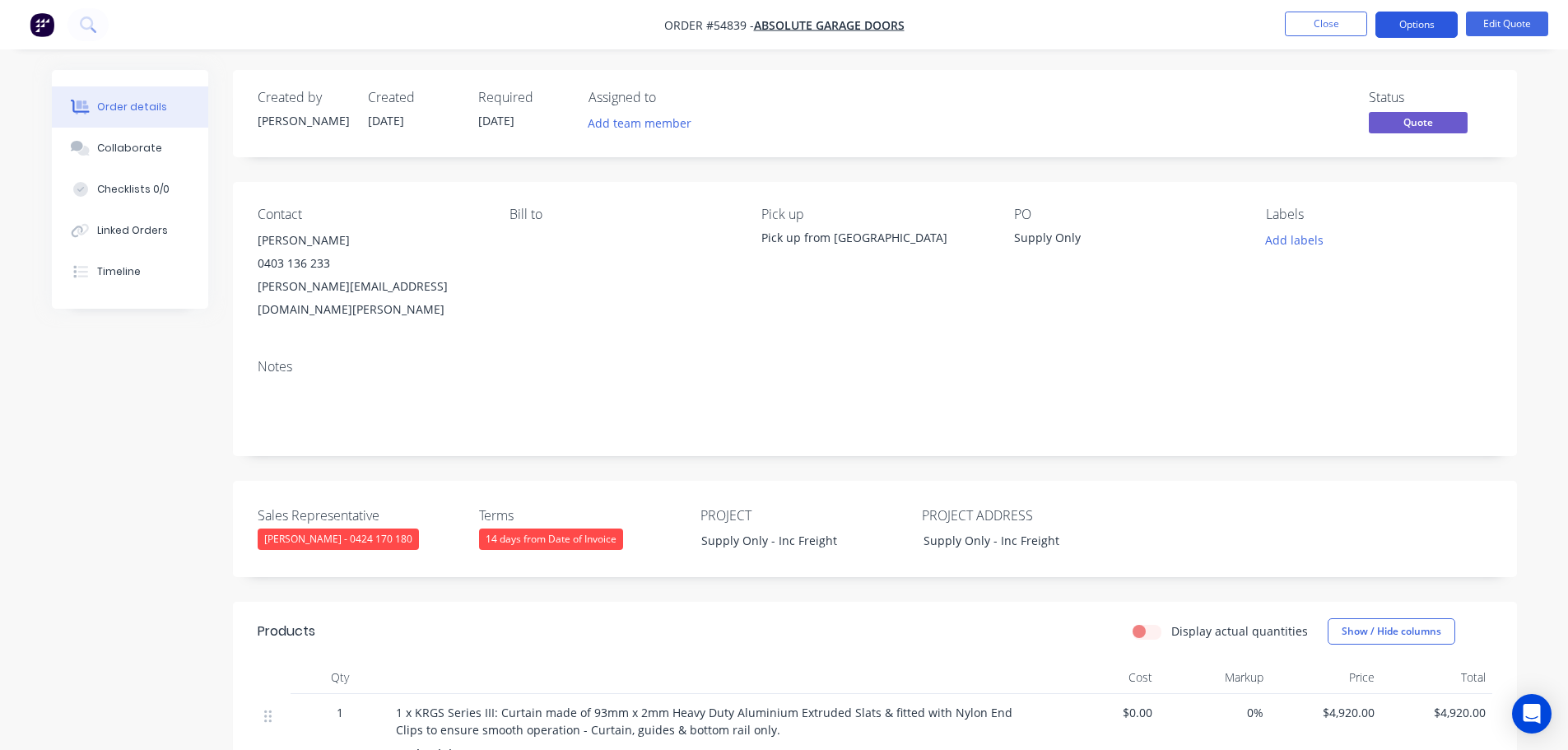
click at [1427, 22] on button "Options" at bounding box center [1417, 24] width 82 height 26
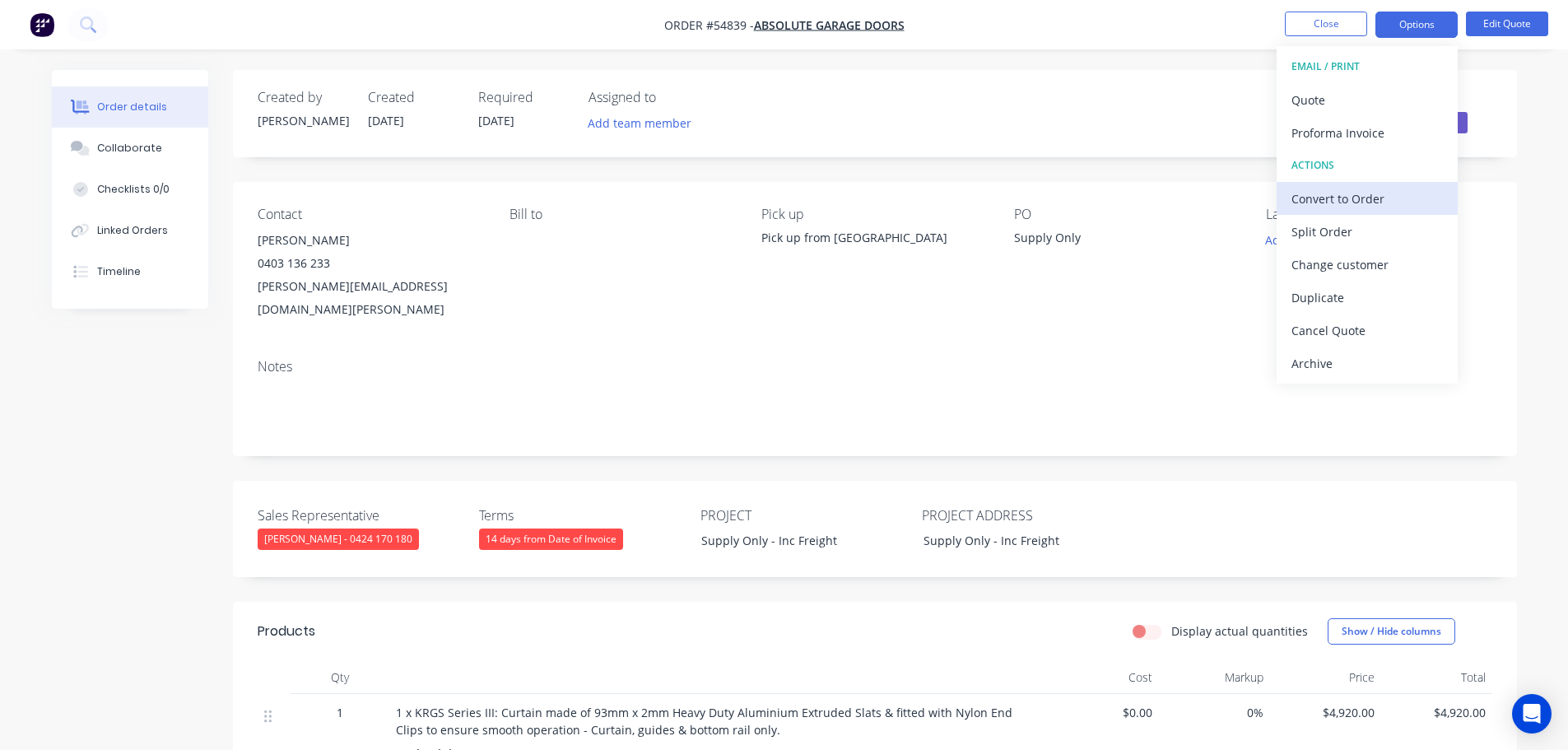
click at [1353, 197] on div "Convert to Order" at bounding box center [1367, 199] width 151 height 24
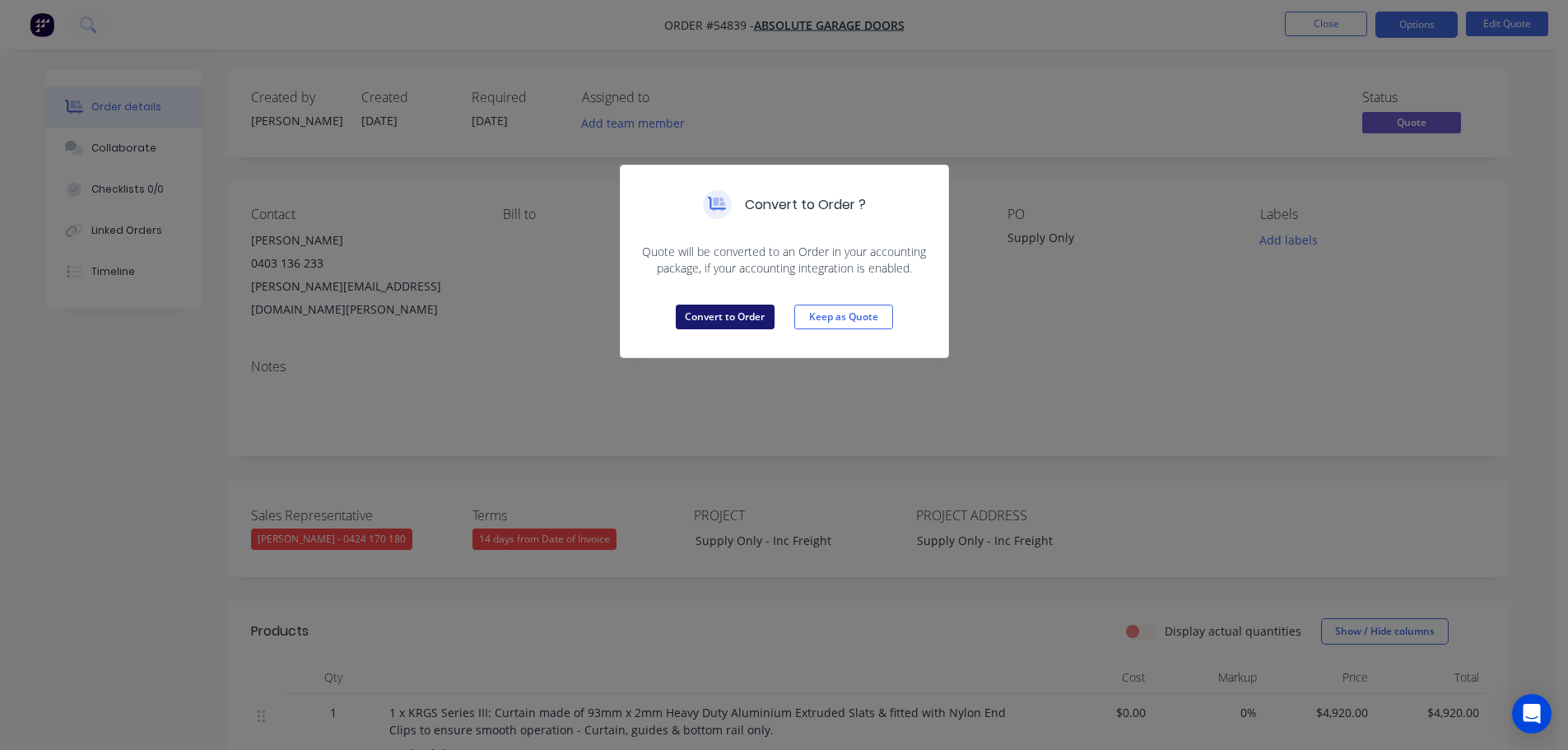
click at [757, 314] on button "Convert to Order" at bounding box center [726, 316] width 99 height 24
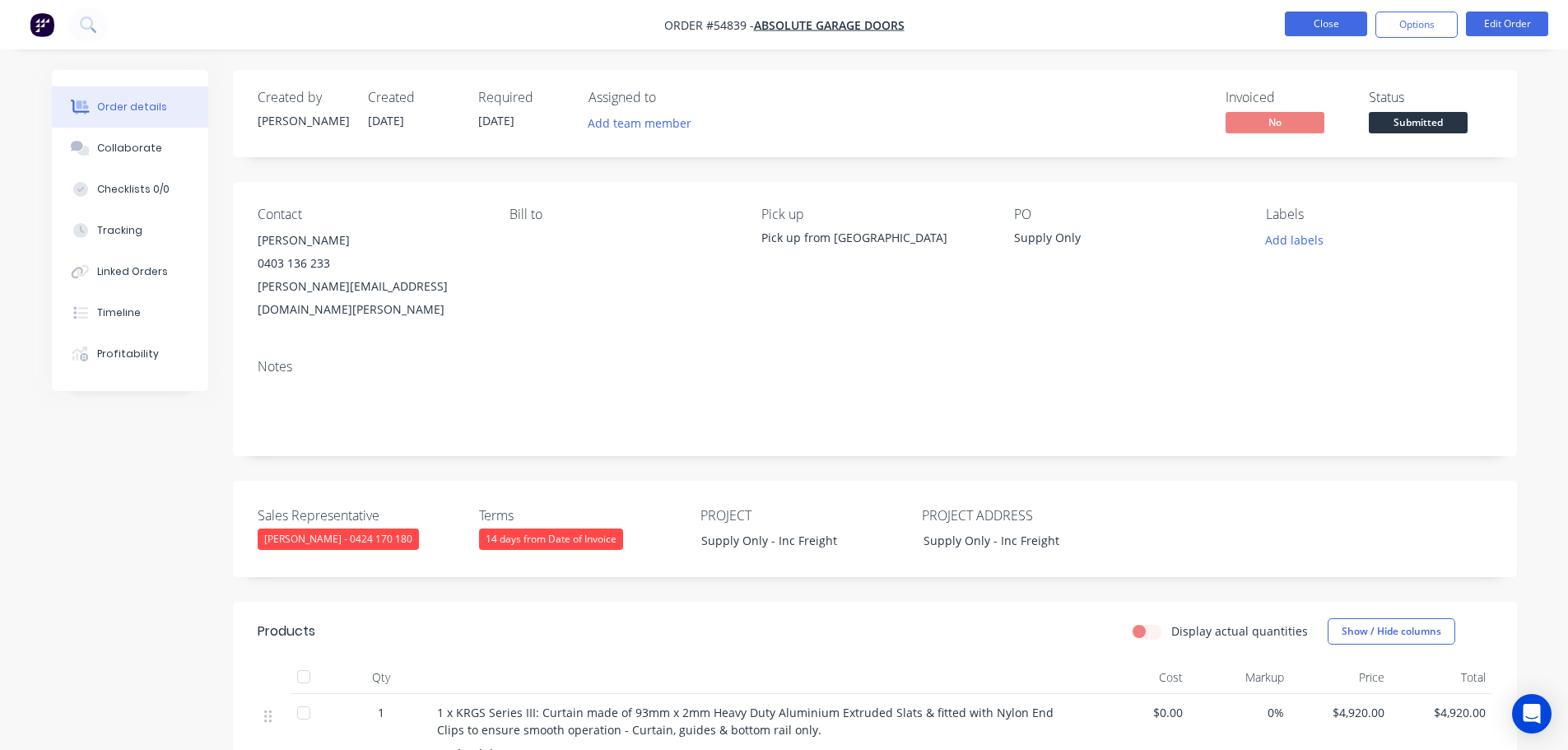
click at [1296, 23] on button "Close" at bounding box center [1326, 23] width 82 height 24
